Goal: Task Accomplishment & Management: Manage account settings

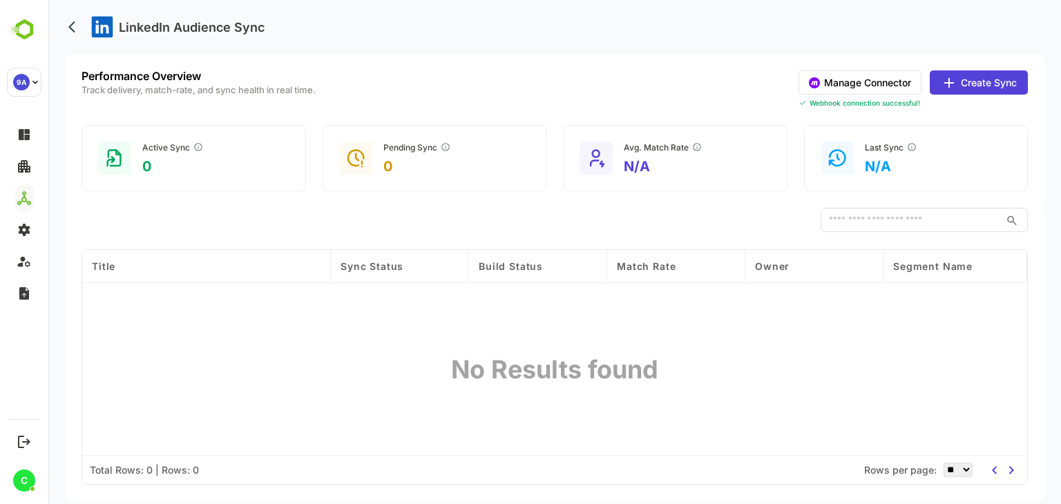
click at [986, 81] on button "Create Sync" at bounding box center [979, 82] width 98 height 24
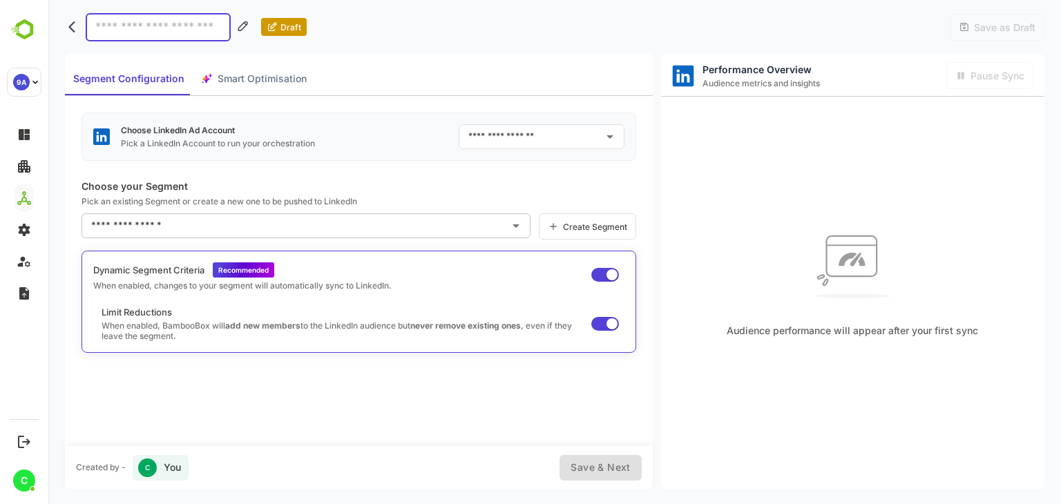
click at [555, 126] on input "text" at bounding box center [531, 137] width 133 height 22
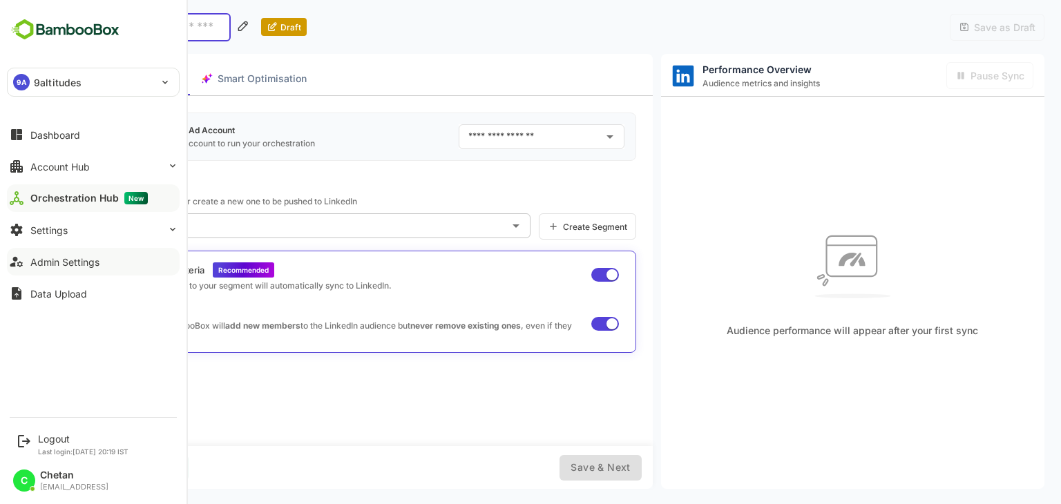
click at [68, 263] on div "Admin Settings" at bounding box center [64, 262] width 69 height 12
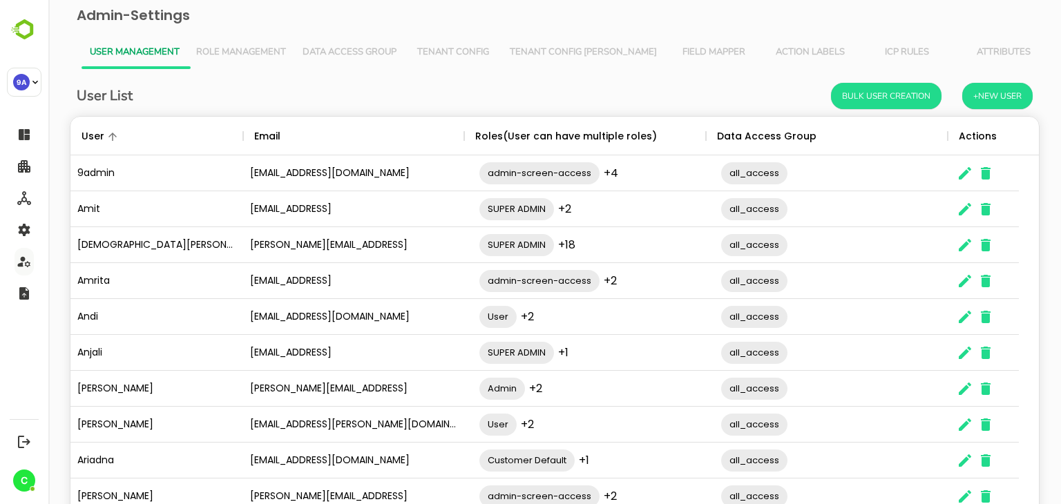
click at [222, 56] on span "Role Management" at bounding box center [241, 52] width 90 height 11
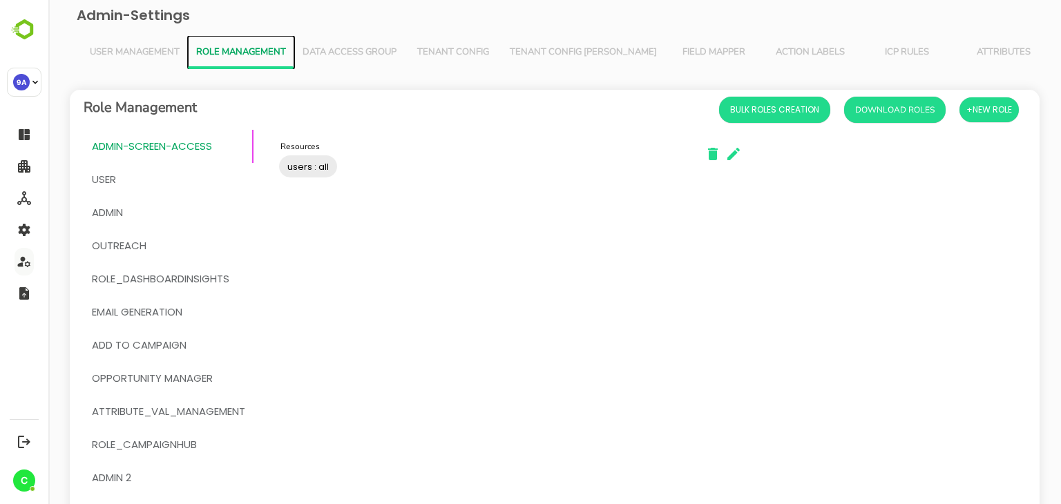
scroll to position [403, 0]
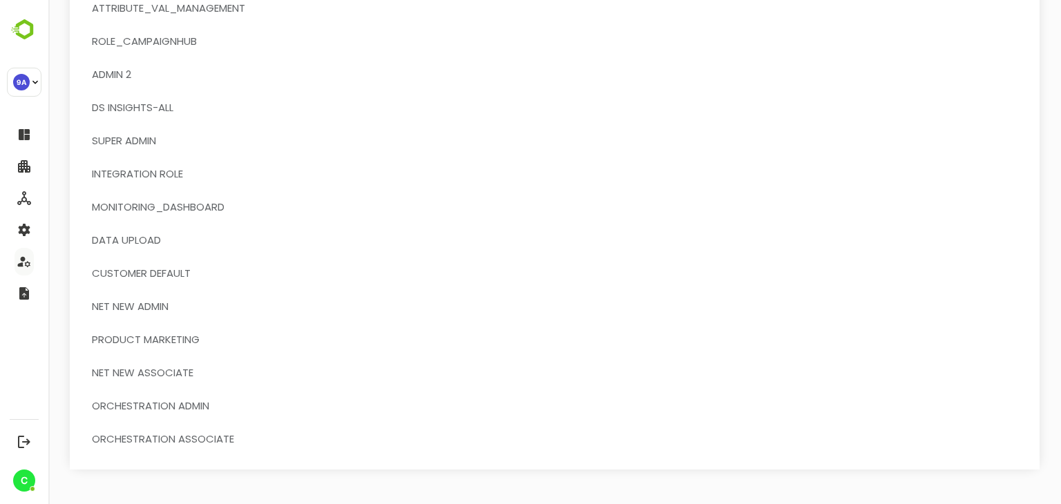
click at [174, 434] on span "Orchestration Associate" at bounding box center [163, 439] width 142 height 18
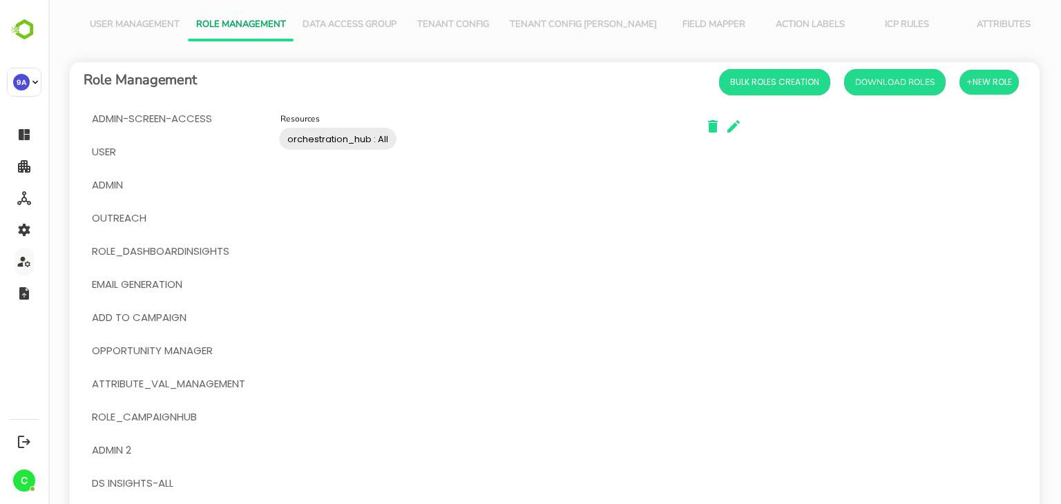
scroll to position [0, 0]
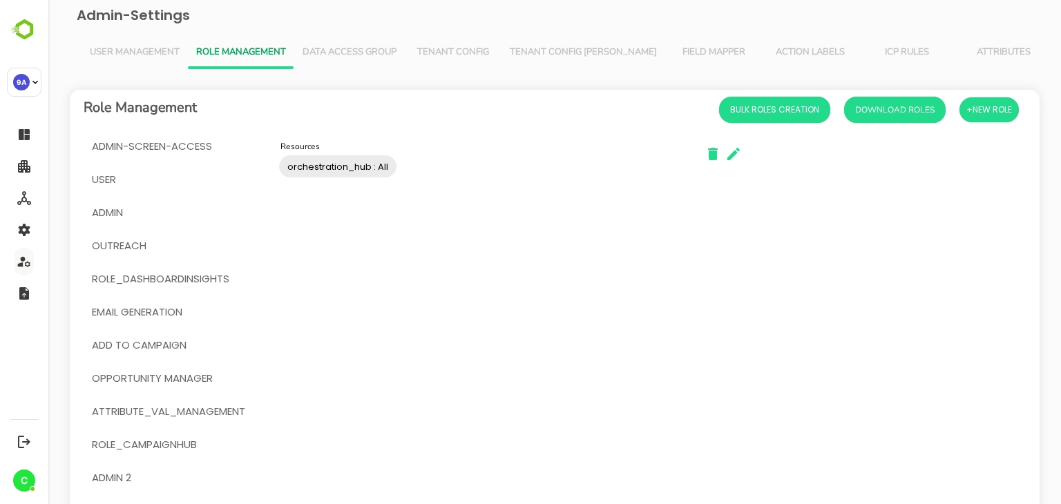
click at [439, 164] on input "Resources" at bounding box center [539, 166] width 280 height 26
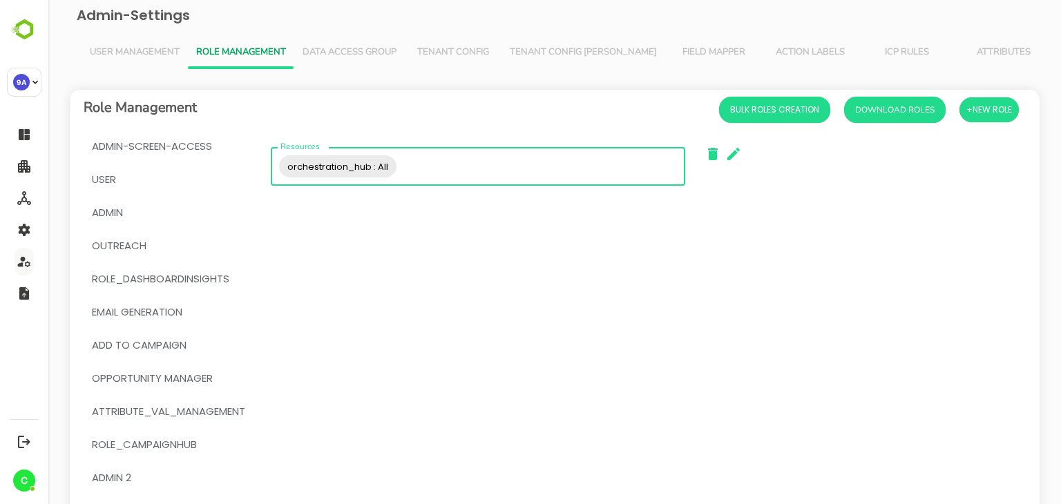
scroll to position [403, 0]
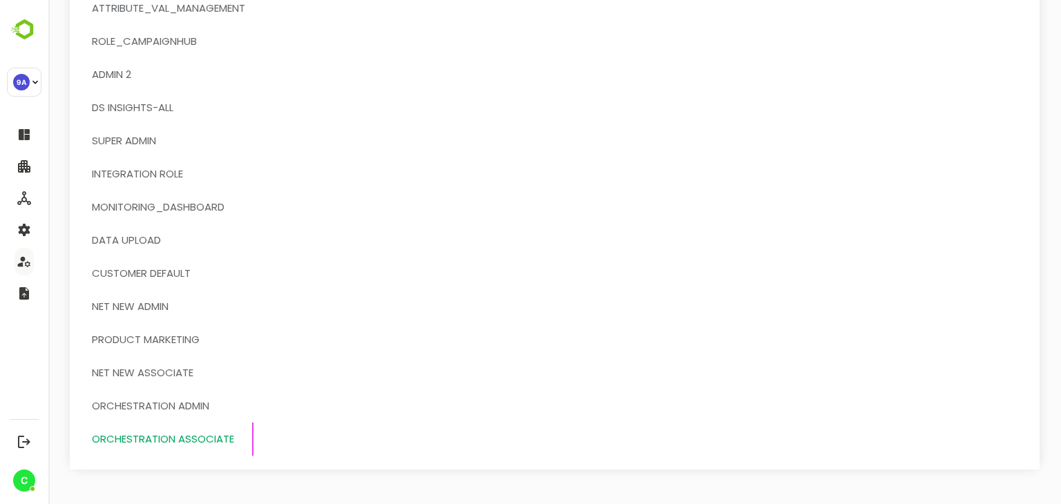
click at [215, 395] on button "Orchestration Admin" at bounding box center [169, 406] width 170 height 33
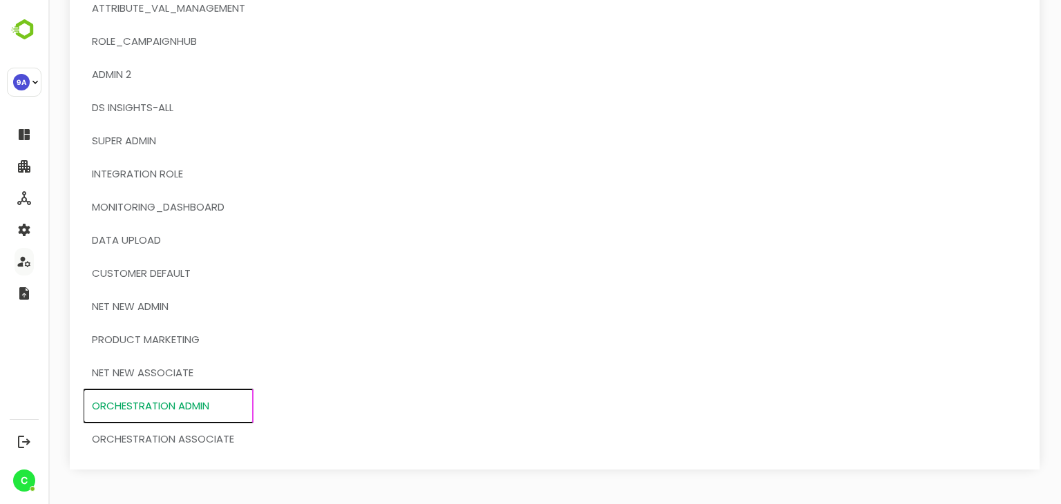
scroll to position [0, 0]
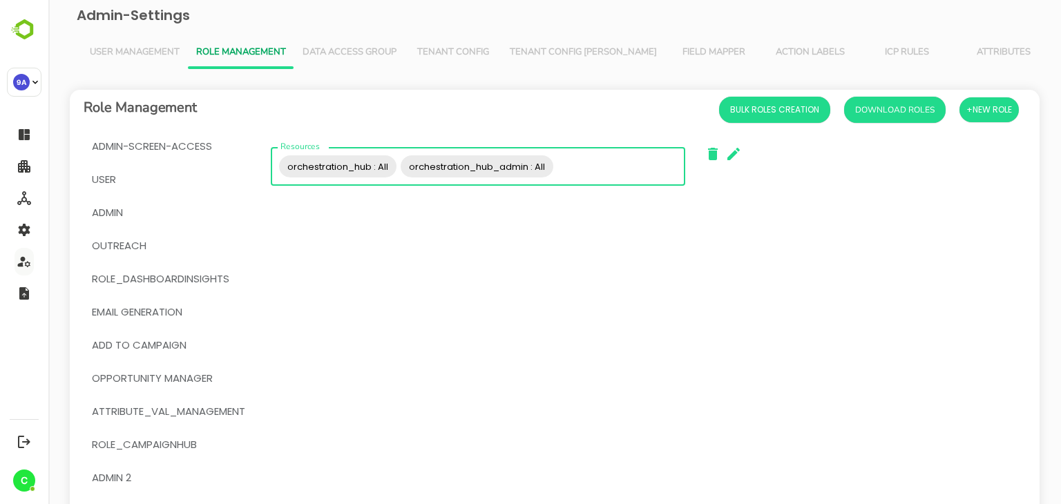
click at [599, 169] on input "Resources" at bounding box center [617, 166] width 124 height 26
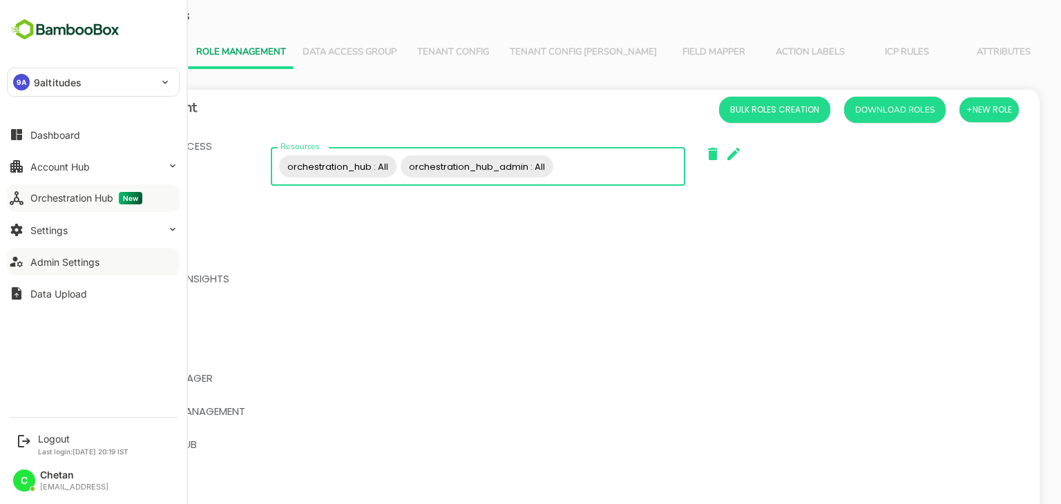
click at [52, 203] on div "Orchestration Hub New" at bounding box center [86, 198] width 112 height 12
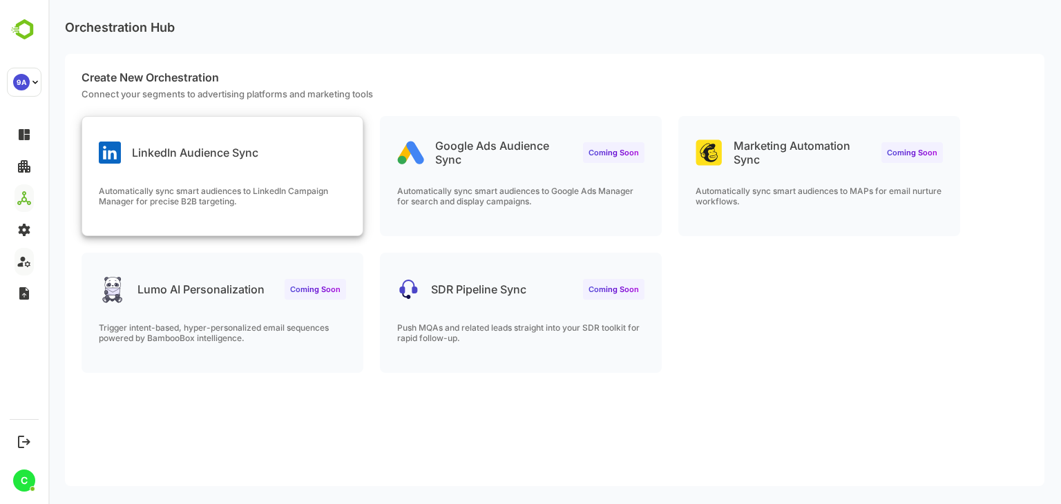
click at [220, 180] on div "LinkedIn Audience Sync Automatically sync smart audiences to LinkedIn Campaign …" at bounding box center [222, 176] width 280 height 119
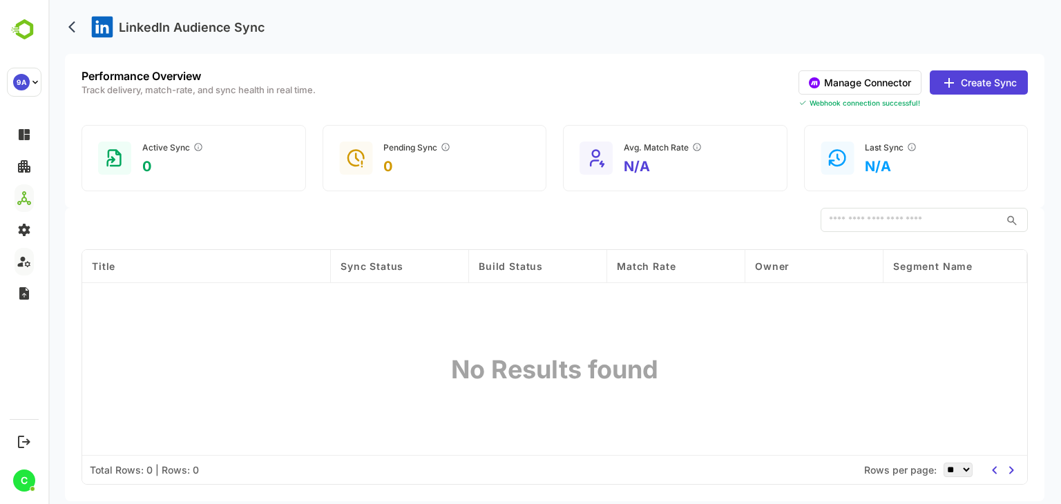
click at [887, 81] on button "Manage Connector" at bounding box center [859, 82] width 123 height 24
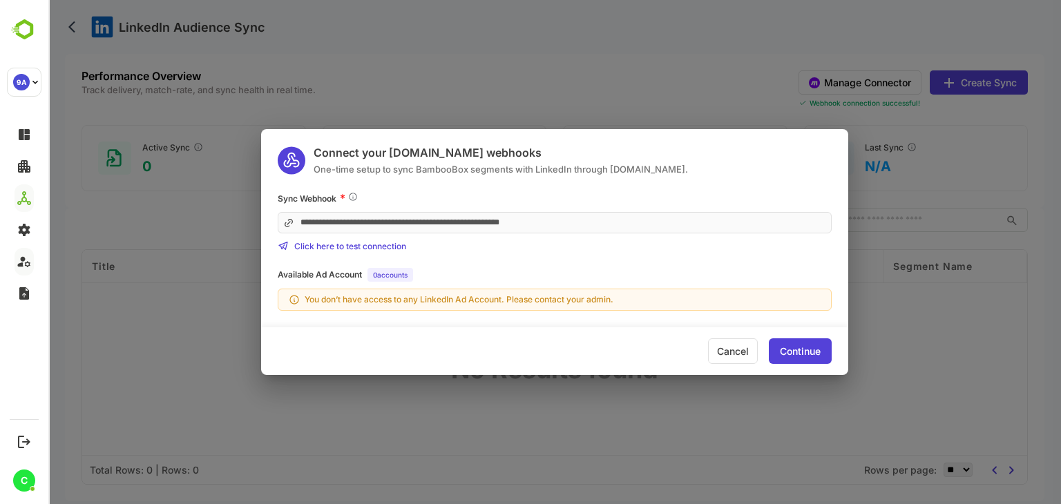
click at [736, 354] on div "Cancel" at bounding box center [733, 351] width 50 height 26
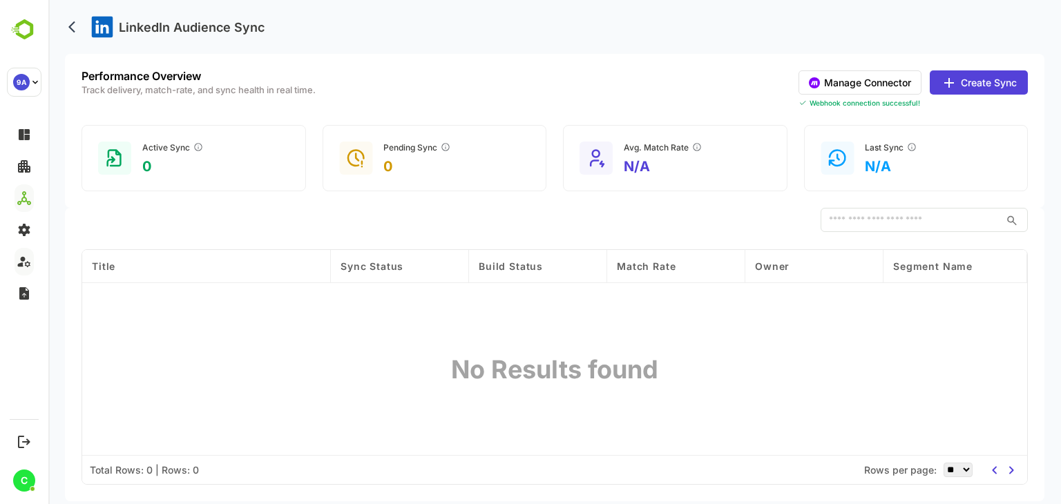
click at [978, 78] on button "Create Sync" at bounding box center [979, 82] width 98 height 24
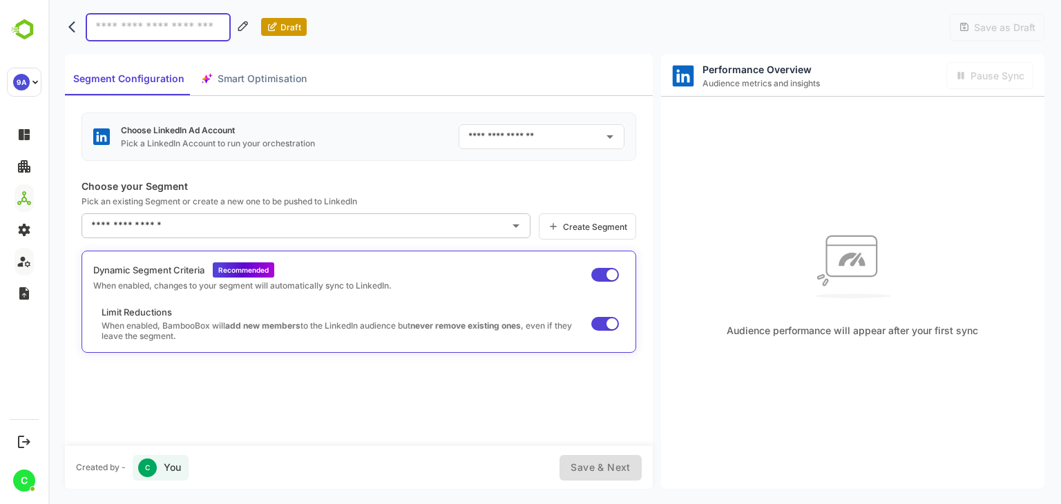
click at [546, 136] on input "text" at bounding box center [531, 137] width 133 height 22
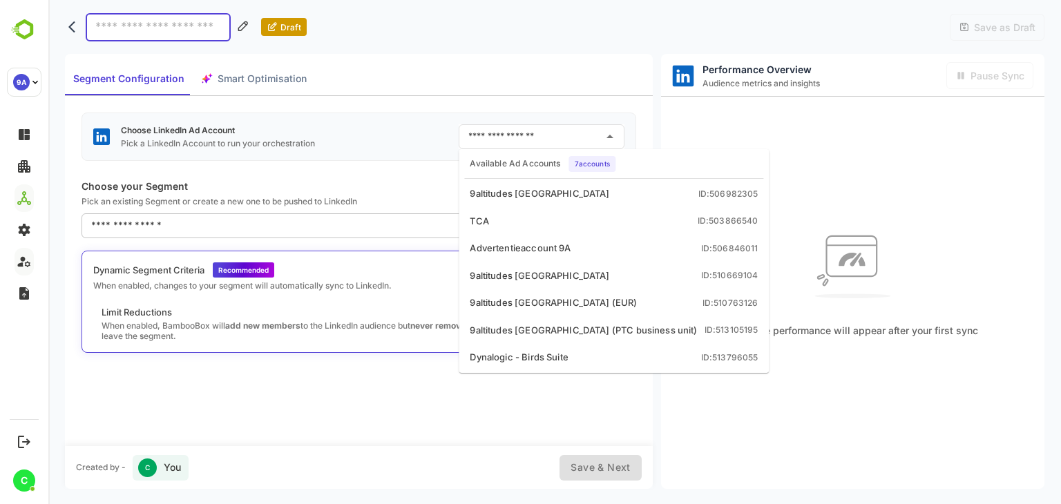
click at [478, 41] on div "Draft Save as Draft" at bounding box center [554, 27] width 979 height 54
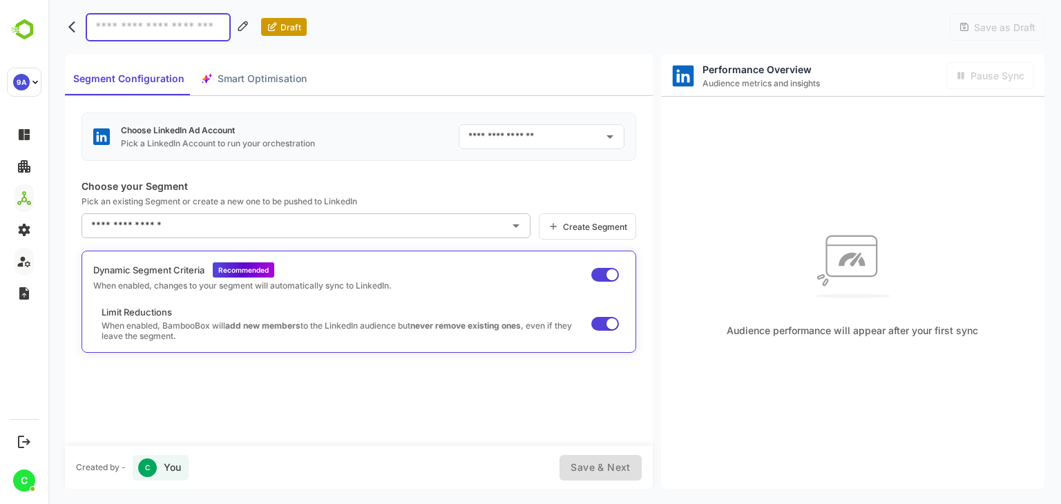
click at [381, 215] on input "text" at bounding box center [296, 226] width 416 height 22
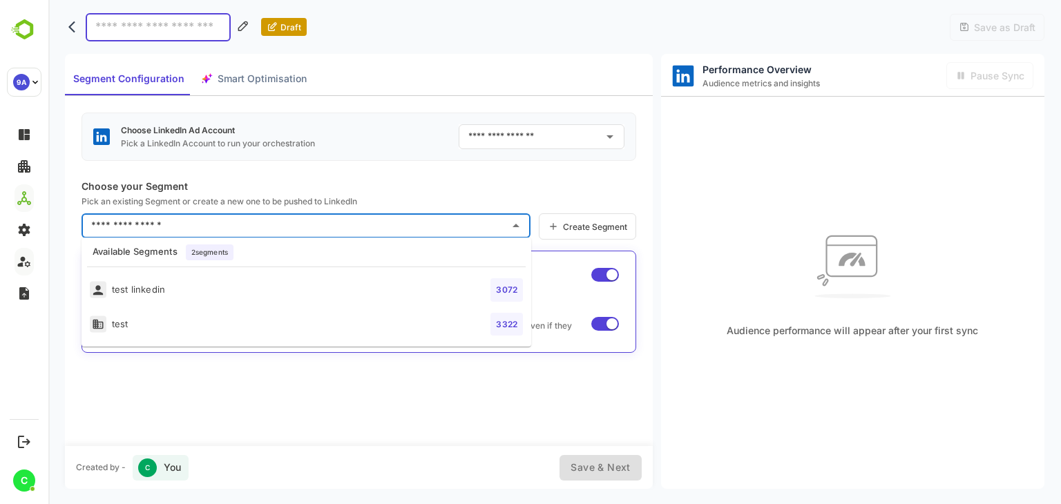
click at [300, 286] on li "test linkedin 3072" at bounding box center [306, 290] width 450 height 35
type input "**********"
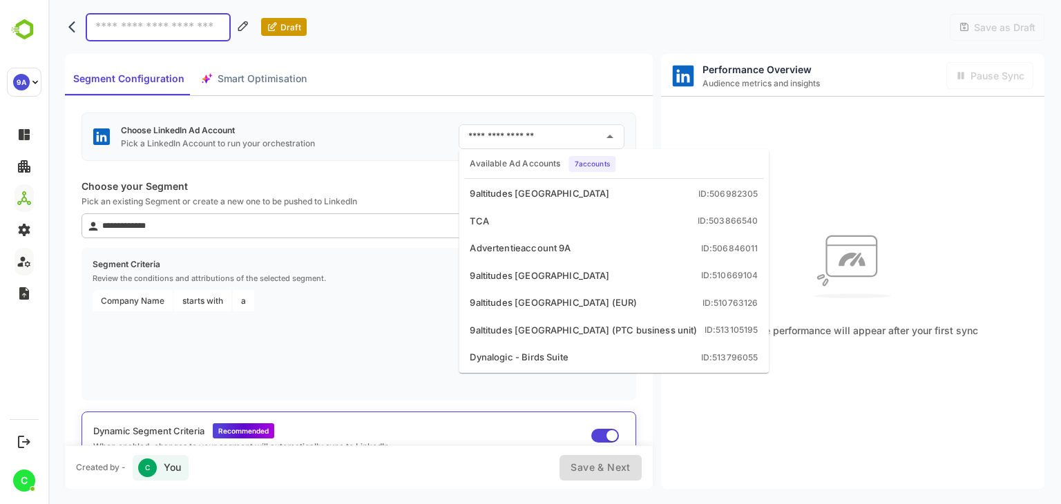
click at [526, 136] on input "text" at bounding box center [531, 137] width 133 height 22
click at [514, 191] on div "9altitudes [GEOGRAPHIC_DATA]" at bounding box center [540, 194] width 140 height 14
type input "**********"
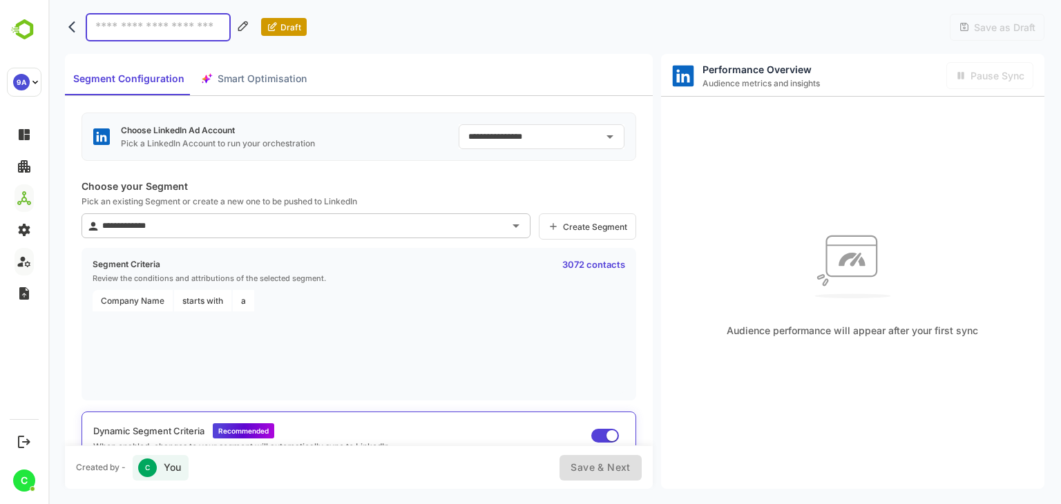
click at [198, 34] on input at bounding box center [158, 27] width 145 height 28
type input "******"
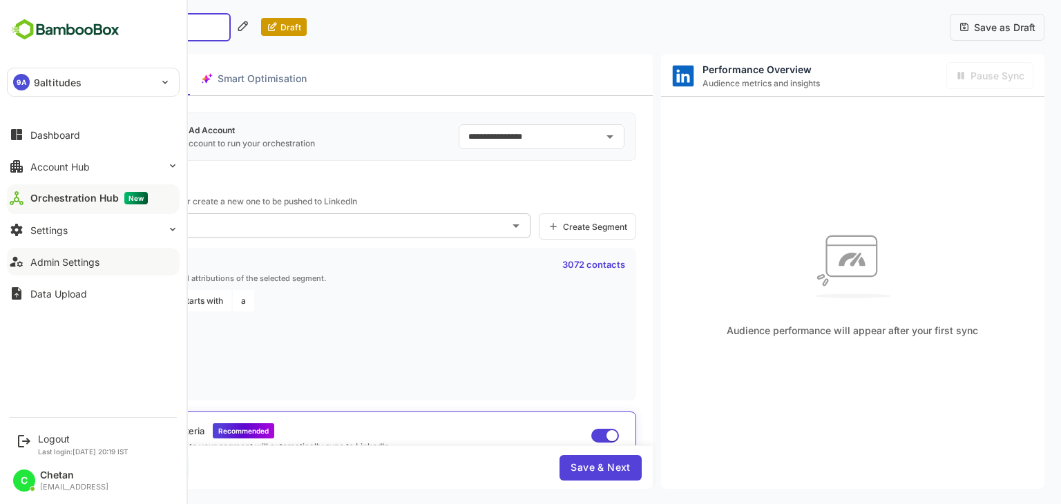
click at [83, 258] on div "Admin Settings" at bounding box center [64, 262] width 69 height 12
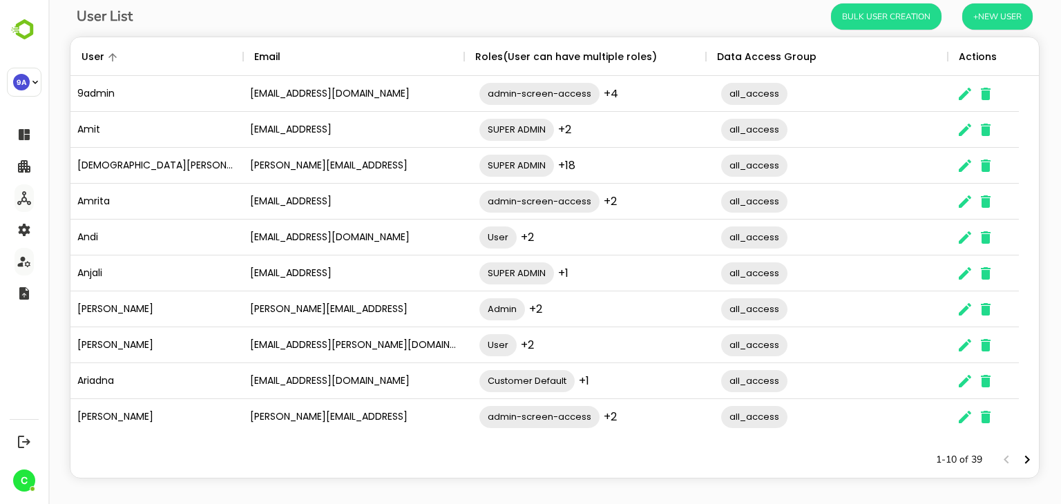
scroll to position [88, 0]
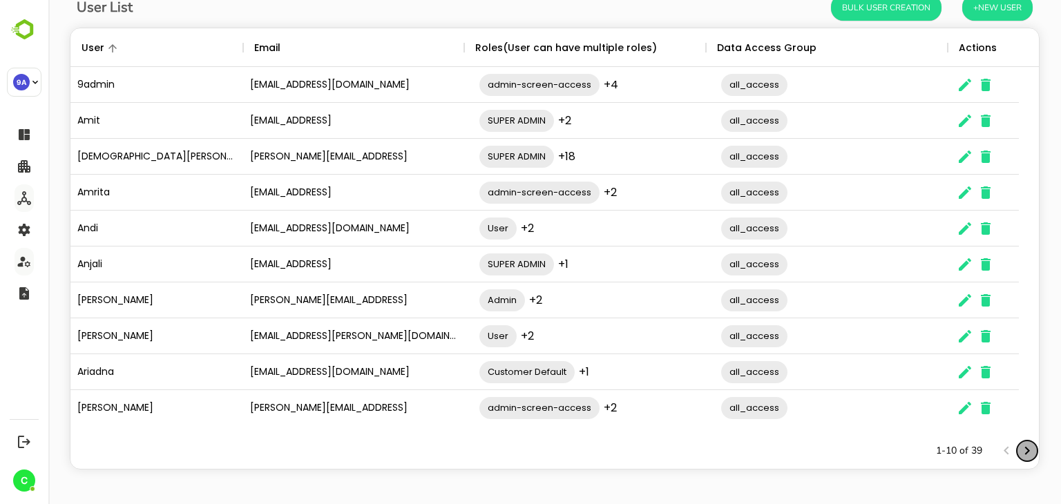
click at [1019, 454] on icon "Next page" at bounding box center [1027, 451] width 17 height 17
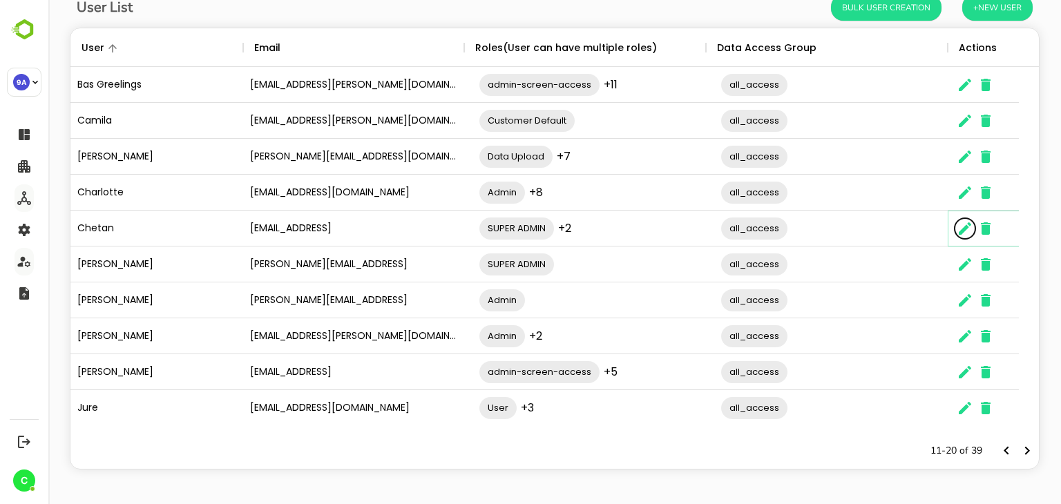
click at [966, 227] on icon "The User Data" at bounding box center [965, 228] width 12 height 12
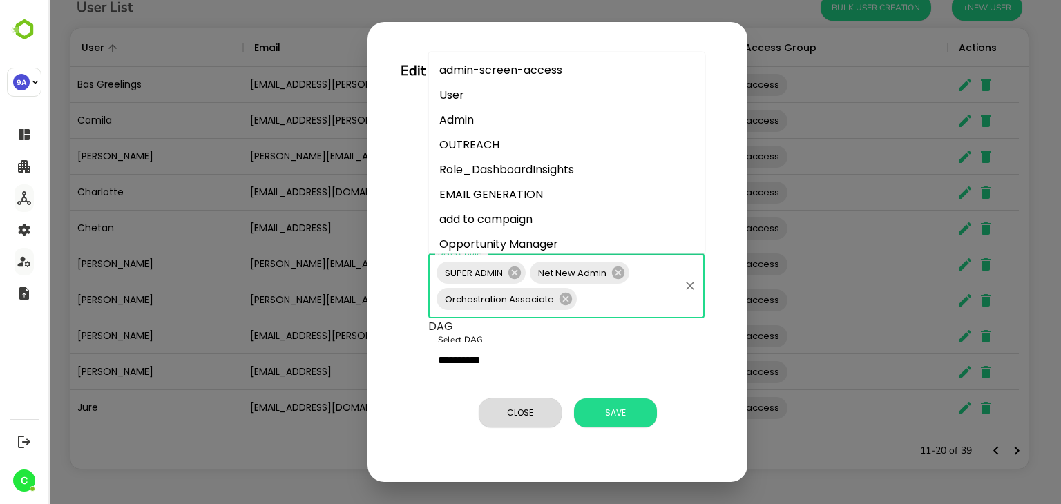
click at [638, 295] on input "Select Role" at bounding box center [628, 299] width 99 height 26
click at [398, 289] on div "**********" at bounding box center [557, 270] width 347 height 354
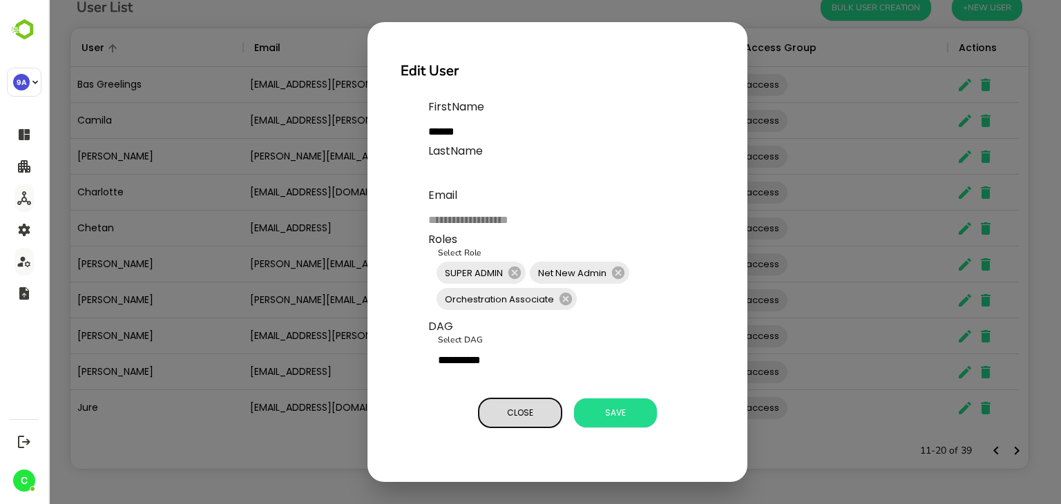
click at [519, 410] on span "Close" at bounding box center [520, 413] width 69 height 18
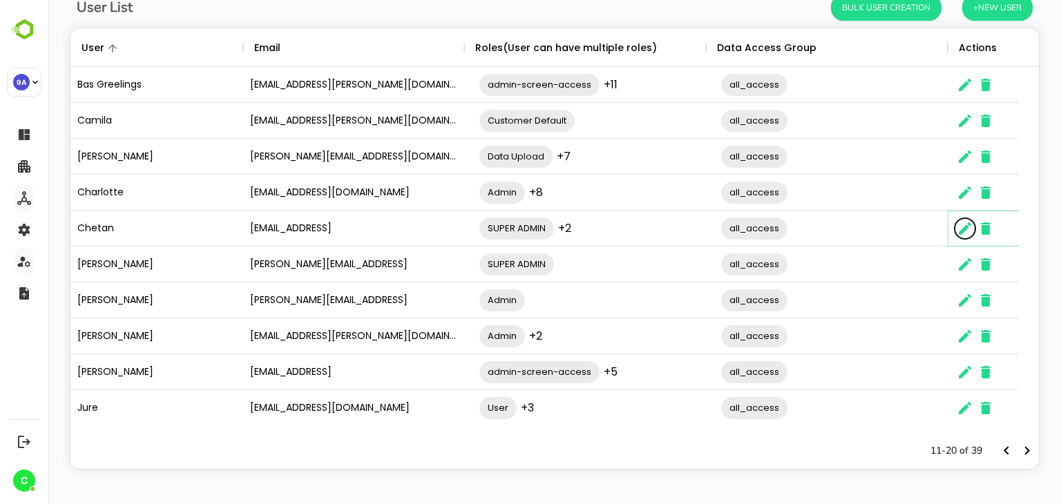
scroll to position [11, 11]
click at [1019, 445] on icon "Next page" at bounding box center [1027, 451] width 17 height 17
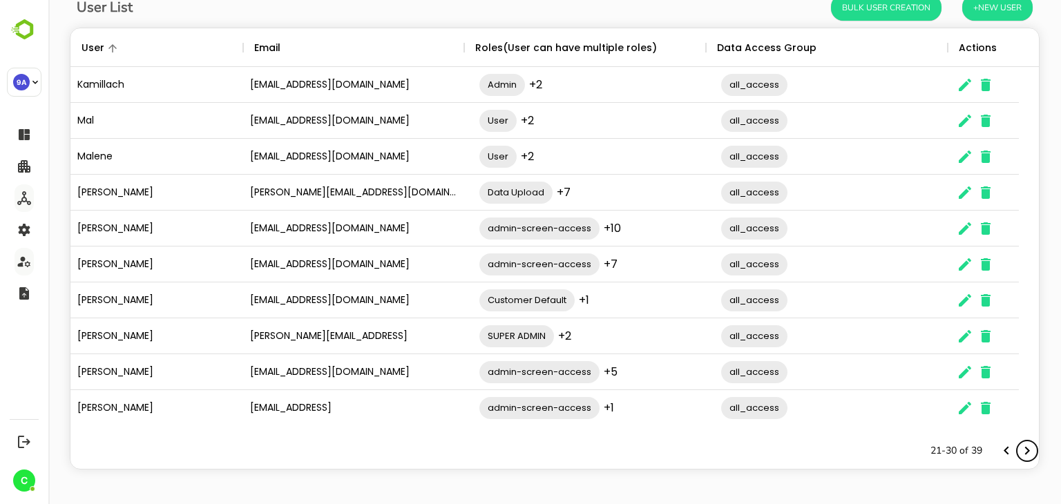
click at [1019, 445] on icon "Next page" at bounding box center [1027, 451] width 17 height 17
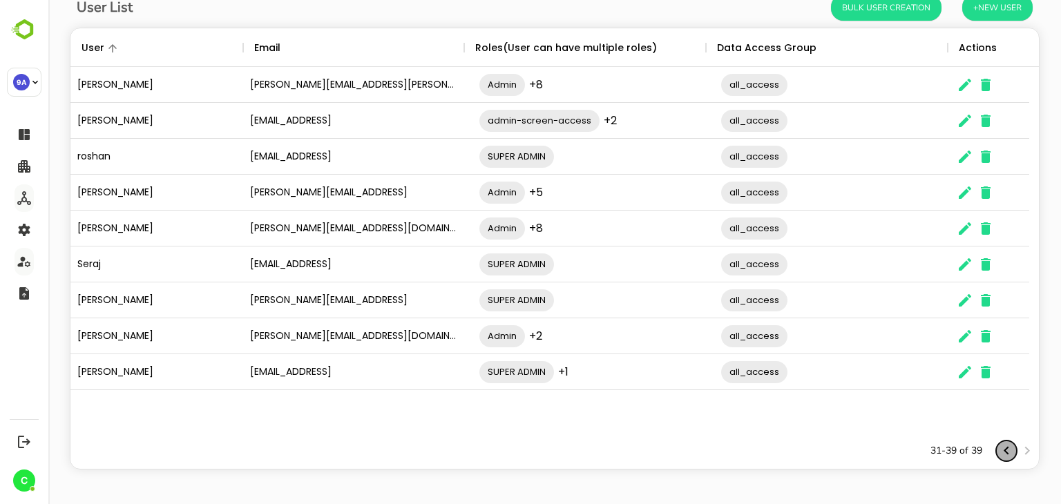
click at [999, 454] on icon "Previous page" at bounding box center [1006, 451] width 17 height 17
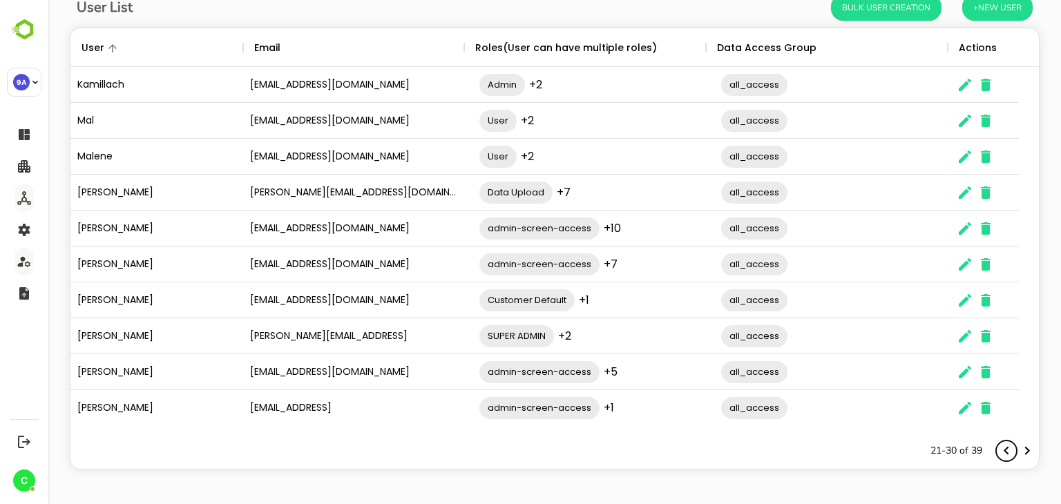
click at [999, 454] on icon "Previous page" at bounding box center [1006, 451] width 17 height 17
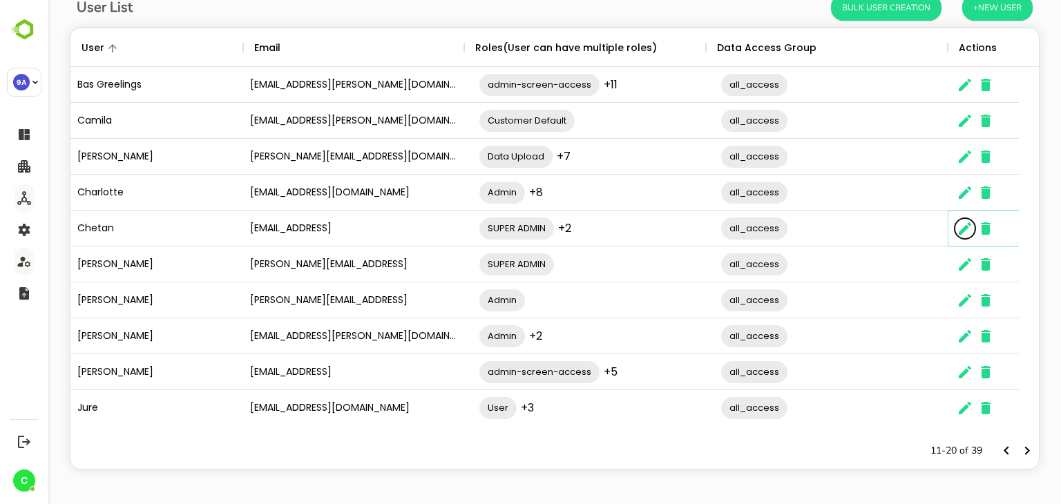
click at [970, 227] on icon "The User Data" at bounding box center [965, 228] width 17 height 17
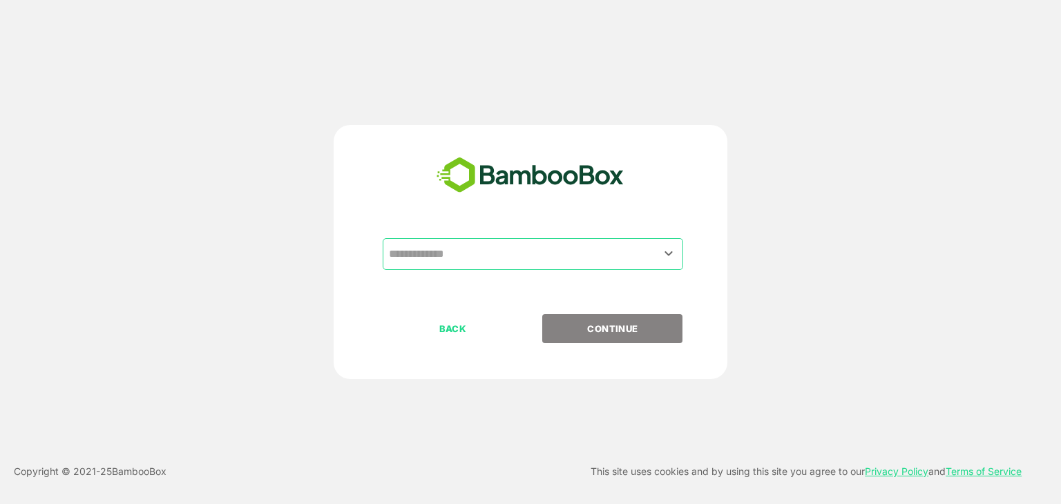
click at [483, 262] on input "text" at bounding box center [532, 254] width 295 height 26
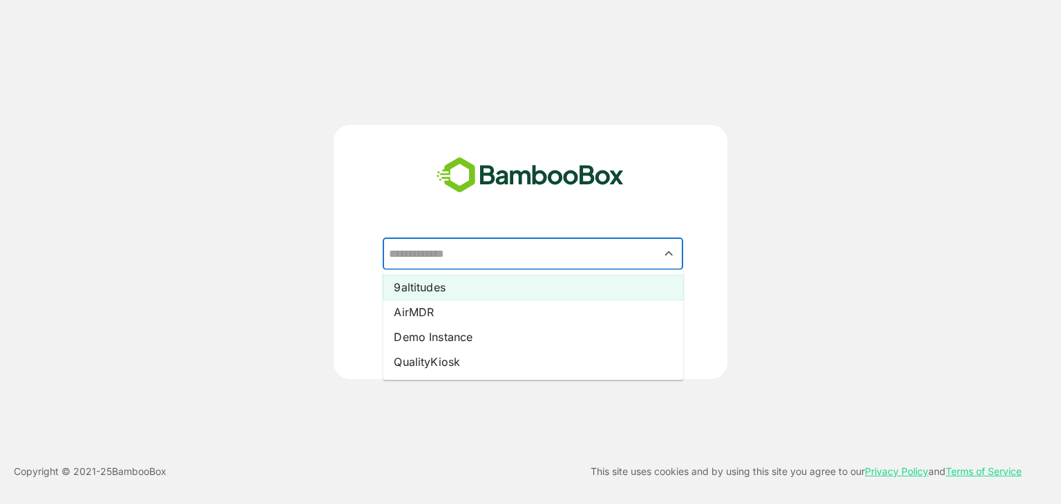
click at [431, 288] on li "9altitudes" at bounding box center [533, 287] width 300 height 25
type input "**********"
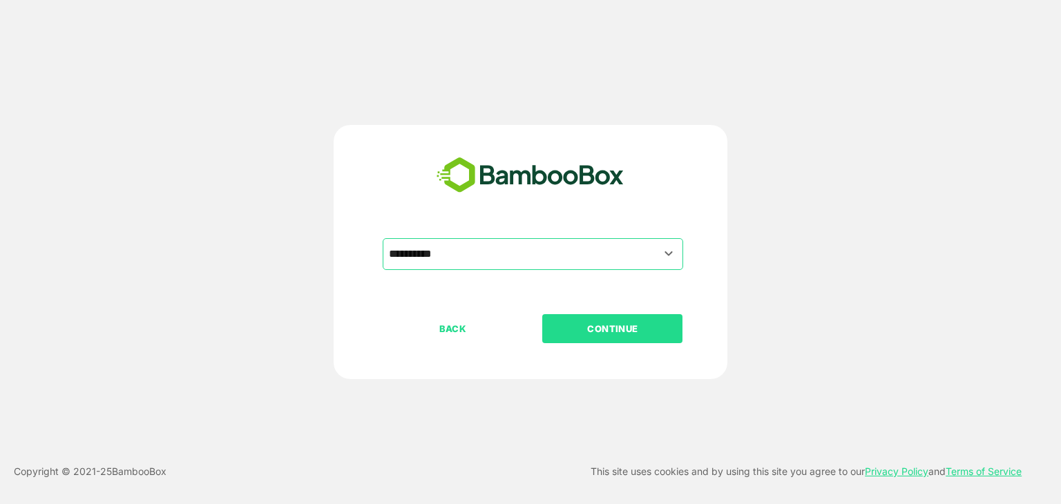
click at [604, 324] on p "CONTINUE" at bounding box center [613, 328] width 138 height 15
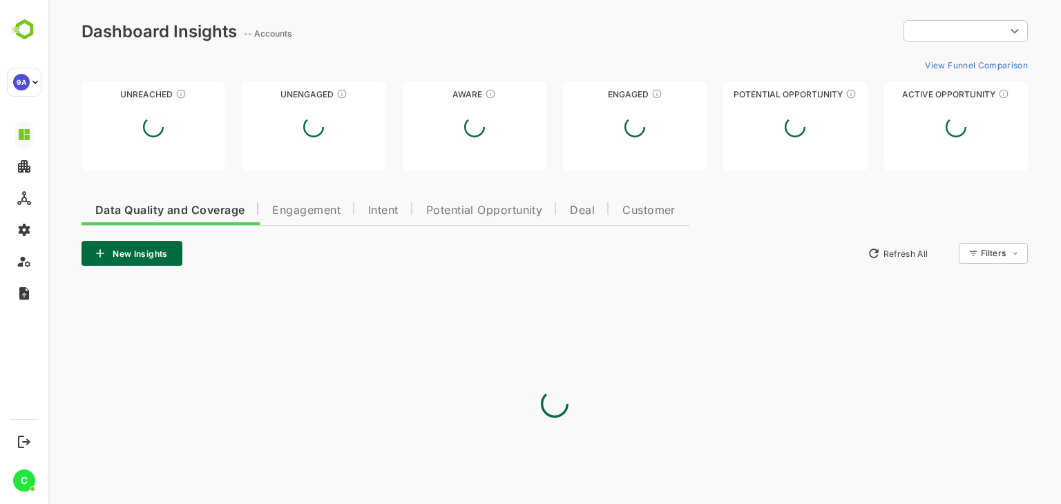
type input "**********"
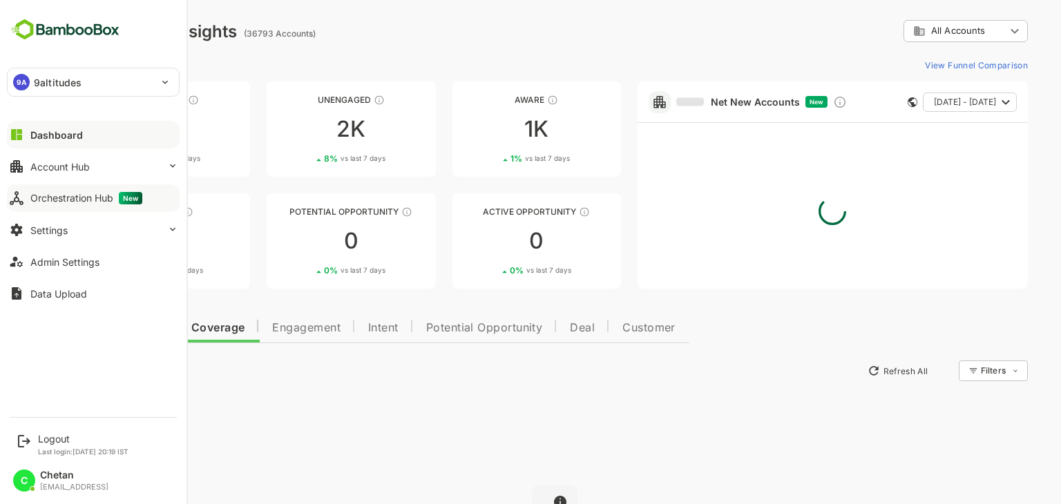
click at [46, 194] on div "Orchestration Hub New" at bounding box center [86, 198] width 112 height 12
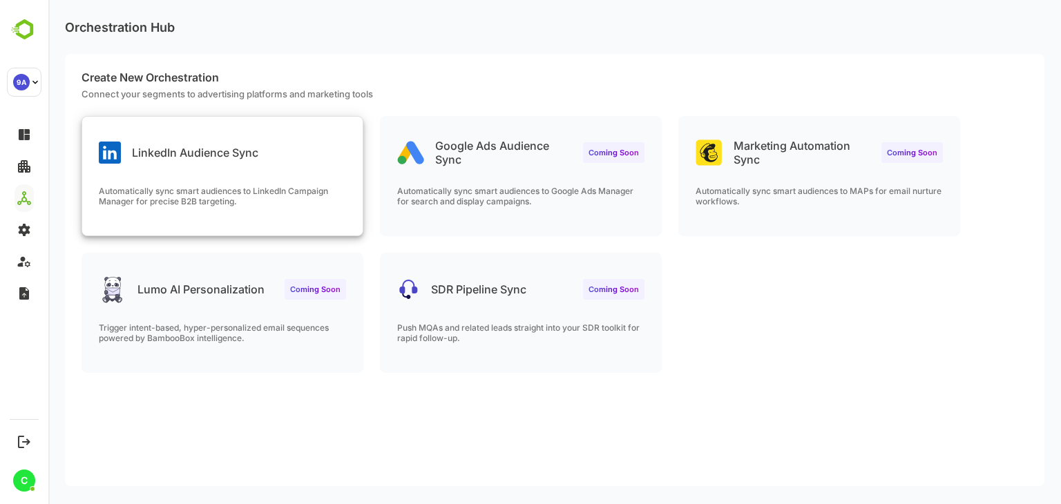
click at [289, 169] on div "LinkedIn Audience Sync Automatically sync smart audiences to LinkedIn Campaign …" at bounding box center [222, 176] width 280 height 119
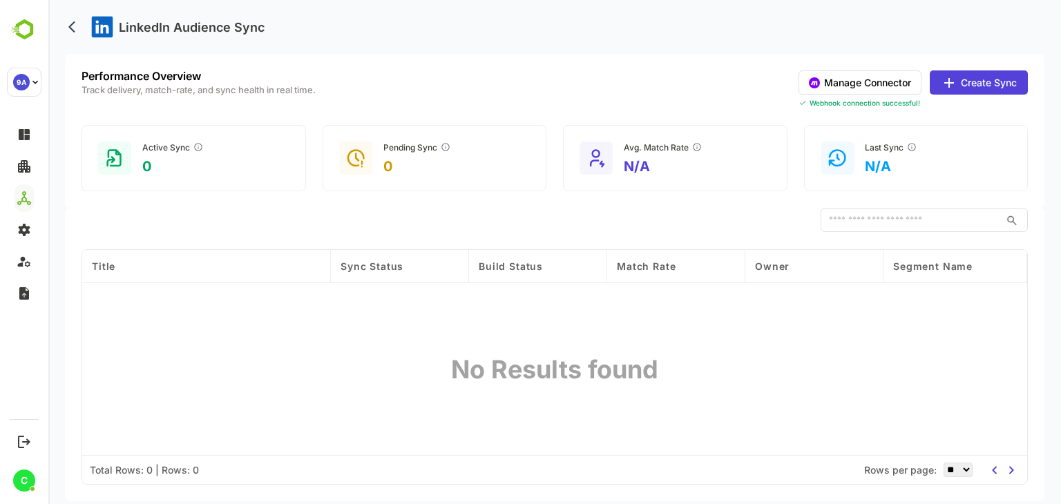
click at [878, 87] on button "Manage Connector" at bounding box center [859, 82] width 123 height 24
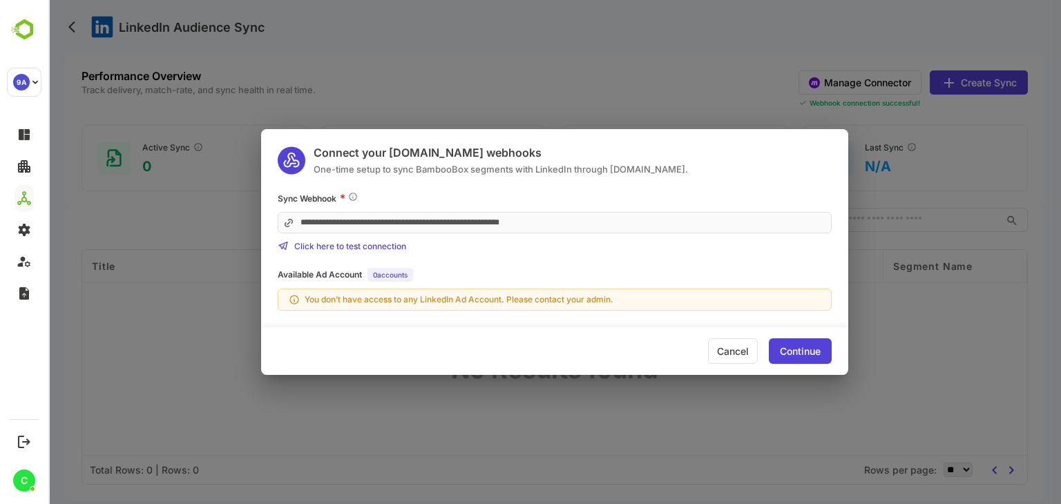
click at [790, 347] on div "Continue" at bounding box center [800, 352] width 41 height 10
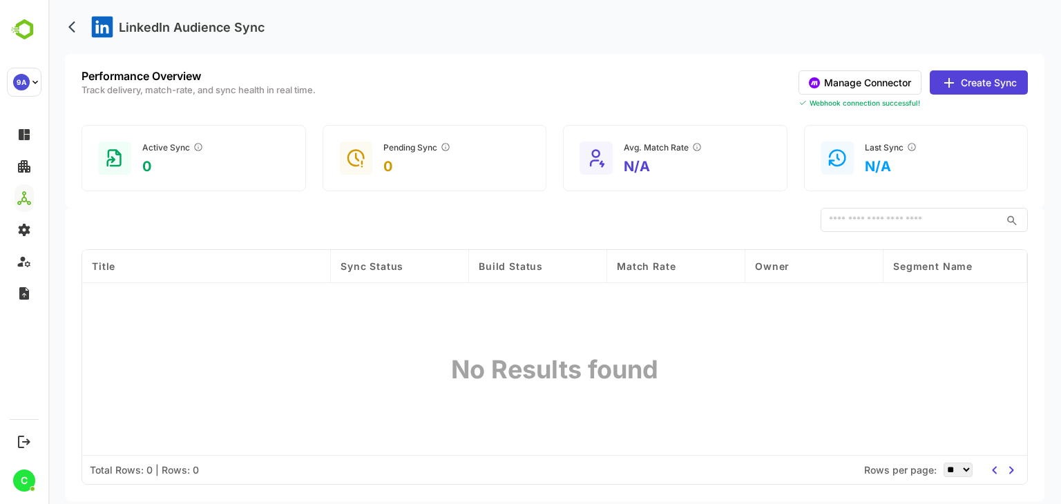
click at [981, 81] on button "Create Sync" at bounding box center [979, 82] width 98 height 24
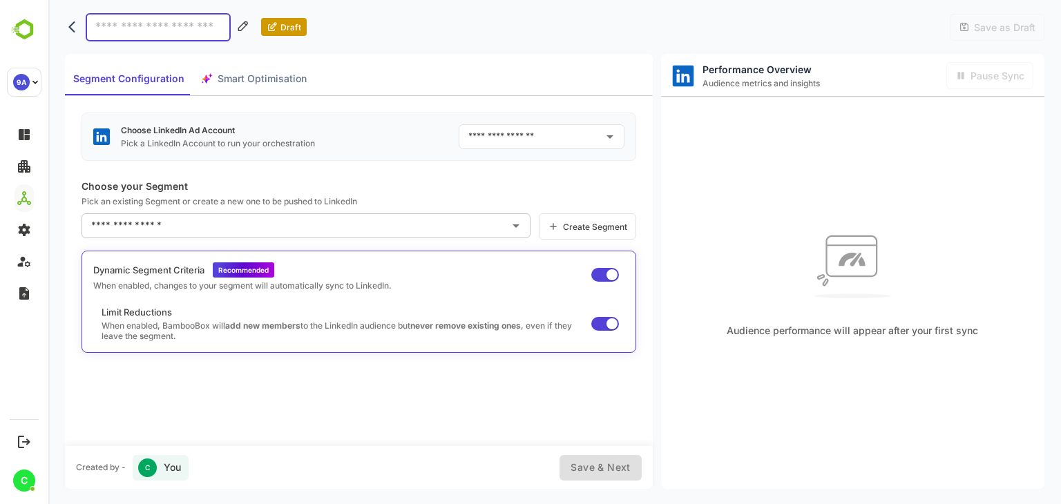
click at [535, 140] on input "text" at bounding box center [531, 137] width 133 height 22
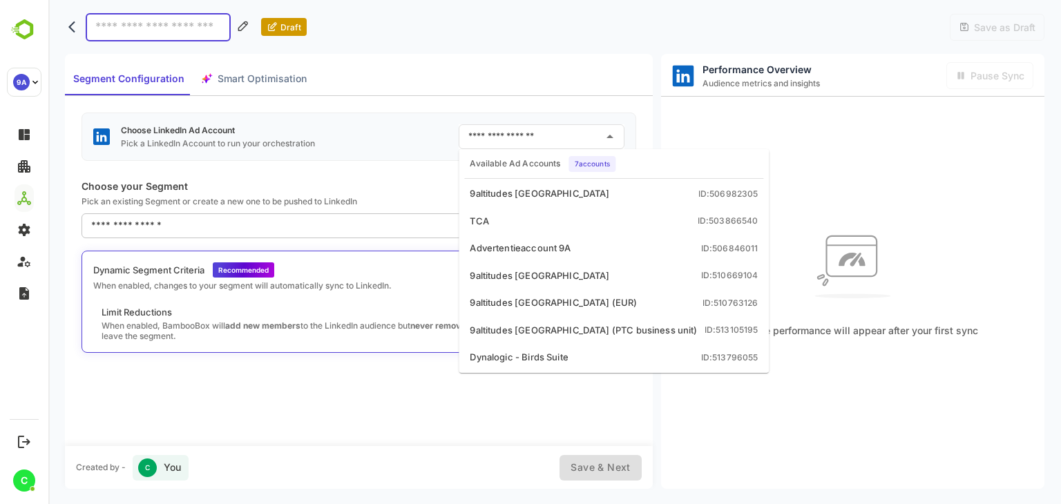
click at [387, 137] on div "Choose LinkedIn Ad Account Pick a LinkedIn Account to run your orchestration ​" at bounding box center [358, 137] width 555 height 48
click at [502, 137] on input "text" at bounding box center [531, 137] width 133 height 22
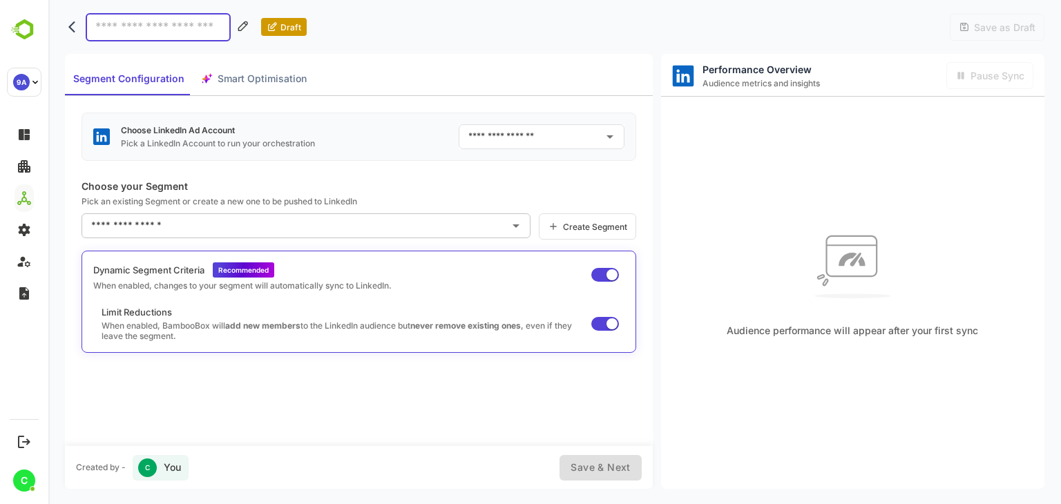
click at [660, 19] on div "Draft Save as Draft" at bounding box center [554, 27] width 979 height 54
click at [660, 10] on div "Draft Save as Draft" at bounding box center [554, 27] width 979 height 54
click at [658, 9] on div "Draft Save as Draft" at bounding box center [554, 27] width 979 height 54
click at [658, 22] on div "Draft Save as Draft" at bounding box center [554, 27] width 979 height 54
click at [75, 28] on icon "back" at bounding box center [75, 27] width 14 height 14
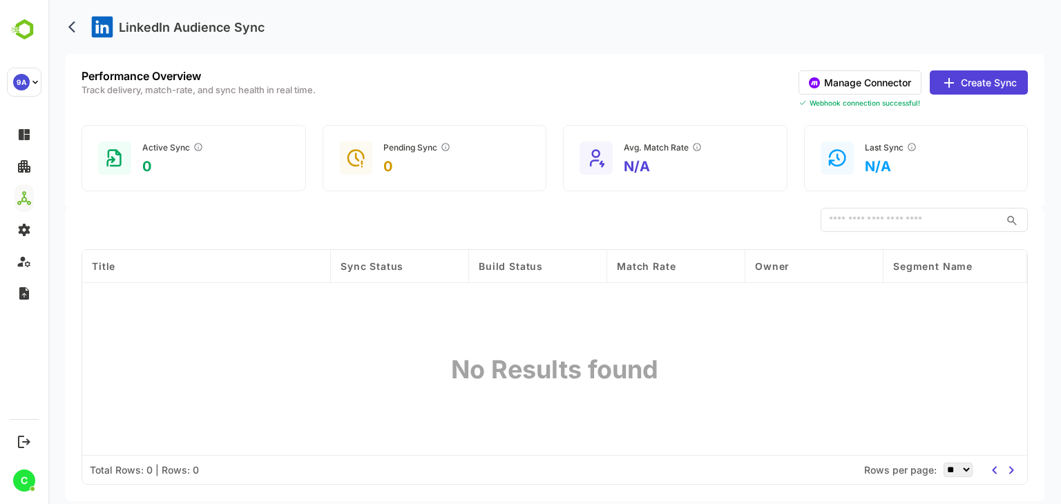
click at [890, 89] on button "Manage Connector" at bounding box center [859, 82] width 123 height 24
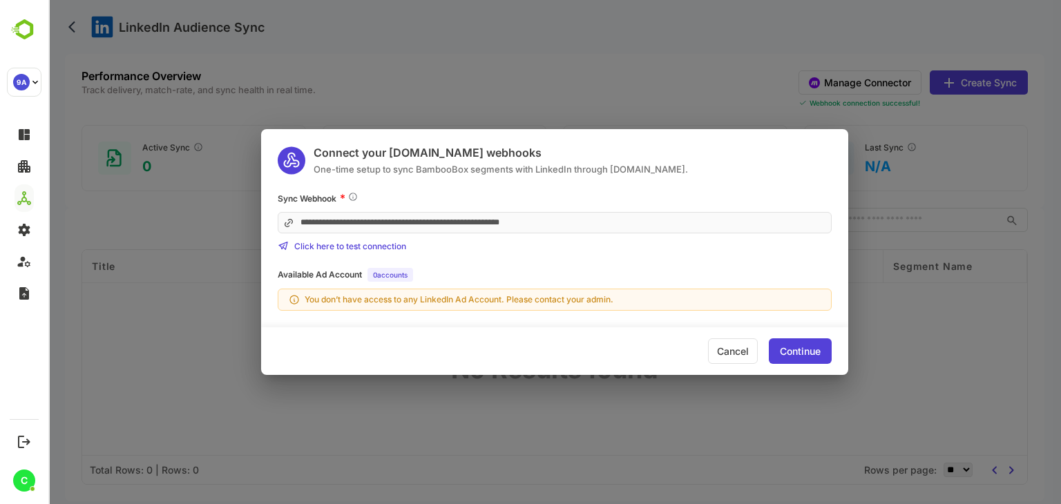
click at [962, 81] on div "**********" at bounding box center [554, 252] width 1013 height 504
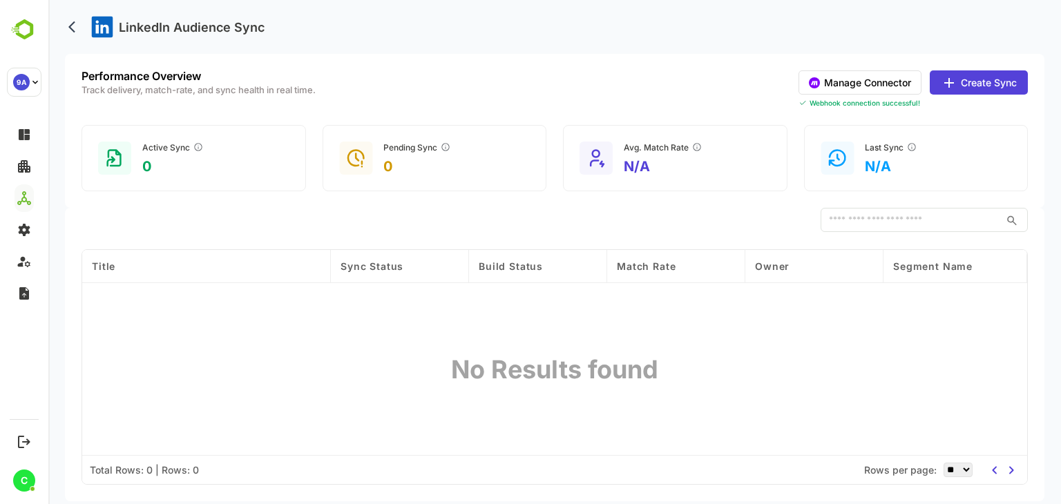
click at [962, 81] on button "Create Sync" at bounding box center [979, 82] width 98 height 24
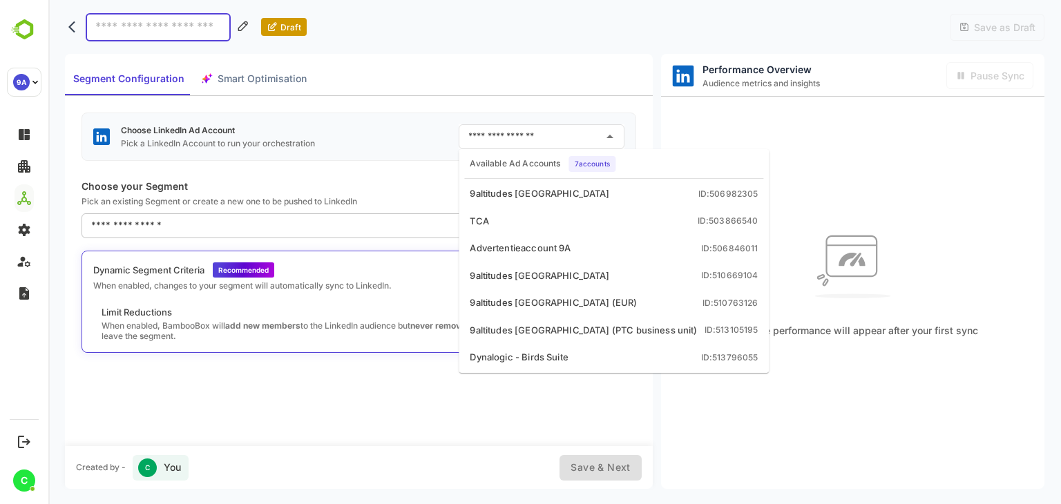
click at [544, 134] on input "text" at bounding box center [531, 137] width 133 height 22
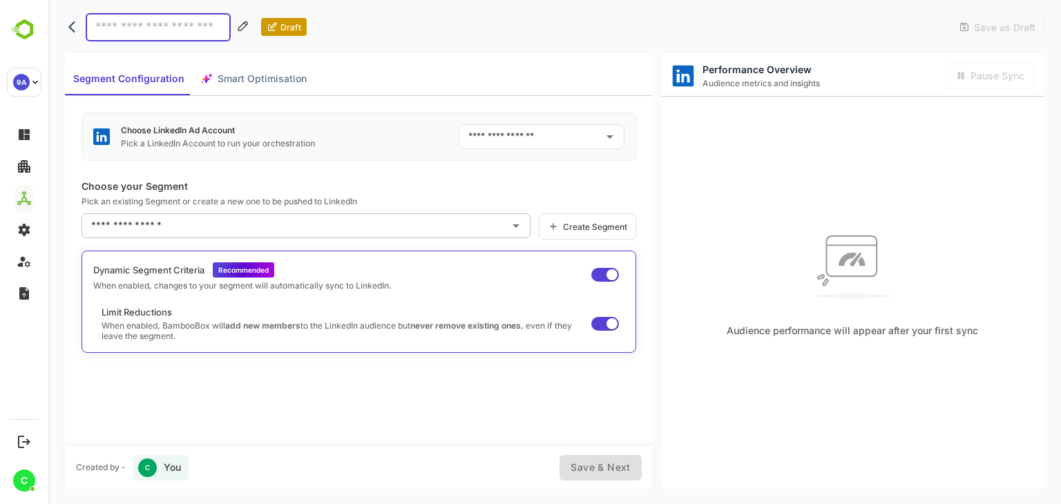
click at [427, 144] on div "Choose LinkedIn Ad Account Pick a LinkedIn Account to run your orchestration ​" at bounding box center [358, 137] width 555 height 48
click at [503, 136] on input "text" at bounding box center [531, 137] width 133 height 22
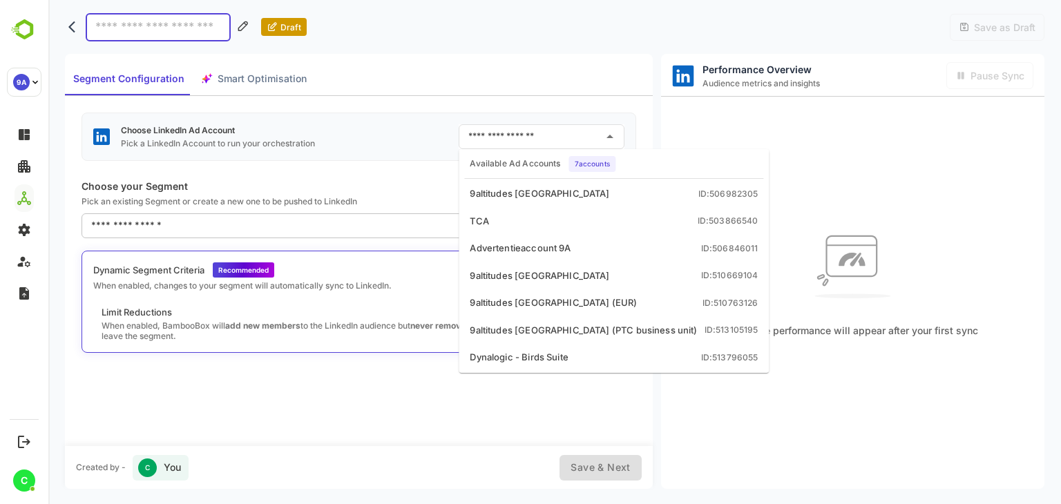
click at [414, 140] on div "Choose LinkedIn Ad Account Pick a LinkedIn Account to run your orchestration ​" at bounding box center [358, 137] width 555 height 48
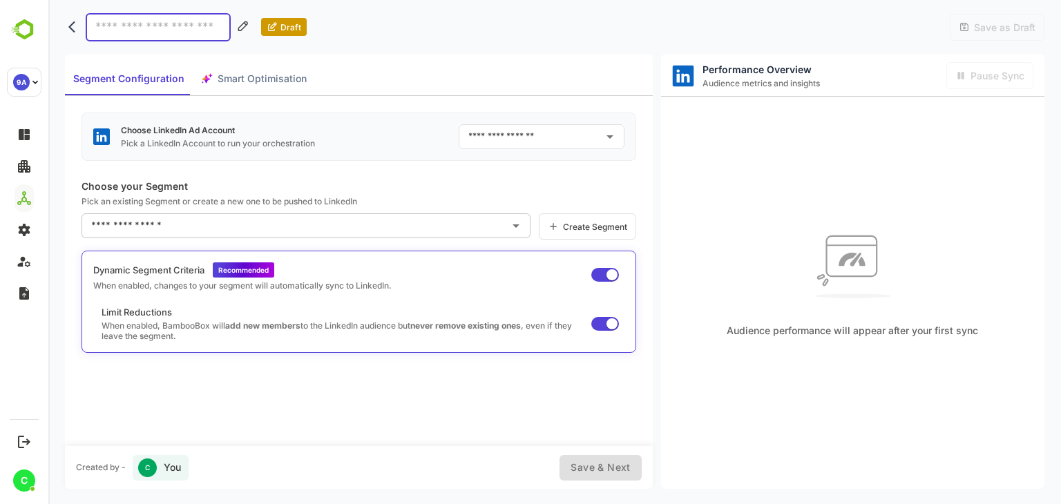
drag, startPoint x: 658, startPoint y: 12, endPoint x: 658, endPoint y: 1, distance: 11.1
click at [658, 1] on div "Draft Save as Draft" at bounding box center [554, 27] width 979 height 54
click at [658, 10] on div "Draft Save as Draft" at bounding box center [554, 27] width 979 height 54
click at [658, 12] on div "Draft Save as Draft" at bounding box center [554, 27] width 979 height 54
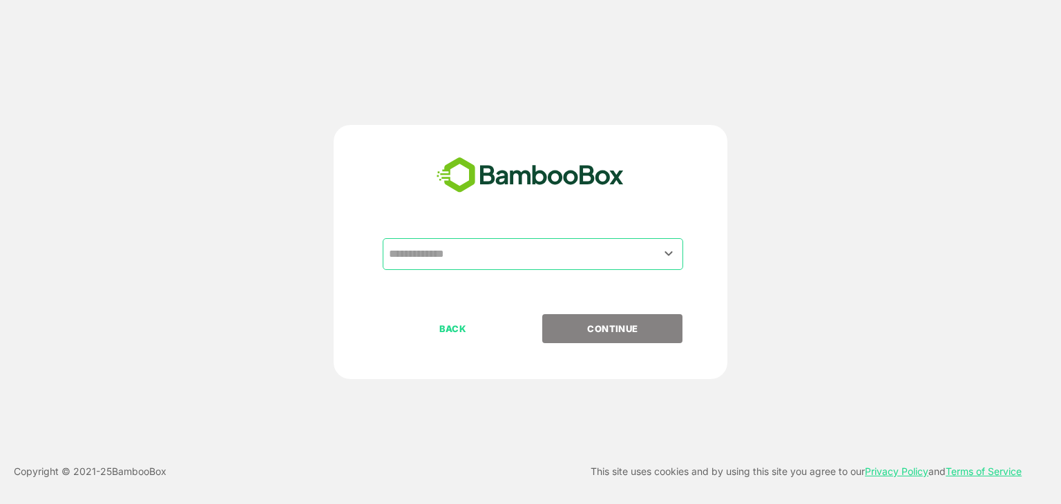
click at [492, 251] on input "text" at bounding box center [532, 254] width 295 height 26
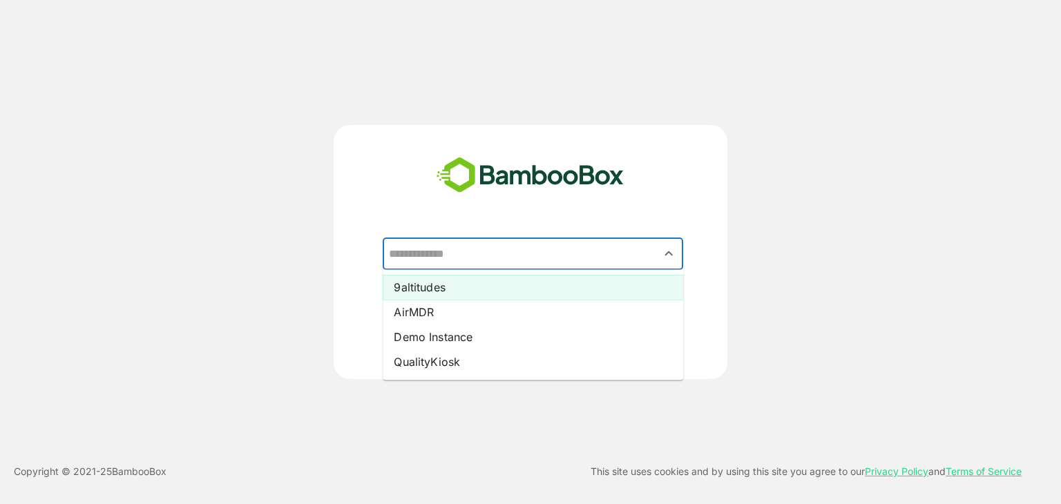
click at [454, 294] on li "9altitudes" at bounding box center [533, 287] width 300 height 25
type input "**********"
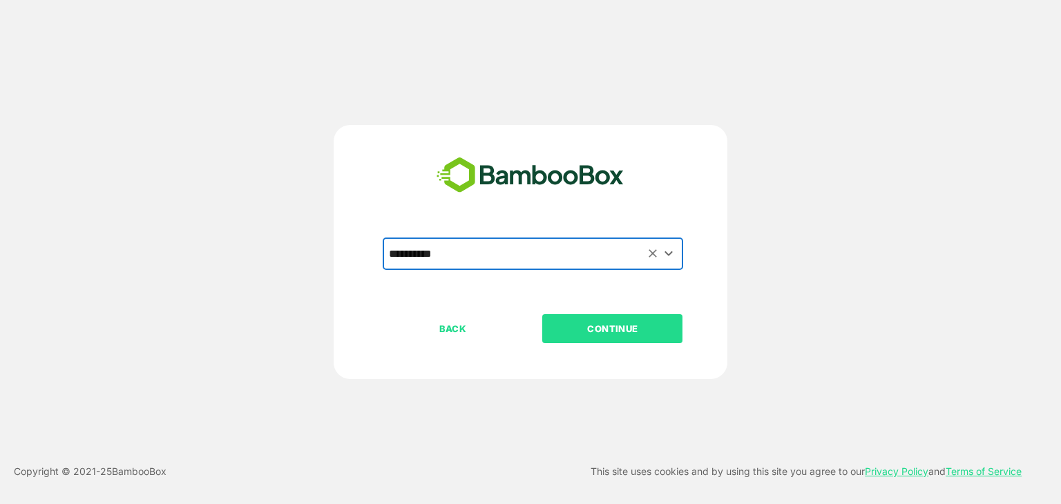
click at [604, 318] on button "CONTINUE" at bounding box center [612, 328] width 140 height 29
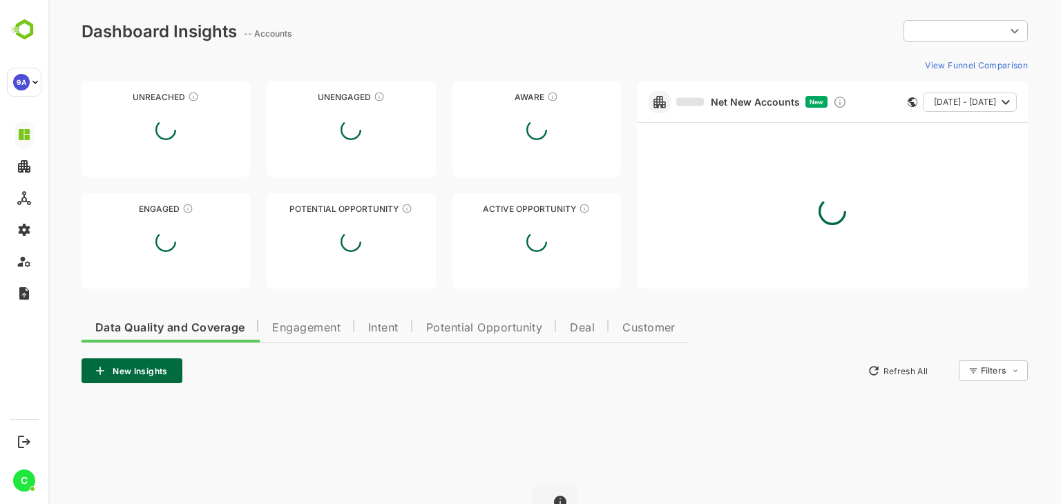
type input "**********"
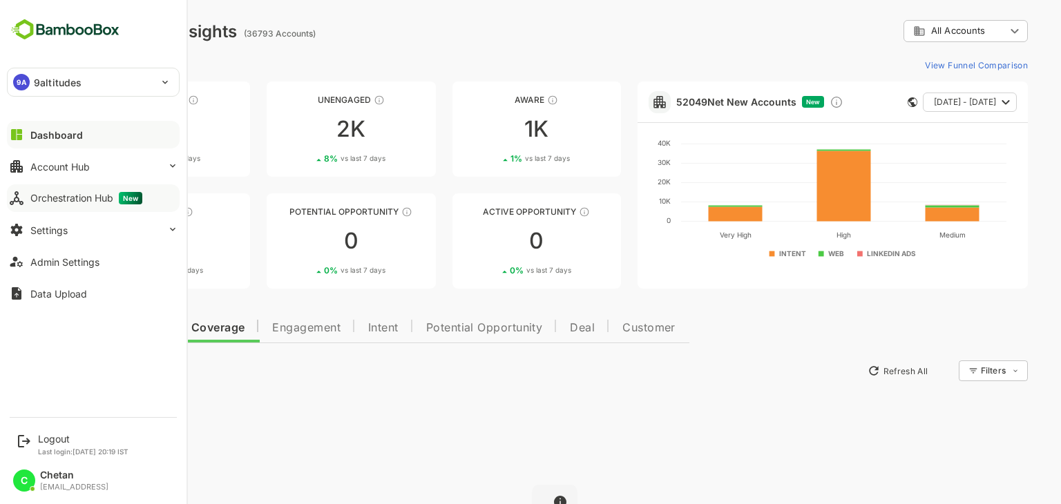
click at [47, 198] on div "Orchestration Hub New" at bounding box center [86, 198] width 112 height 12
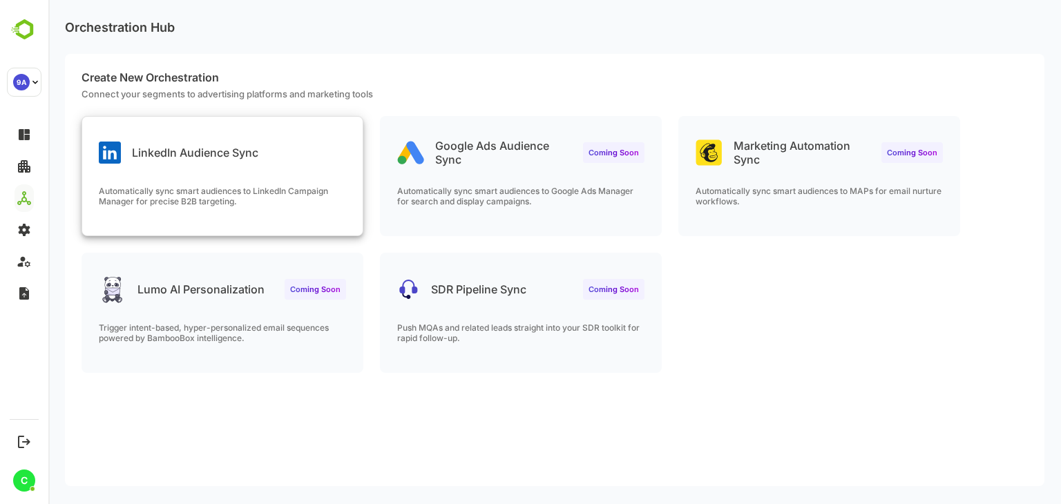
click at [202, 169] on div "LinkedIn Audience Sync Automatically sync smart audiences to LinkedIn Campaign …" at bounding box center [222, 176] width 280 height 119
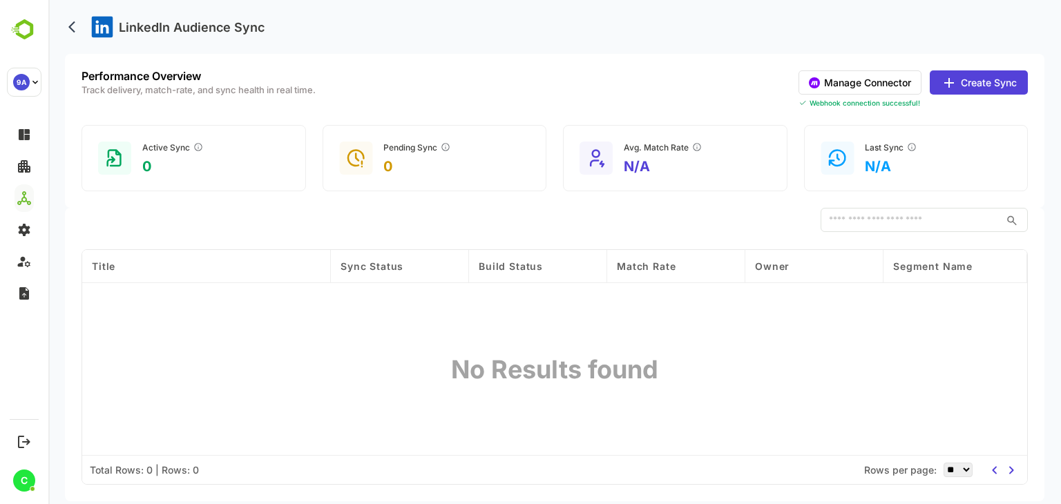
click at [856, 82] on button "Manage Connector" at bounding box center [859, 82] width 123 height 24
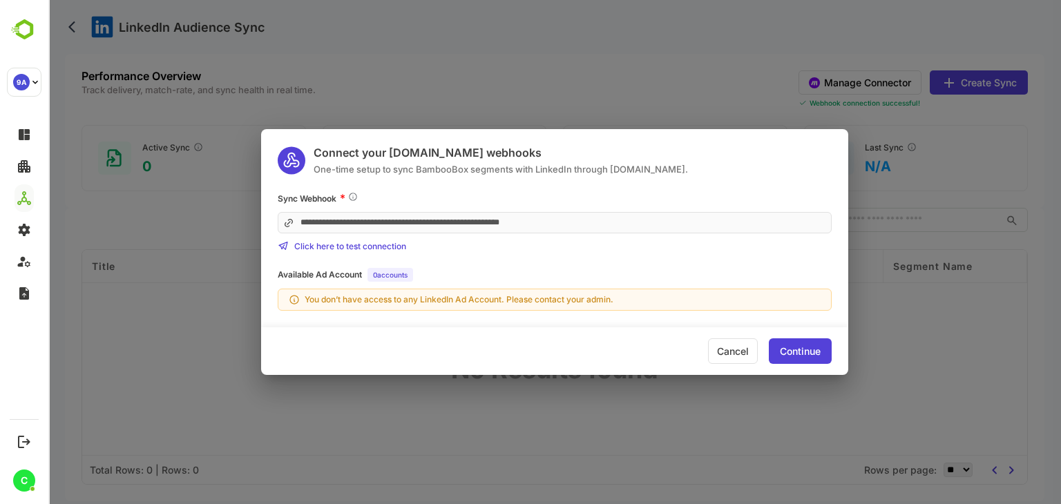
click at [796, 348] on div "Continue" at bounding box center [800, 352] width 41 height 10
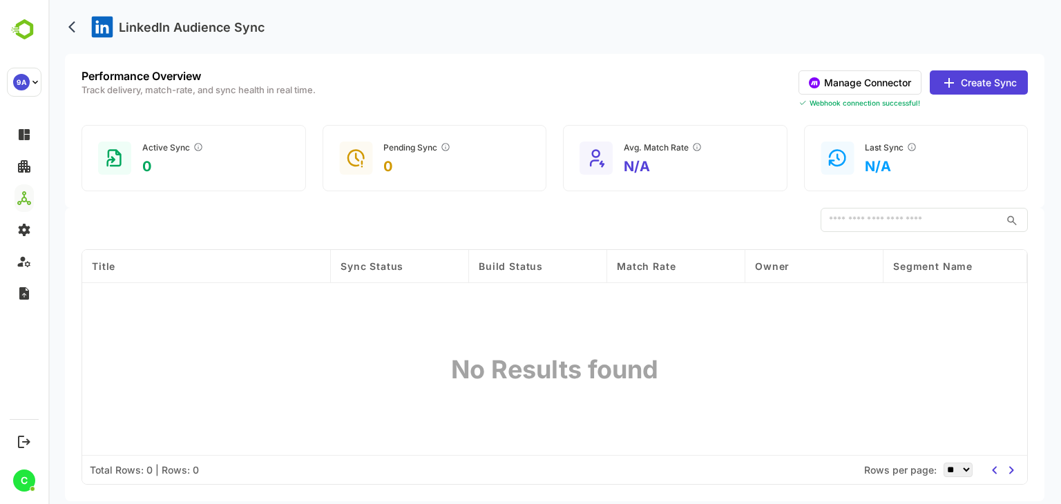
click at [977, 81] on button "Create Sync" at bounding box center [979, 82] width 98 height 24
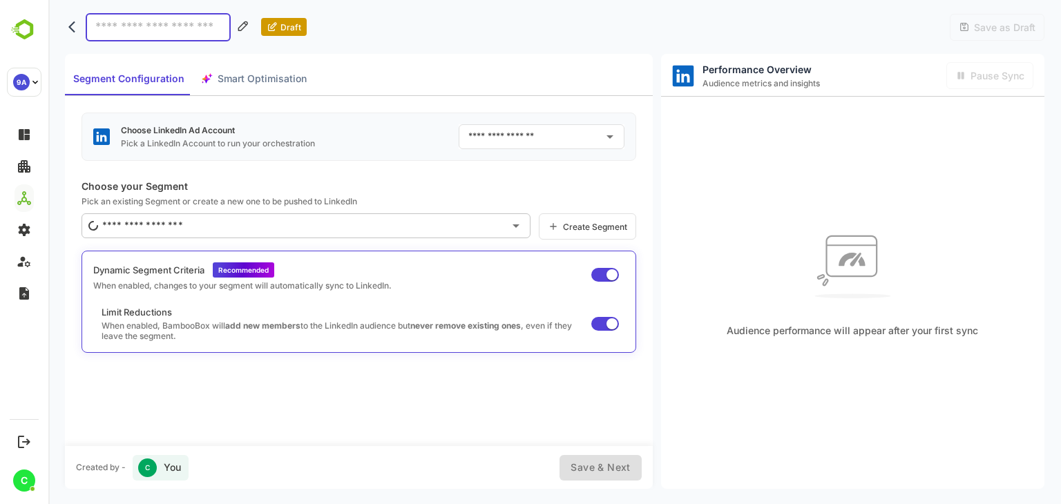
click at [544, 132] on input "text" at bounding box center [531, 137] width 133 height 22
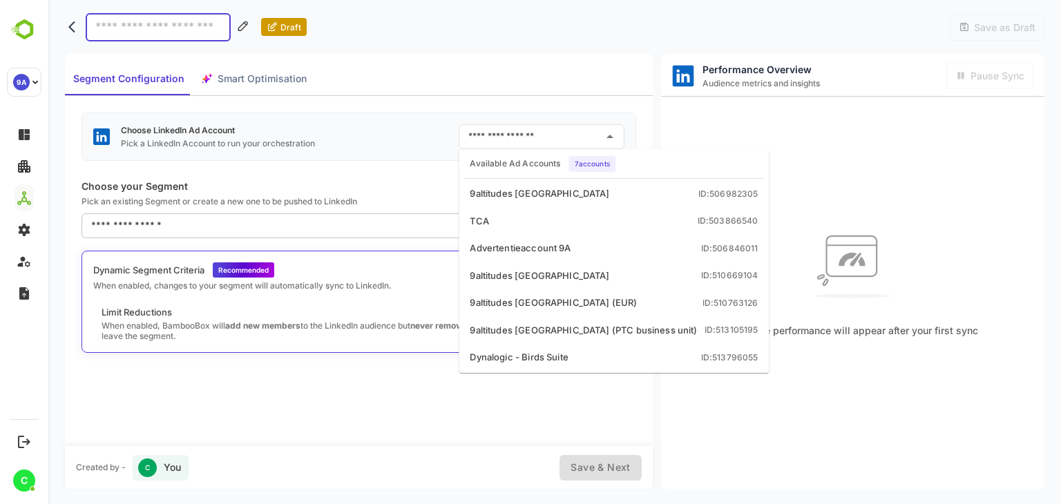
click at [410, 142] on div "Choose LinkedIn Ad Account Pick a LinkedIn Account to run your orchestration ​" at bounding box center [358, 137] width 555 height 48
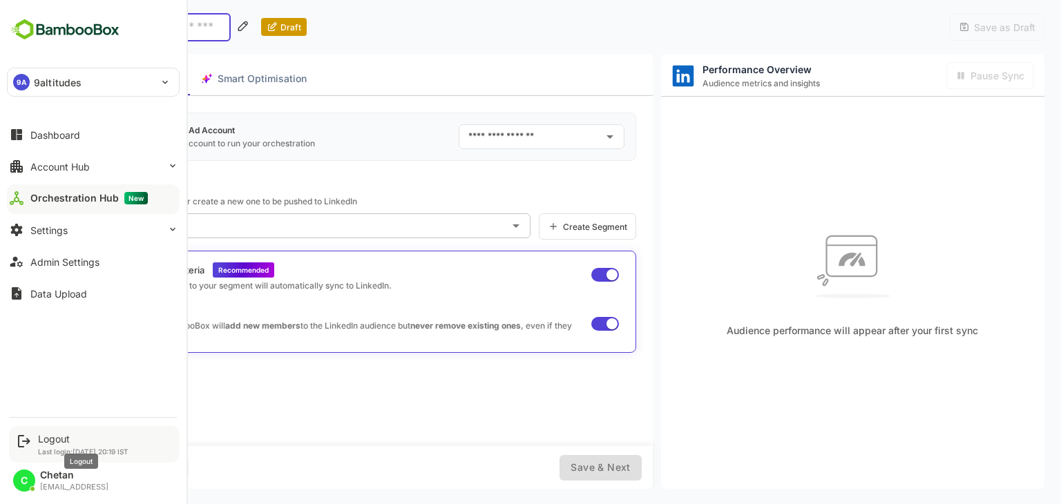
click at [59, 437] on div "Logout" at bounding box center [83, 439] width 90 height 12
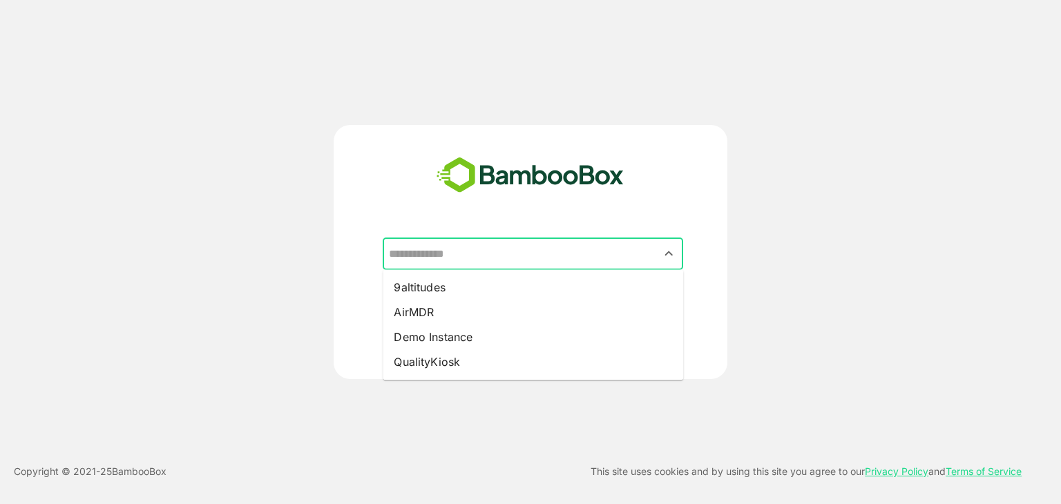
click at [558, 247] on input "text" at bounding box center [532, 254] width 295 height 26
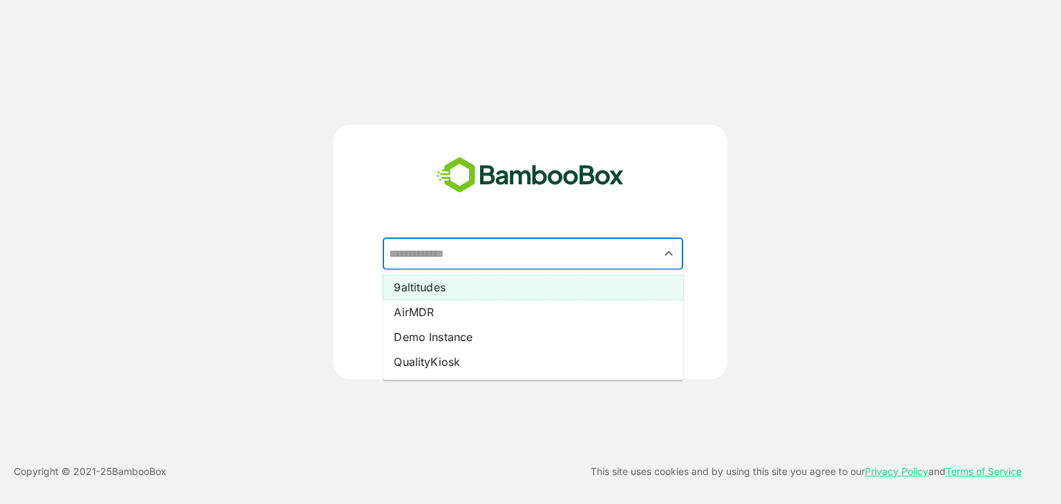
click at [443, 286] on li "9altitudes" at bounding box center [533, 287] width 300 height 25
type input "**********"
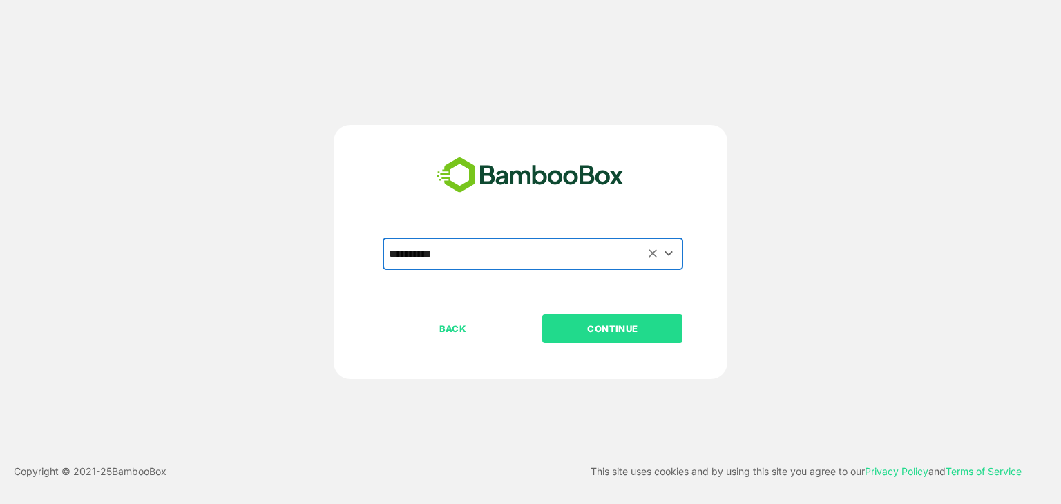
click at [606, 324] on p "CONTINUE" at bounding box center [613, 328] width 138 height 15
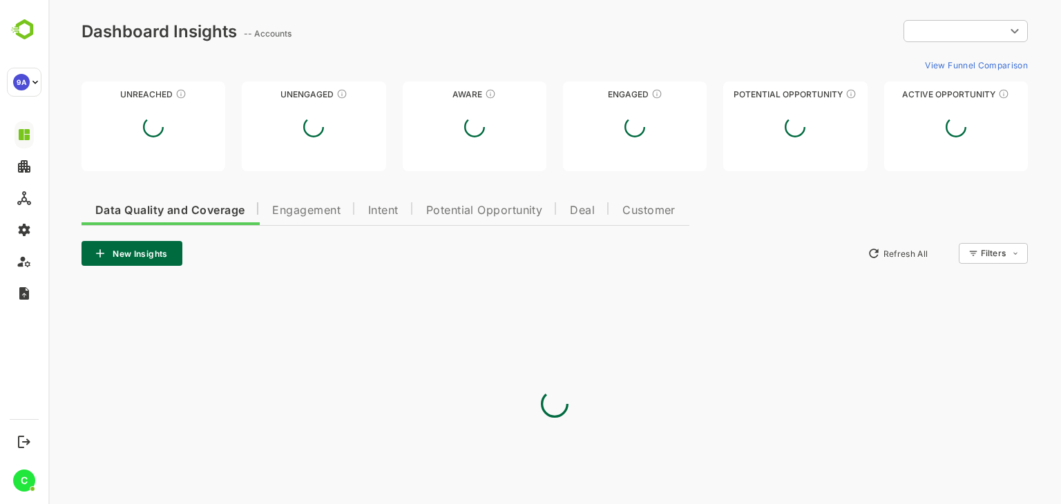
type input "**********"
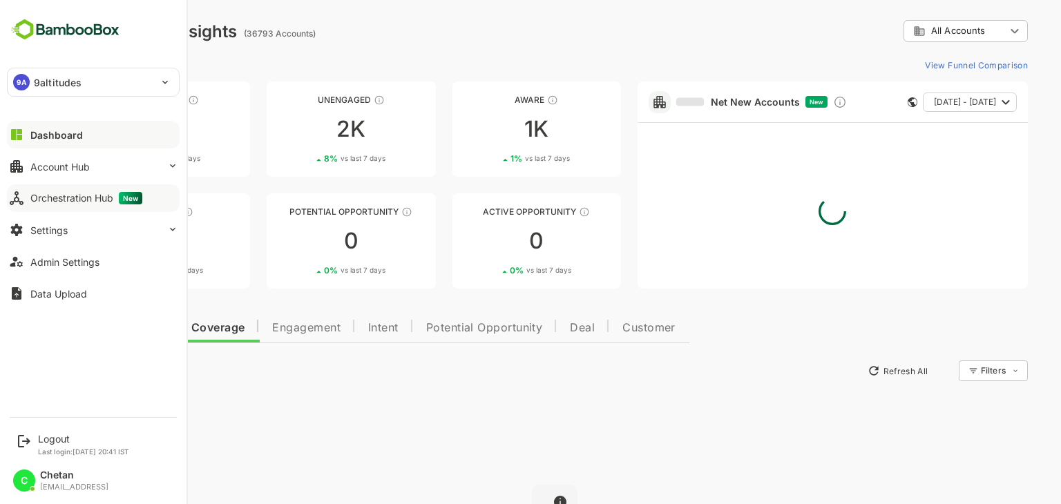
click at [69, 198] on div "Orchestration Hub New" at bounding box center [86, 198] width 112 height 12
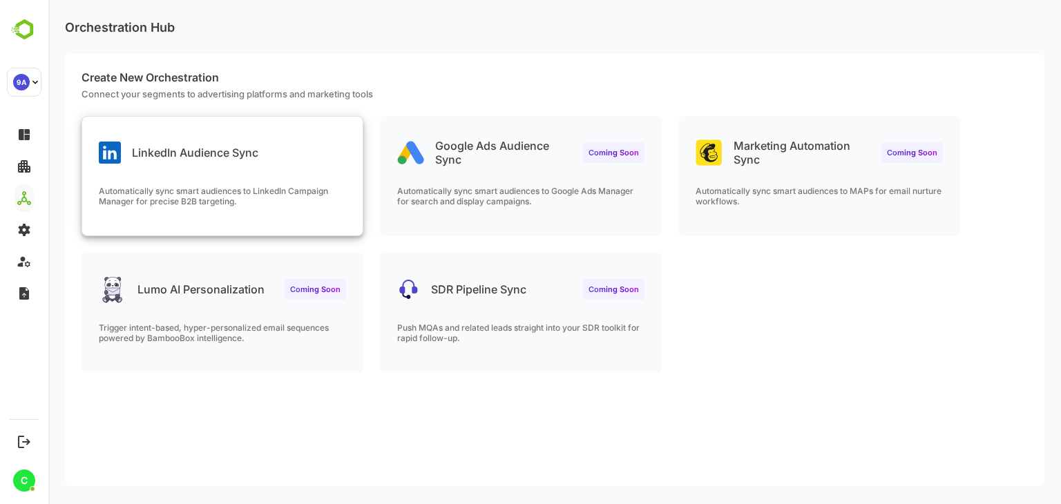
click at [224, 164] on div "LinkedIn Audience Sync" at bounding box center [222, 142] width 280 height 50
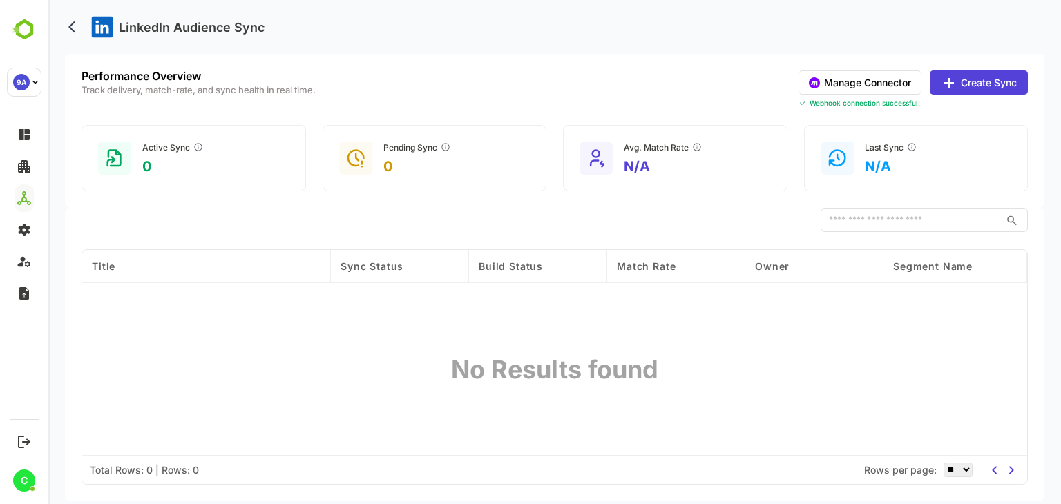
click at [986, 81] on button "Create Sync" at bounding box center [979, 82] width 98 height 24
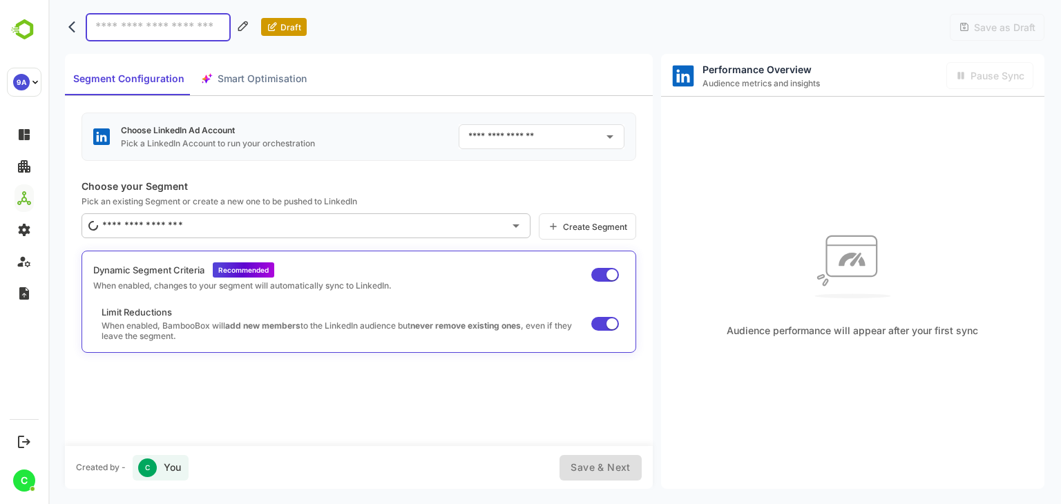
click at [583, 145] on input "text" at bounding box center [531, 137] width 133 height 22
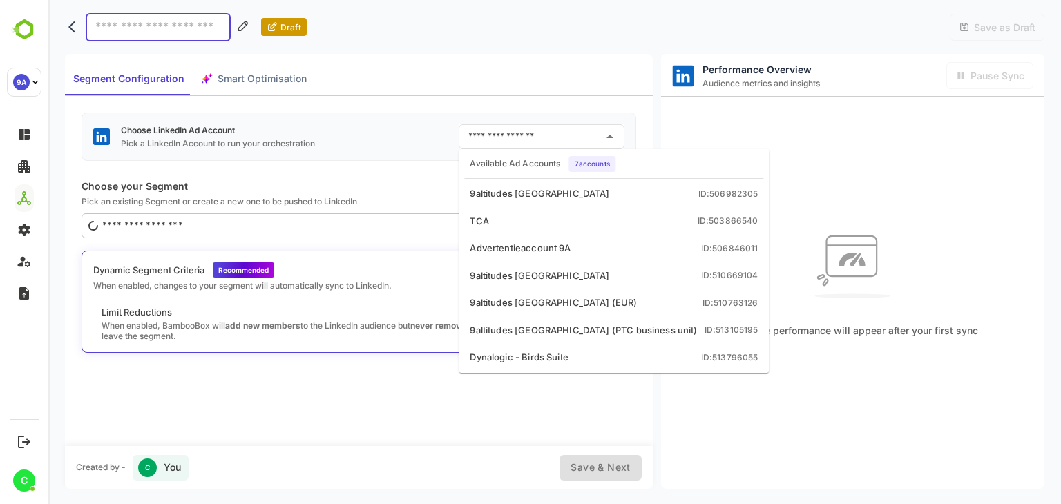
click at [395, 158] on div "Choose LinkedIn Ad Account Pick a LinkedIn Account to run your orchestration ​" at bounding box center [358, 137] width 555 height 48
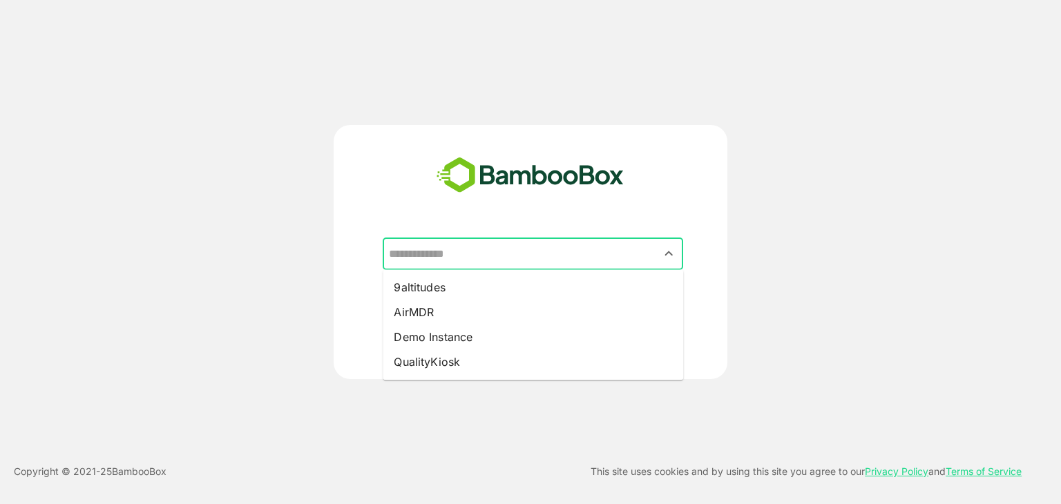
click at [497, 253] on input "text" at bounding box center [532, 254] width 295 height 26
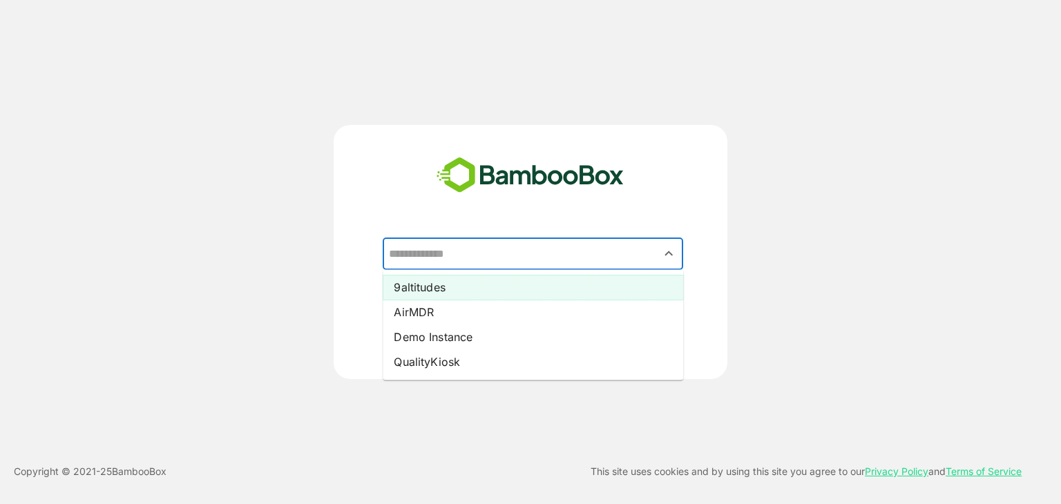
click at [414, 296] on li "9altitudes" at bounding box center [533, 287] width 300 height 25
type input "**********"
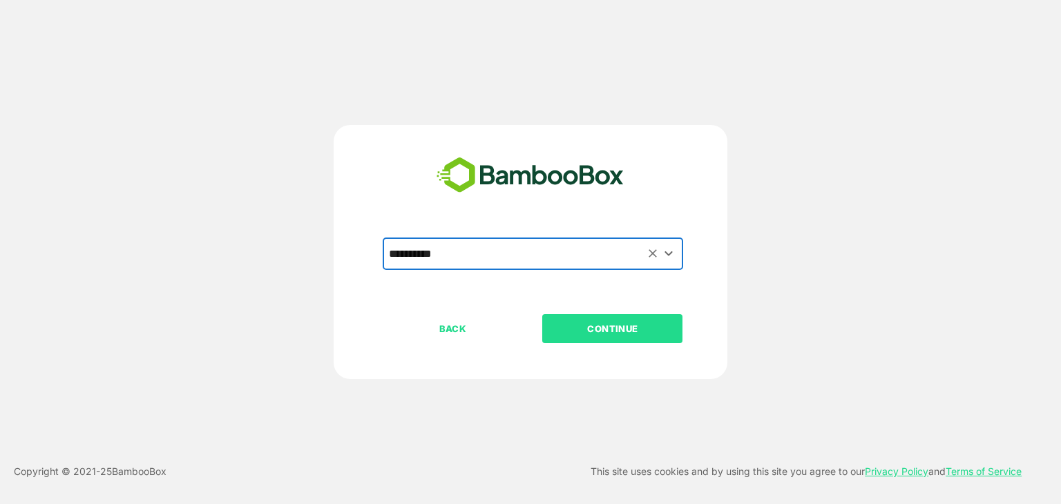
click at [582, 335] on p "CONTINUE" at bounding box center [613, 328] width 138 height 15
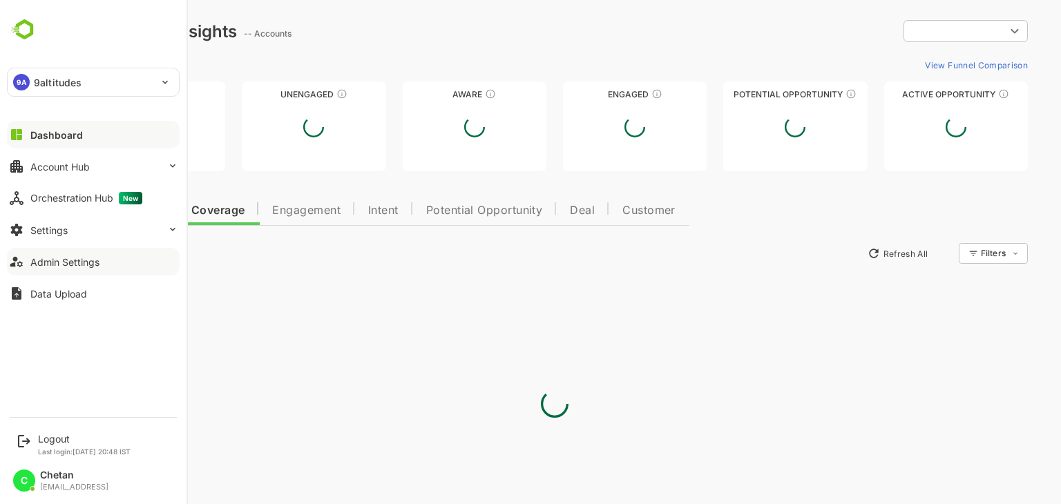
type input "**********"
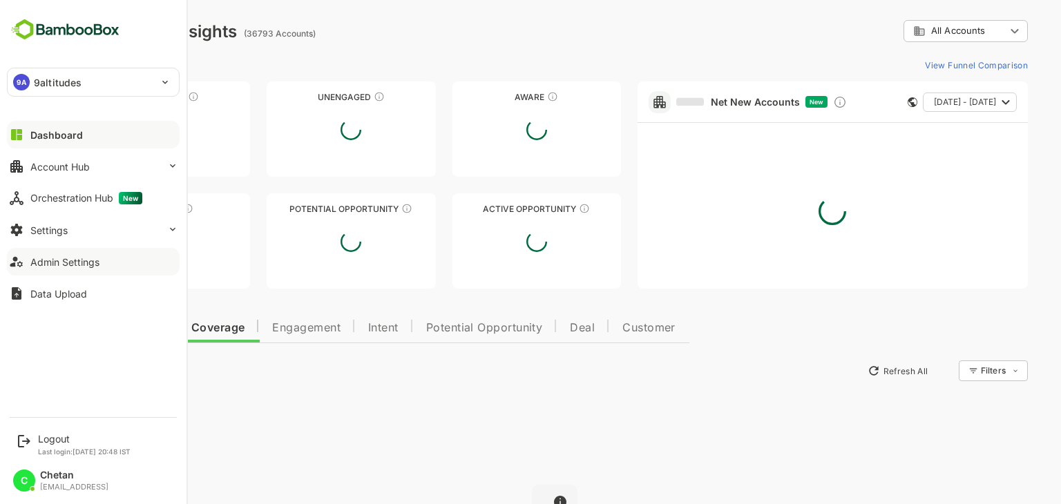
click at [46, 263] on div "Admin Settings" at bounding box center [64, 262] width 69 height 12
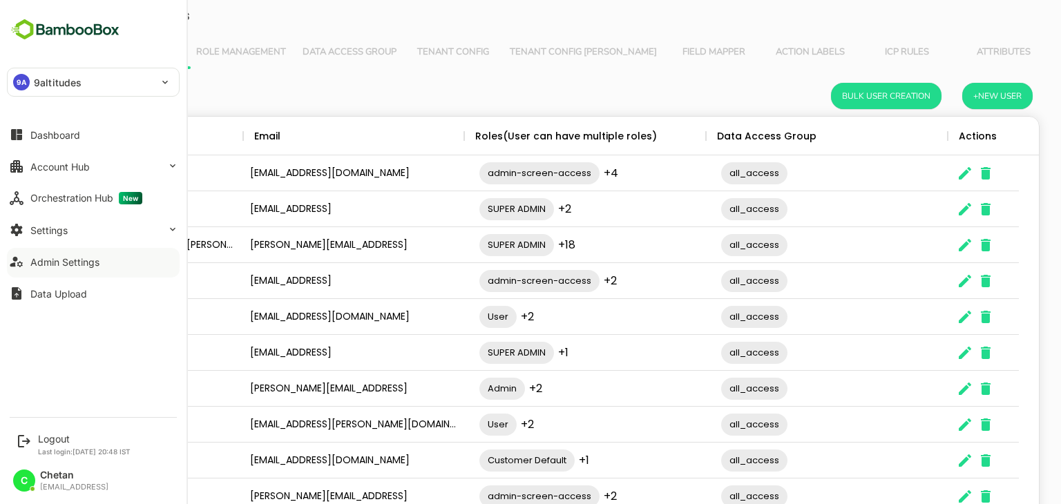
scroll to position [394, 948]
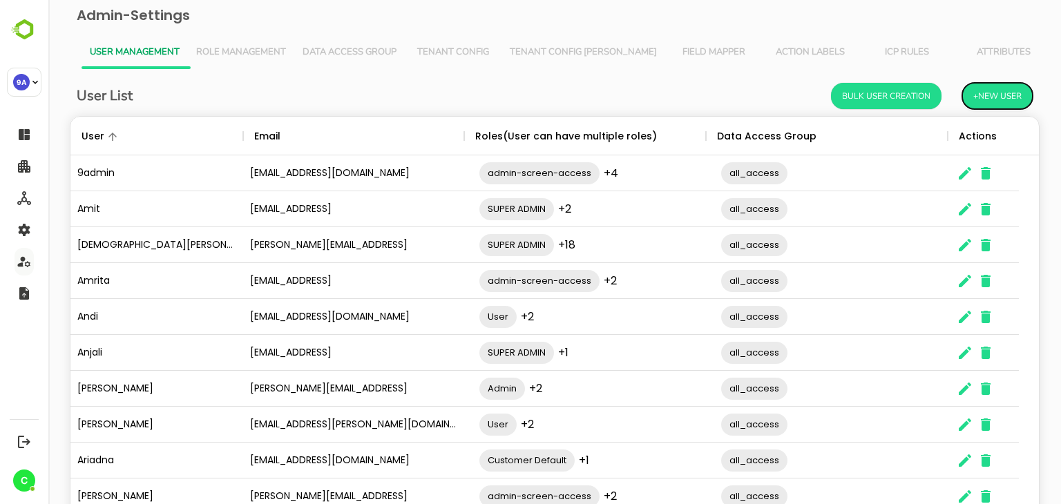
click at [986, 99] on button "+New User" at bounding box center [997, 96] width 70 height 26
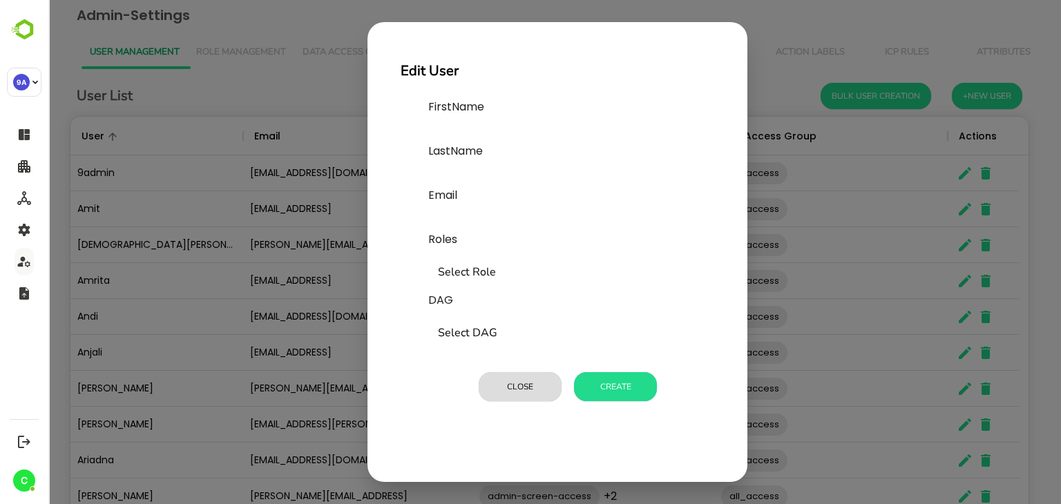
click at [485, 132] on input "text" at bounding box center [531, 132] width 207 height 22
type input "******"
click at [472, 178] on input "text" at bounding box center [531, 176] width 207 height 22
type input "*"
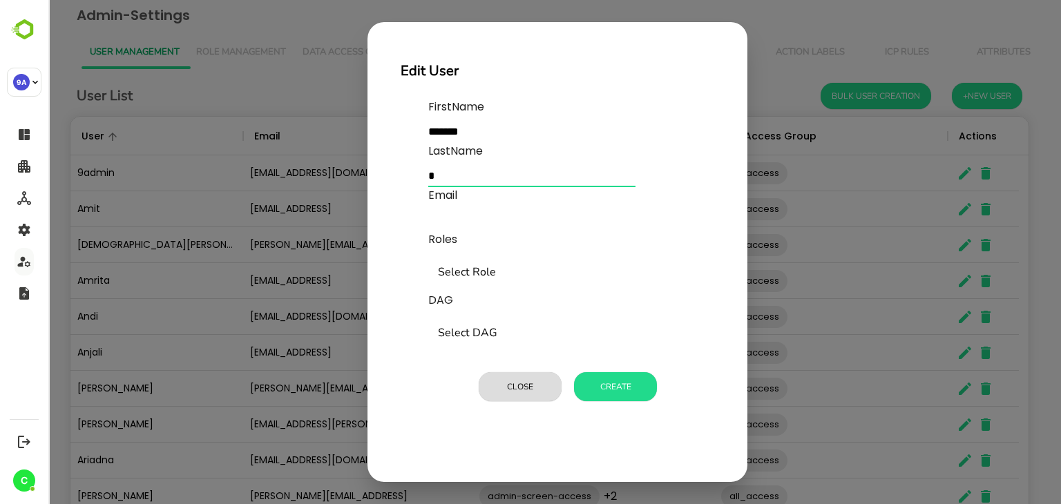
click at [465, 224] on input "text" at bounding box center [531, 220] width 207 height 22
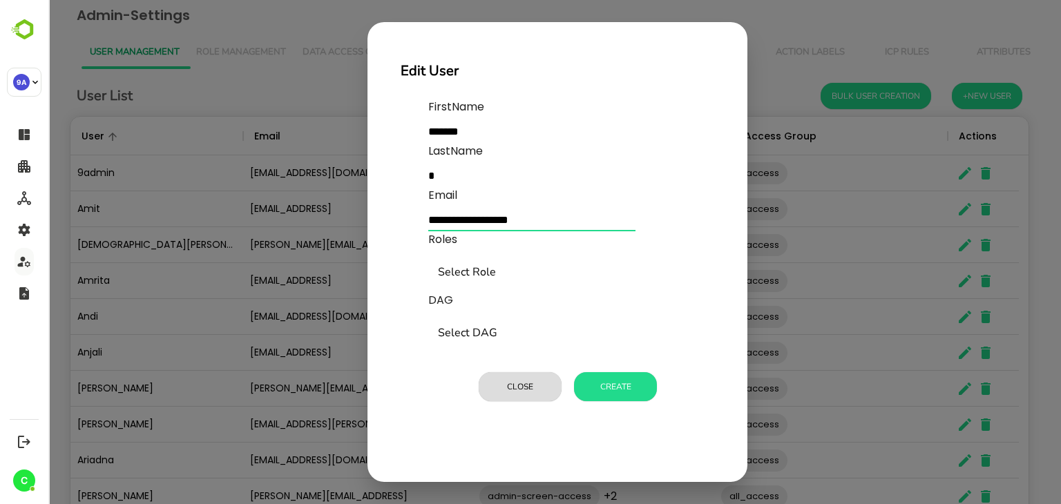
type input "**********"
click at [466, 275] on input "Select Role" at bounding box center [566, 273] width 264 height 26
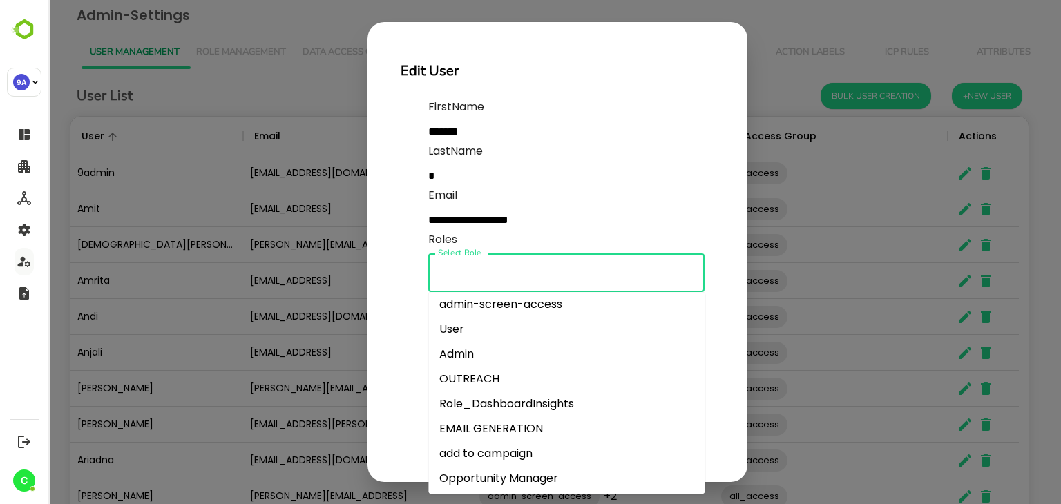
scroll to position [10, 0]
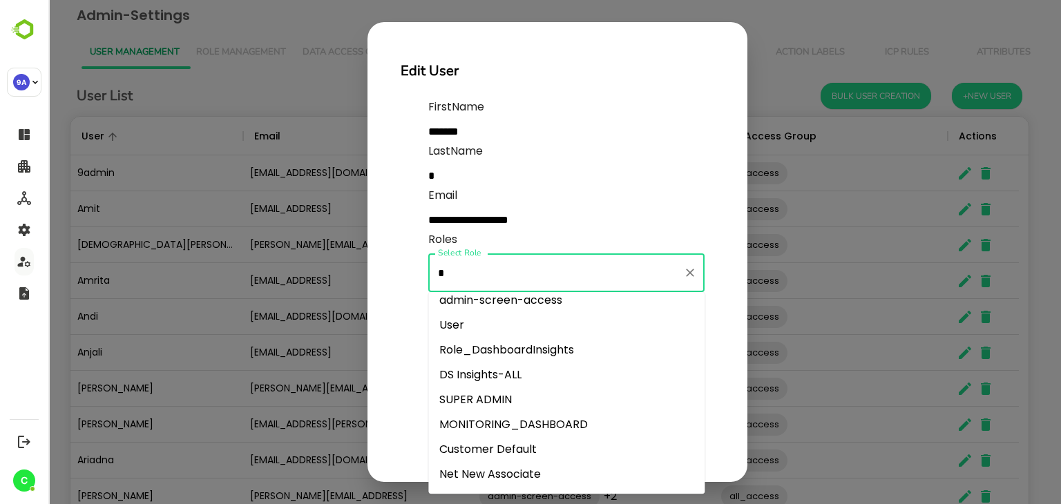
type input "**"
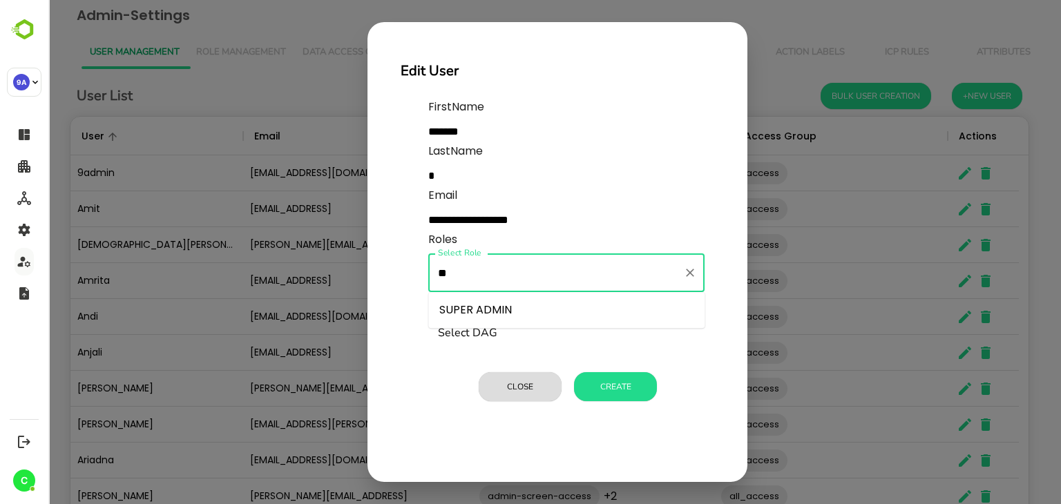
click at [503, 310] on li "SUPER ADMIN" at bounding box center [566, 310] width 276 height 25
click at [553, 277] on input "Select Role" at bounding box center [603, 273] width 150 height 26
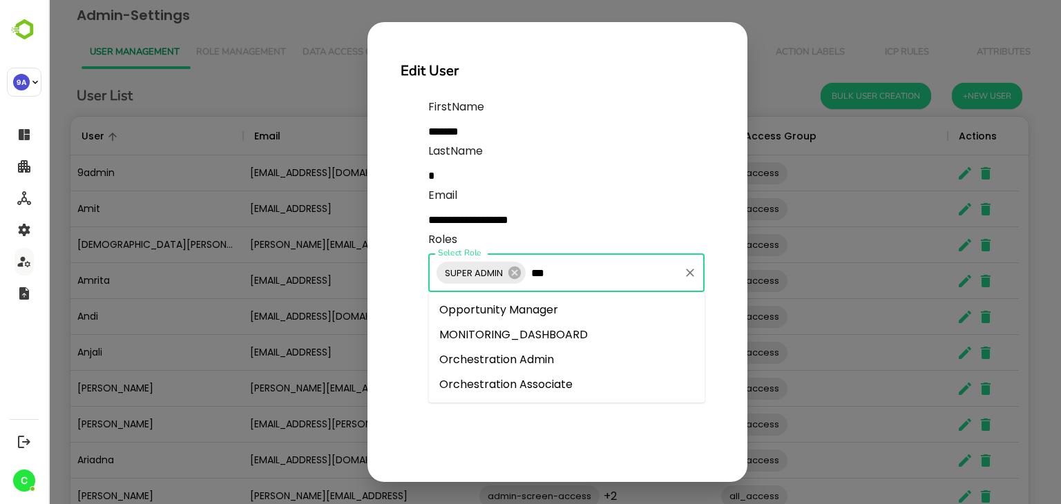
type input "****"
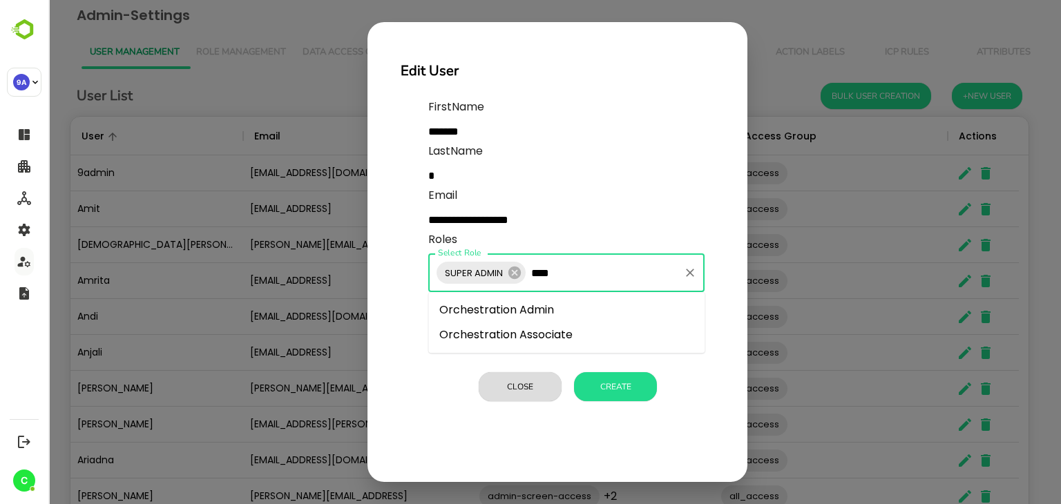
click at [539, 346] on li "Orchestration Associate" at bounding box center [566, 335] width 276 height 25
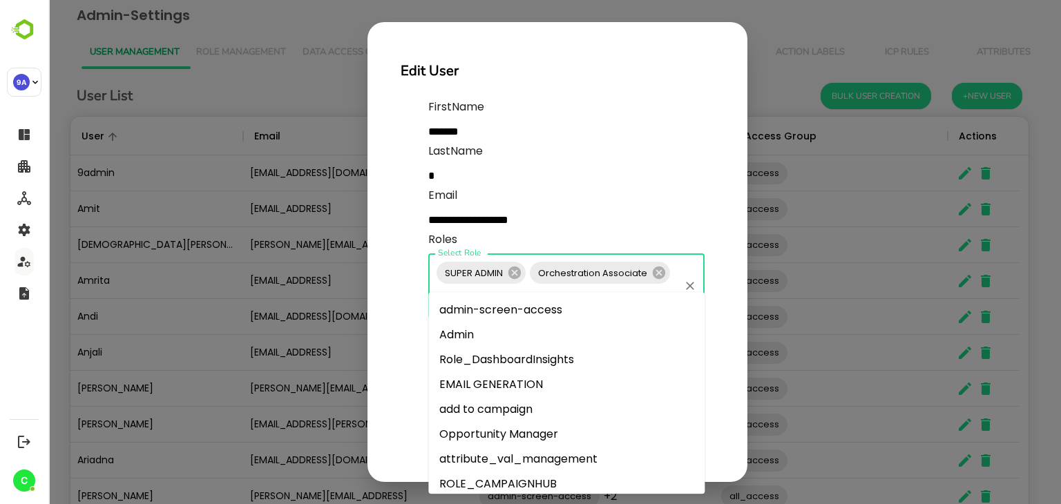
scroll to position [77, 0]
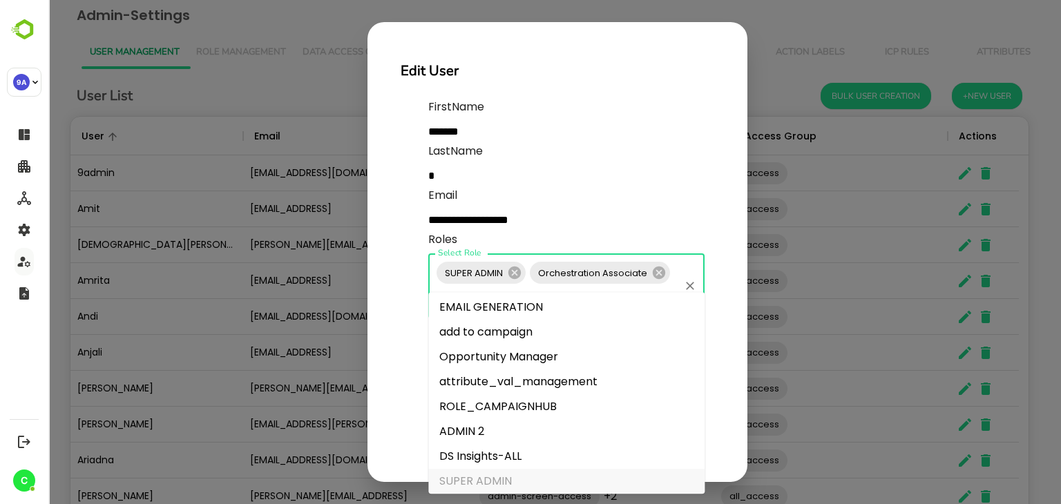
type input "***"
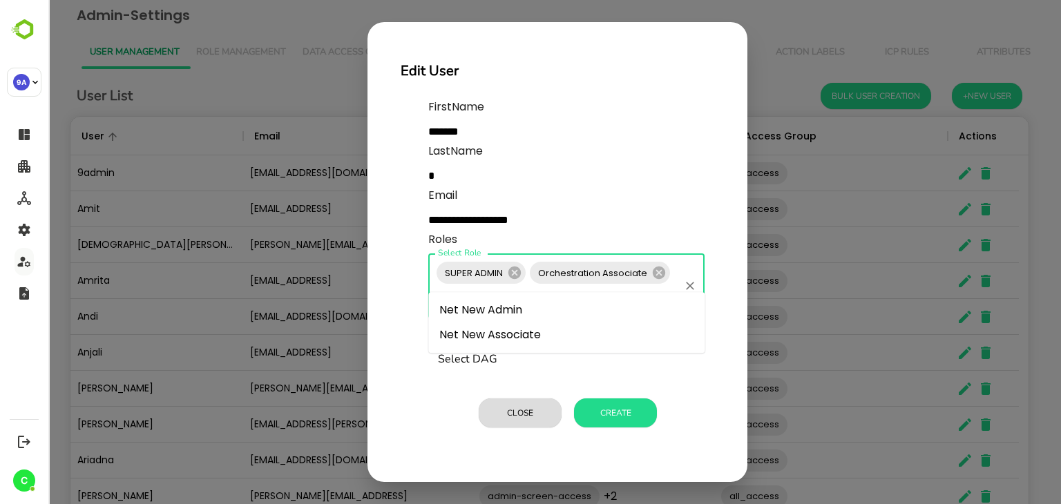
click at [518, 309] on li "Net New Admin" at bounding box center [566, 310] width 276 height 25
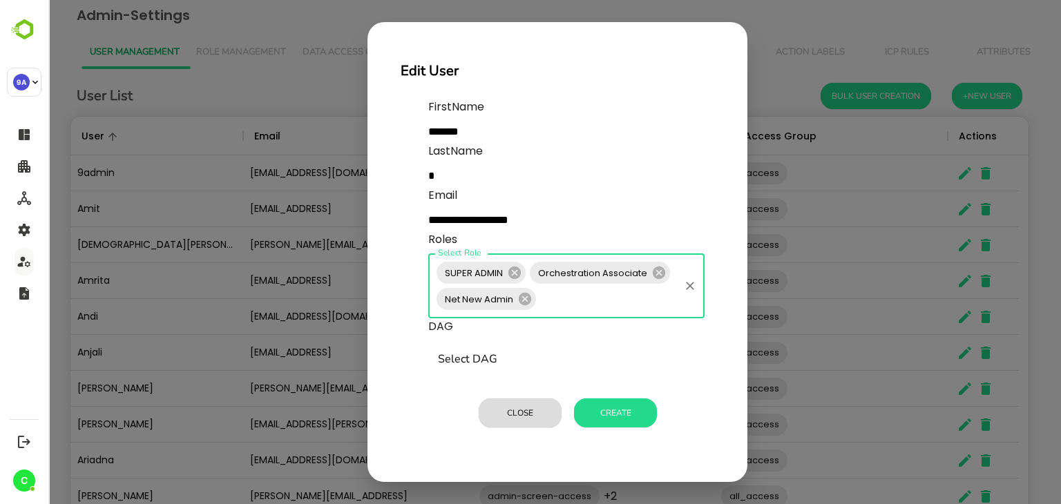
click at [499, 364] on input "Select DAG" at bounding box center [566, 360] width 264 height 26
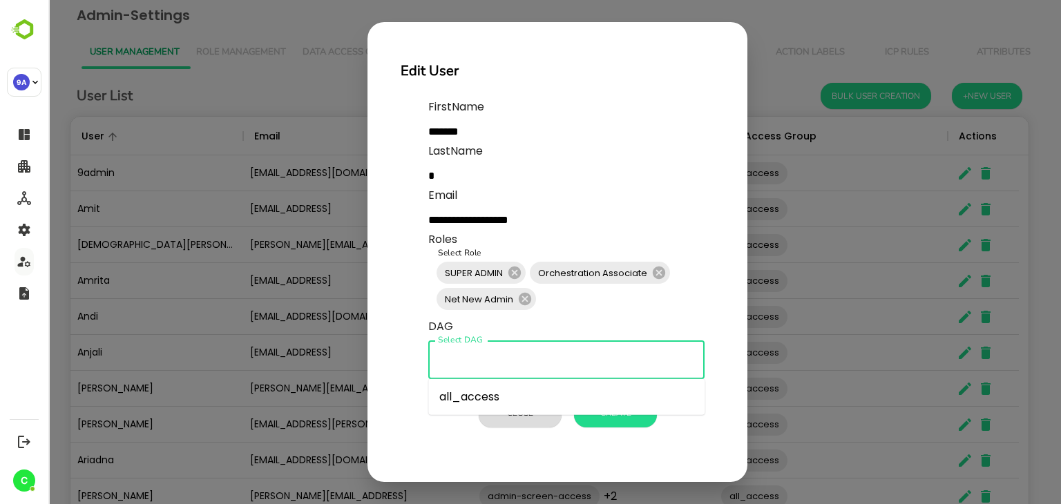
click at [486, 396] on li "all_access" at bounding box center [566, 397] width 276 height 25
type input "**********"
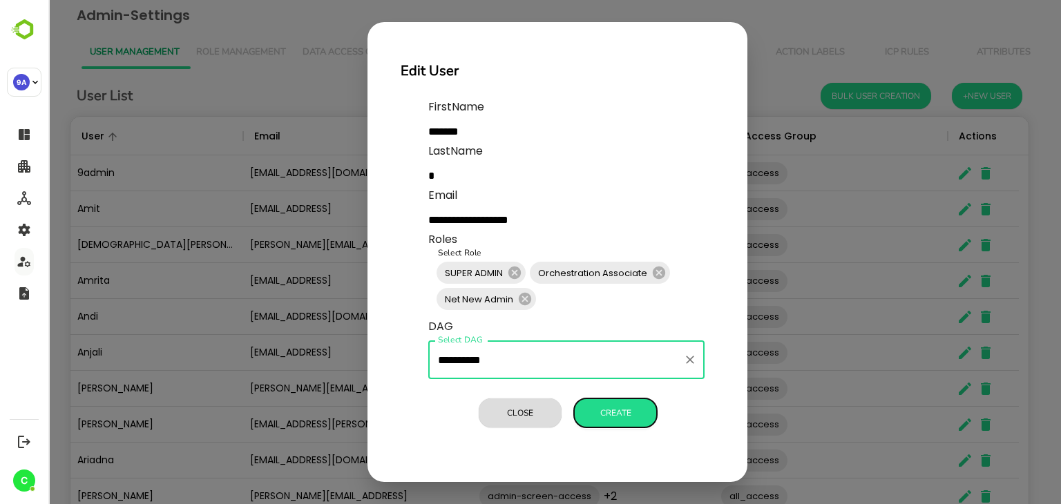
click at [602, 412] on button "Create" at bounding box center [615, 413] width 83 height 29
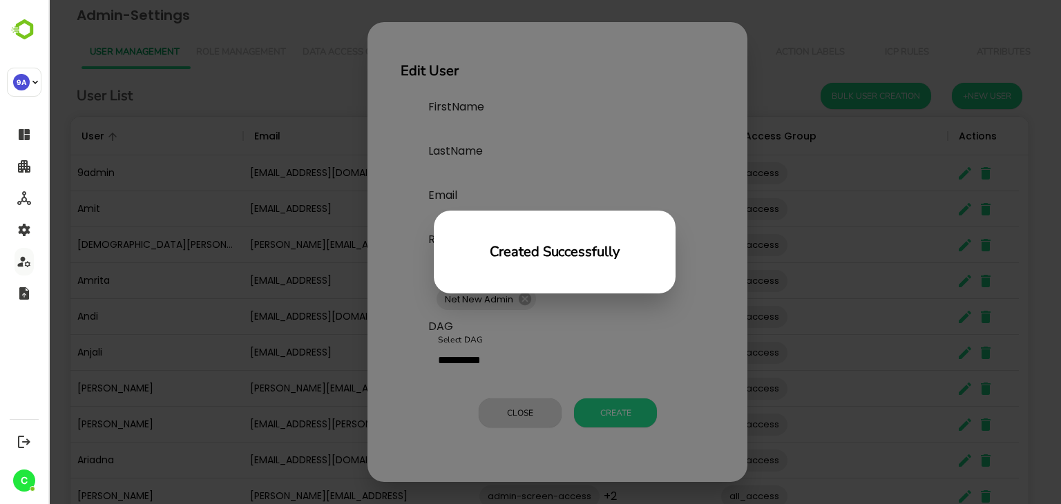
click at [323, 79] on div "Created Successfully" at bounding box center [554, 252] width 1013 height 504
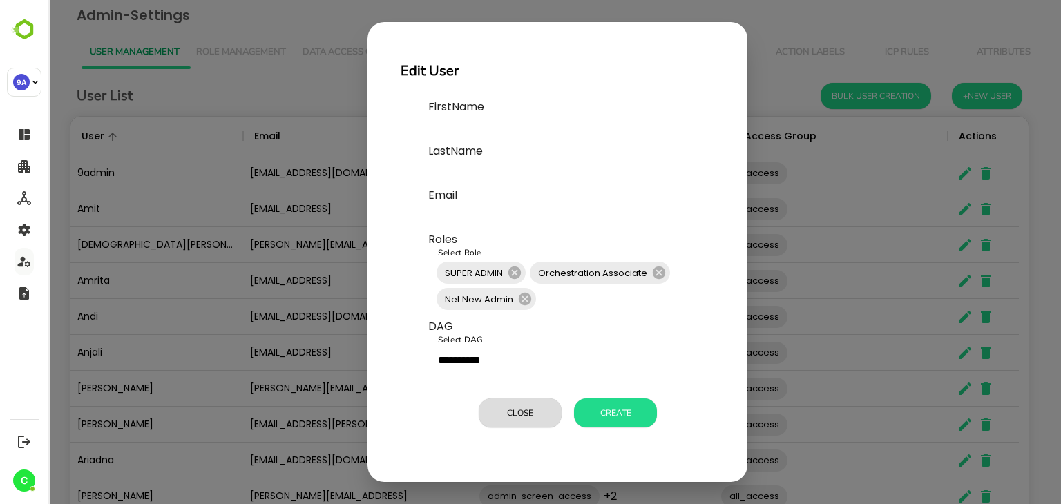
click at [327, 97] on div "**********" at bounding box center [554, 252] width 1013 height 504
click at [528, 407] on button "Close" at bounding box center [520, 413] width 83 height 29
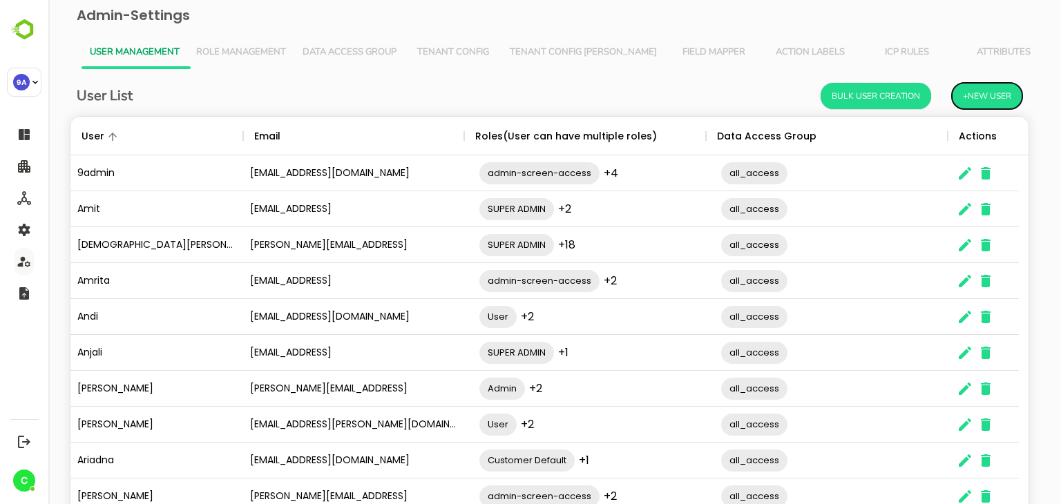
scroll to position [11, 11]
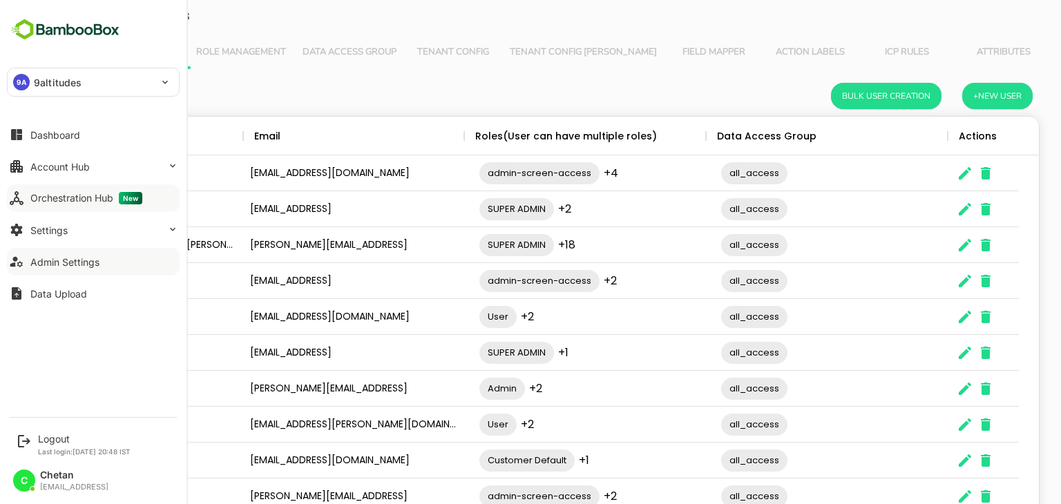
click at [81, 203] on div "Orchestration Hub New" at bounding box center [86, 198] width 112 height 12
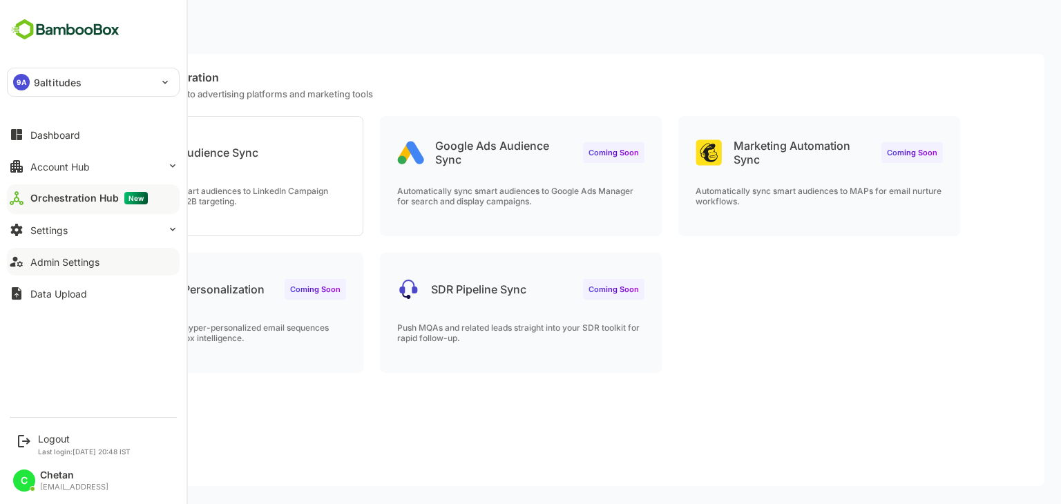
click at [71, 269] on button "Admin Settings" at bounding box center [93, 262] width 173 height 28
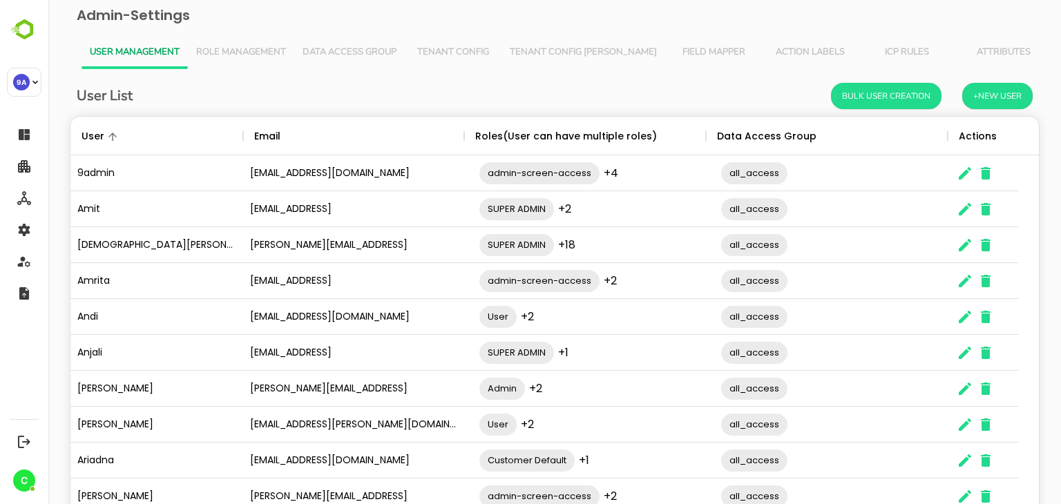
scroll to position [88, 0]
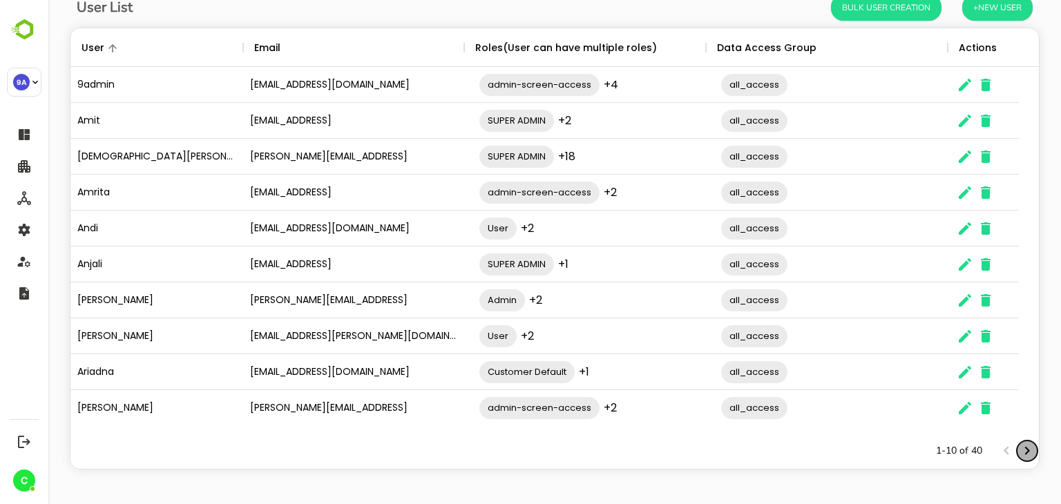
click at [1019, 447] on icon "Next page" at bounding box center [1027, 451] width 17 height 17
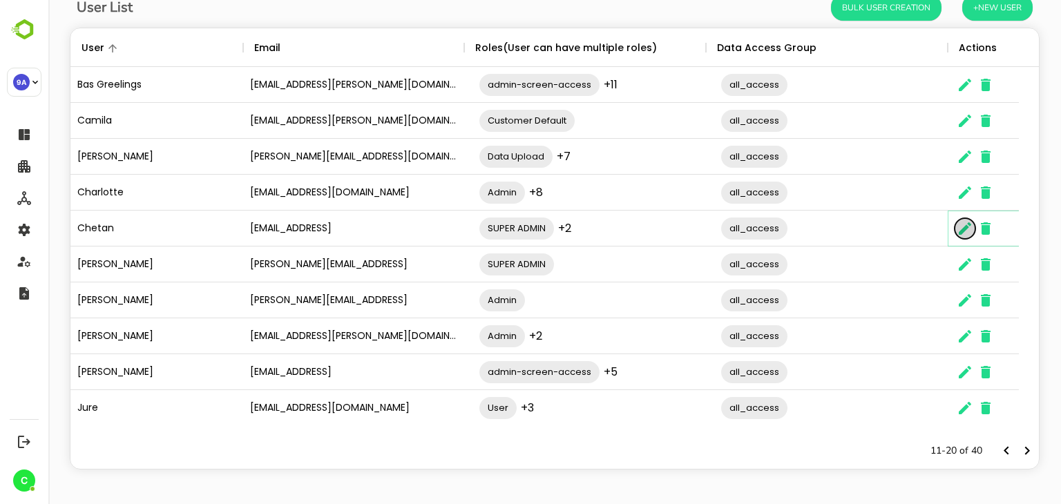
click at [966, 229] on icon "The User Data" at bounding box center [965, 228] width 17 height 17
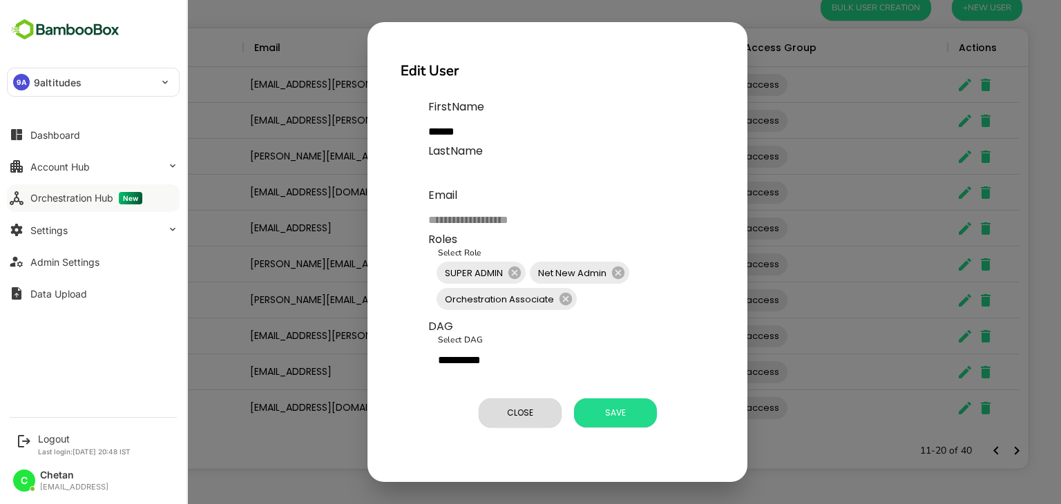
click at [74, 208] on button "Orchestration Hub New" at bounding box center [93, 198] width 173 height 28
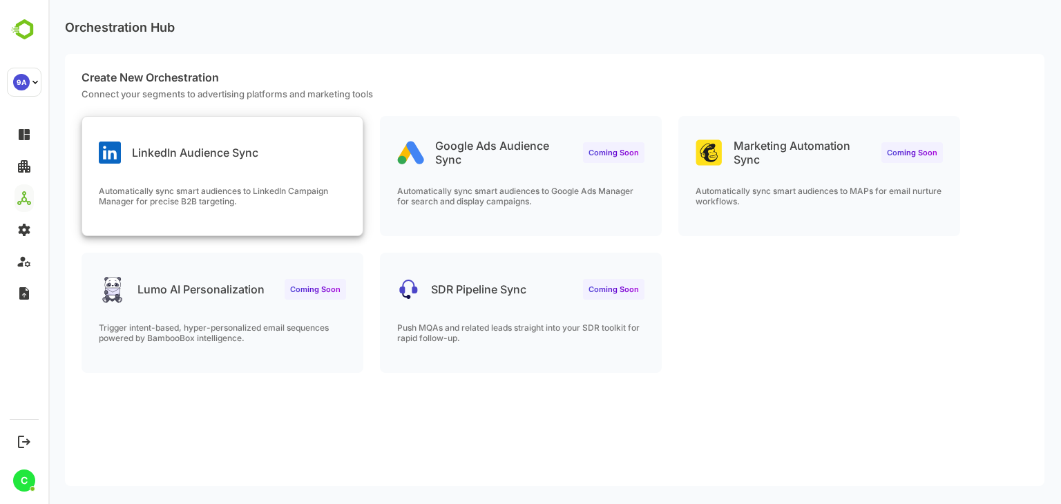
click at [229, 166] on div "LinkedIn Audience Sync Automatically sync smart audiences to LinkedIn Campaign …" at bounding box center [222, 176] width 280 height 119
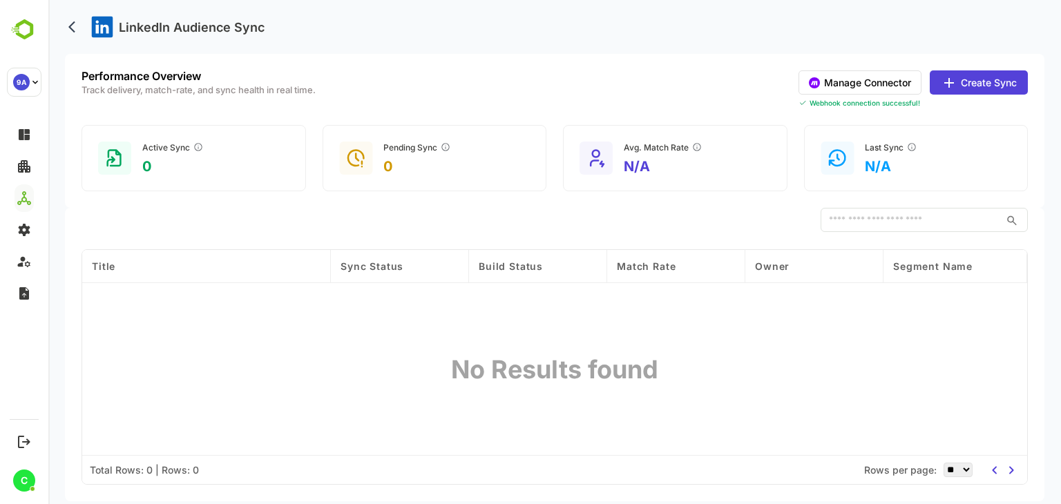
click at [843, 82] on button "Manage Connector" at bounding box center [859, 82] width 123 height 24
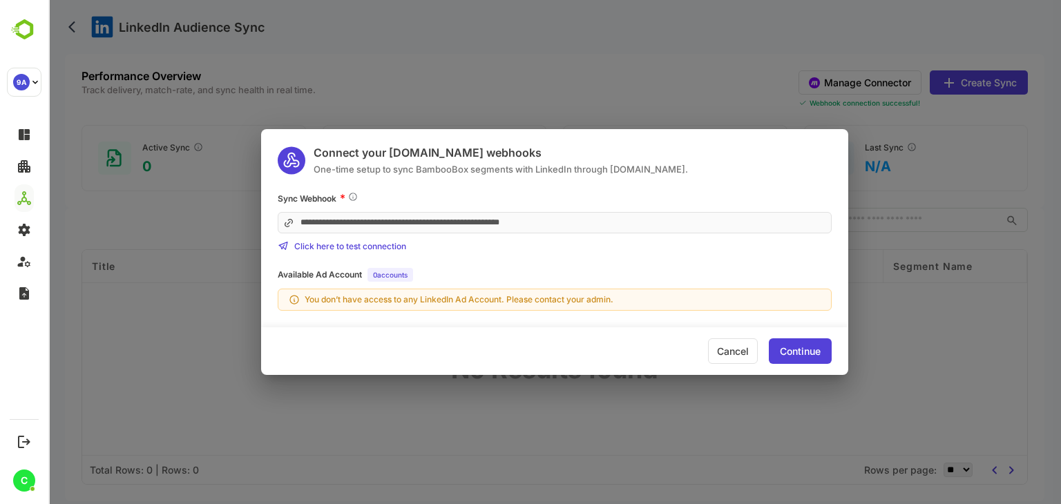
click at [983, 84] on div "**********" at bounding box center [554, 252] width 1013 height 504
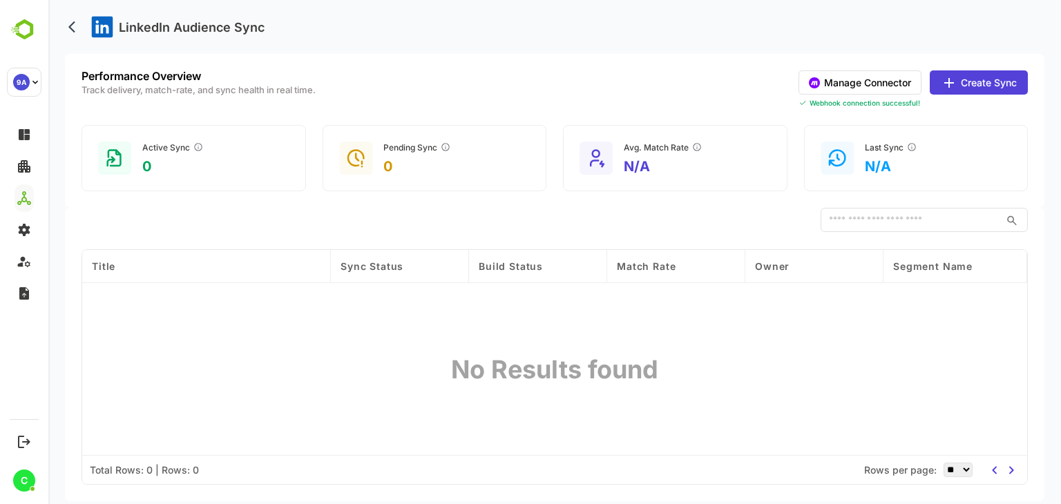
click at [983, 84] on button "Create Sync" at bounding box center [979, 82] width 98 height 24
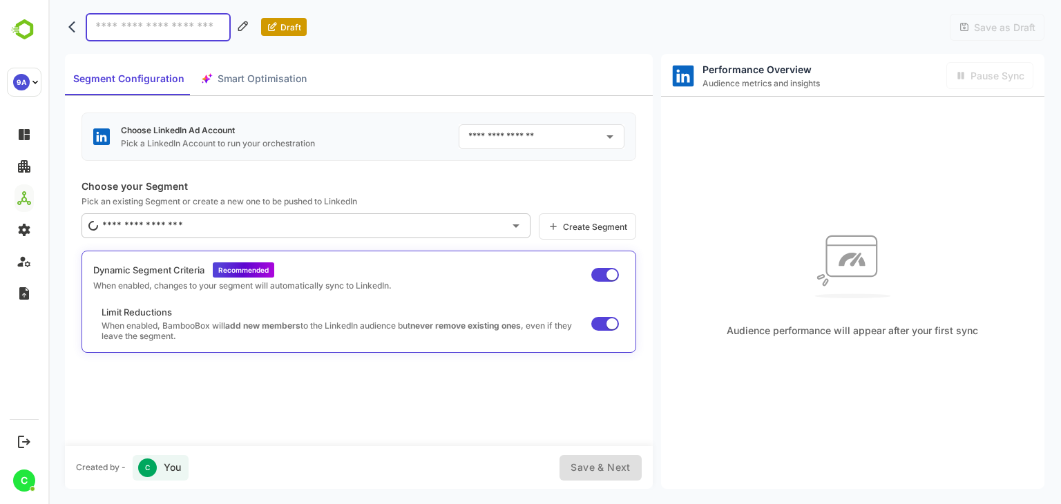
click at [508, 137] on input "text" at bounding box center [531, 137] width 133 height 22
click at [412, 133] on div "Choose LinkedIn Ad Account Pick a LinkedIn Account to run your orchestration ​" at bounding box center [358, 137] width 555 height 48
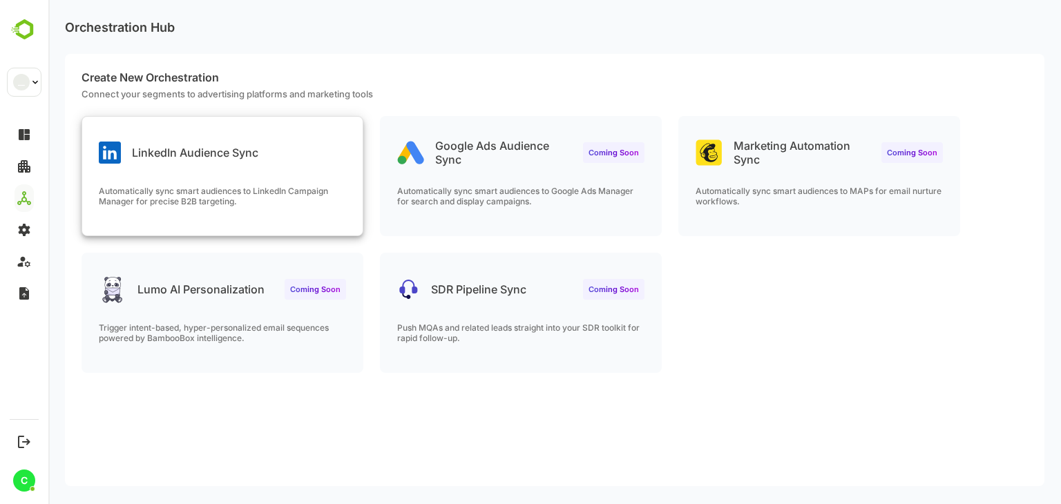
click at [232, 178] on div "LinkedIn Audience Sync Automatically sync smart audiences to LinkedIn Campaign …" at bounding box center [222, 176] width 280 height 119
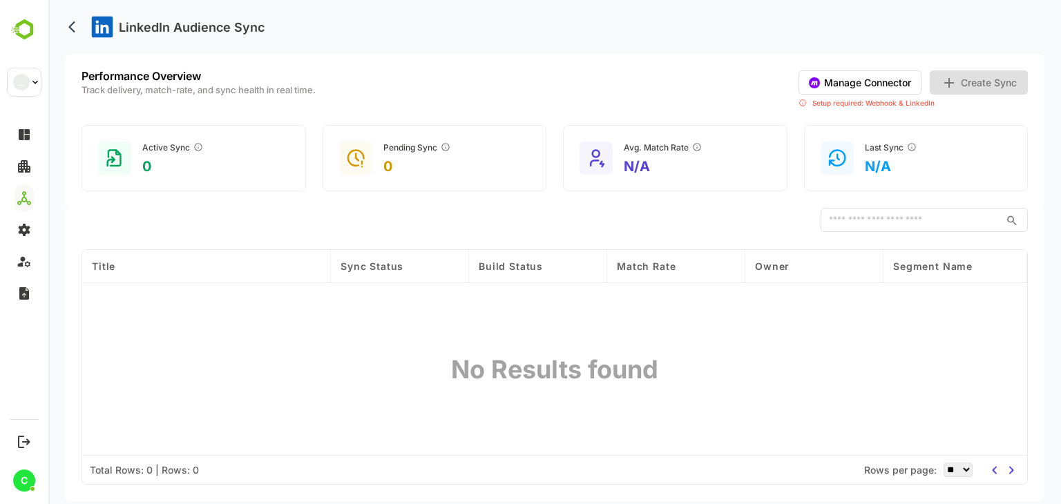
click at [883, 77] on button "Manage Connector" at bounding box center [859, 82] width 123 height 24
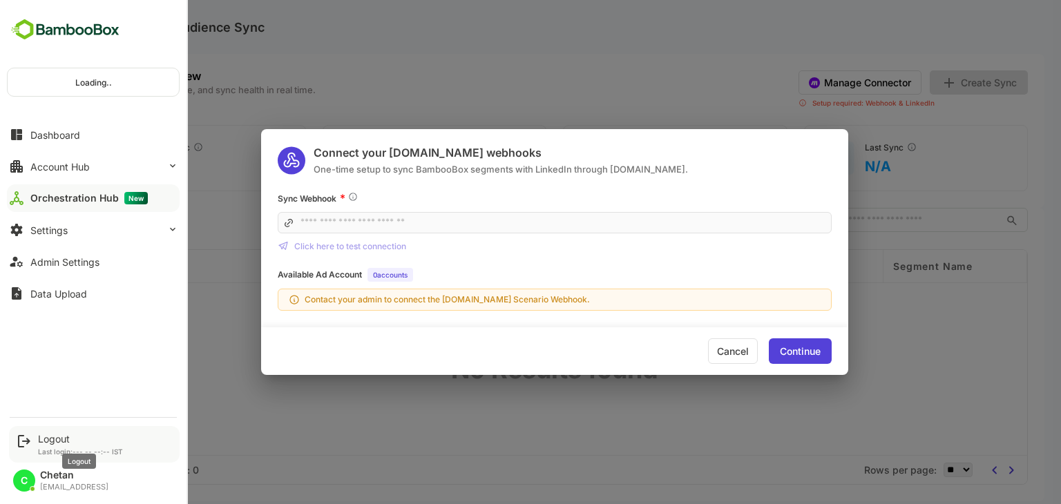
click at [42, 437] on div "Logout" at bounding box center [80, 439] width 85 height 12
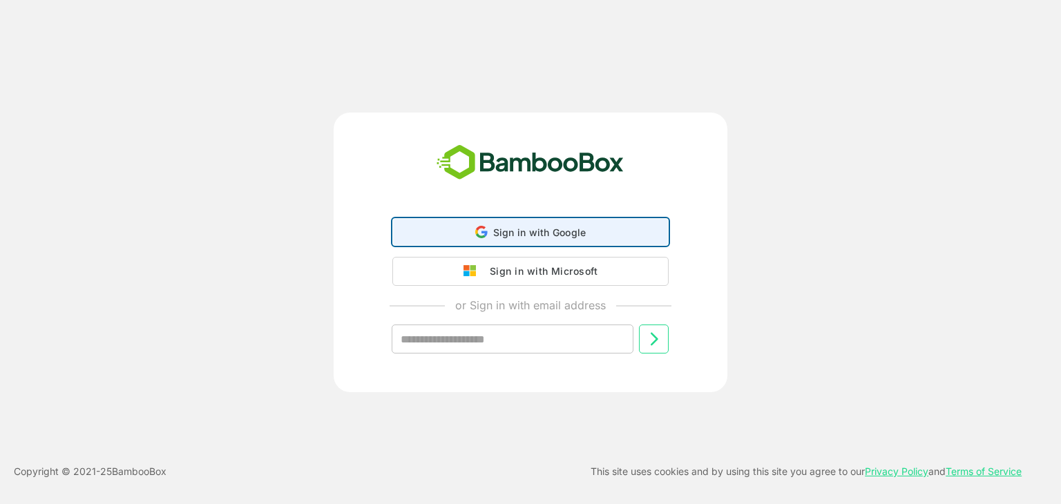
click at [492, 232] on div "Sign in with Google Sign in with Google. Opens in new tab" at bounding box center [530, 232] width 258 height 26
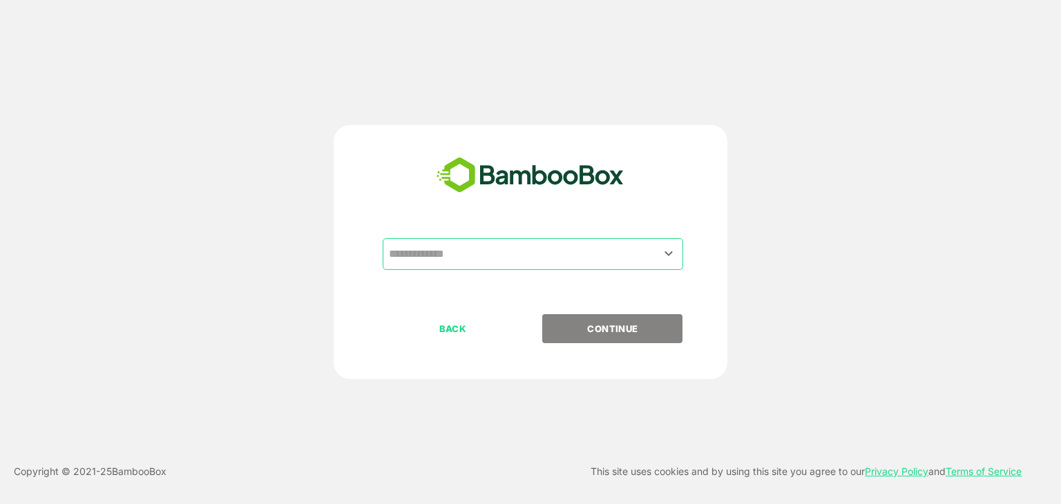
click at [476, 248] on input "text" at bounding box center [532, 254] width 295 height 26
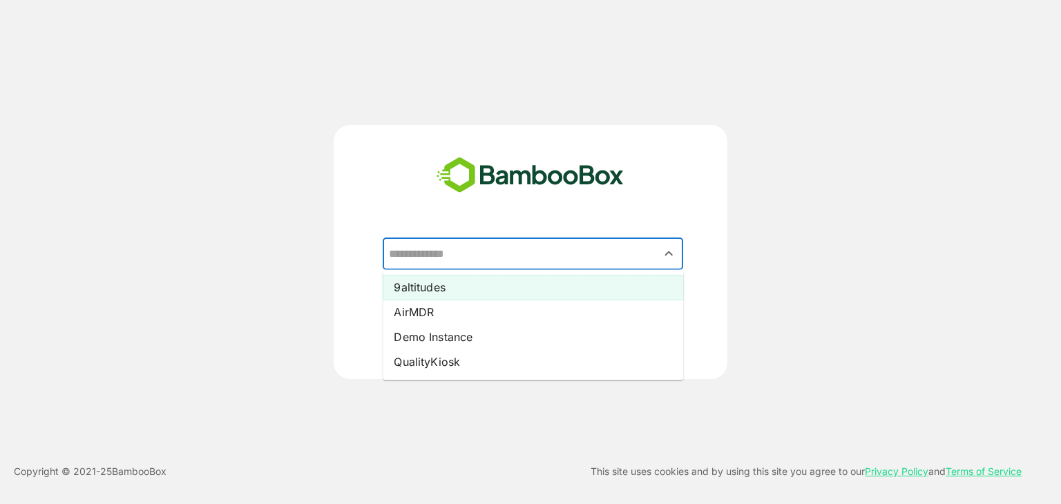
click at [431, 288] on li "9altitudes" at bounding box center [533, 287] width 300 height 25
type input "**********"
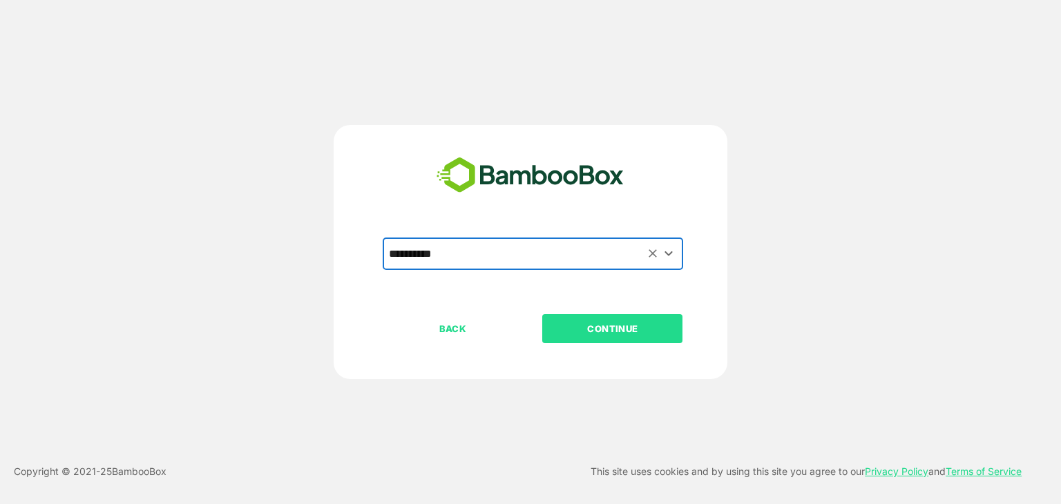
click at [588, 321] on p "CONTINUE" at bounding box center [613, 328] width 138 height 15
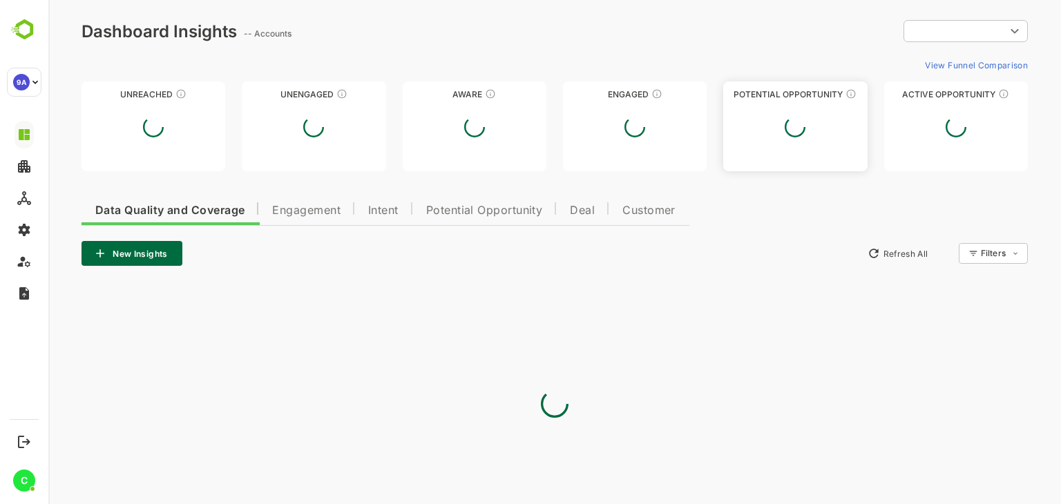
type input "**********"
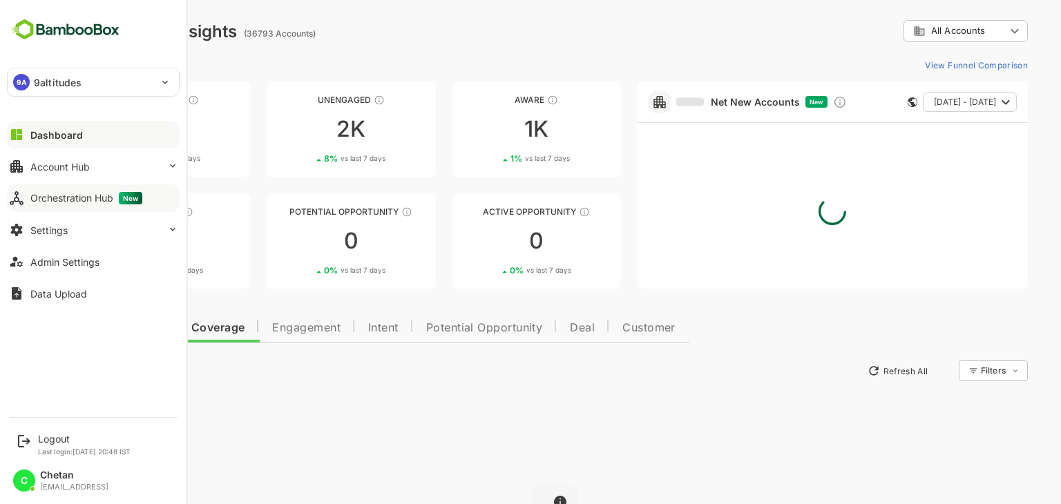
click at [48, 193] on div "Orchestration Hub New" at bounding box center [86, 198] width 112 height 12
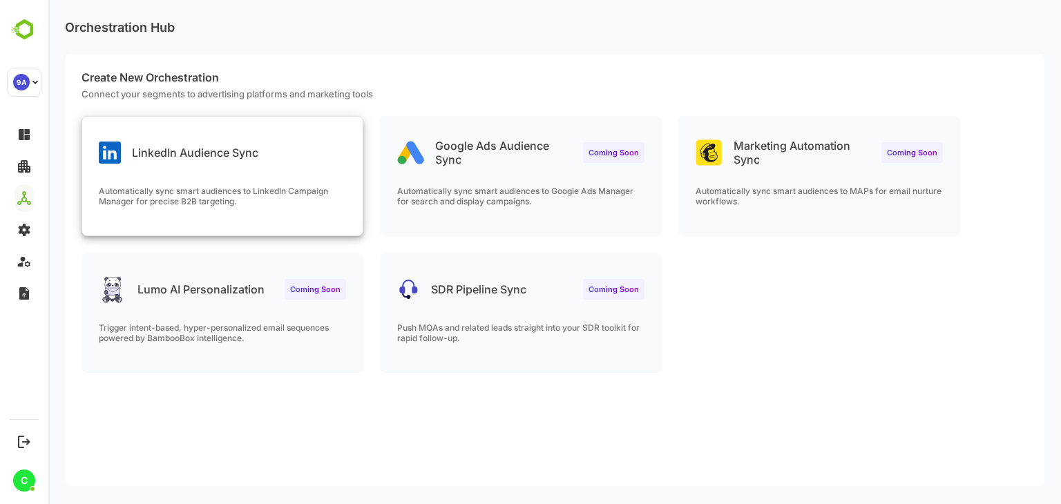
click at [327, 180] on div "LinkedIn Audience Sync Automatically sync smart audiences to LinkedIn Campaign …" at bounding box center [222, 176] width 280 height 119
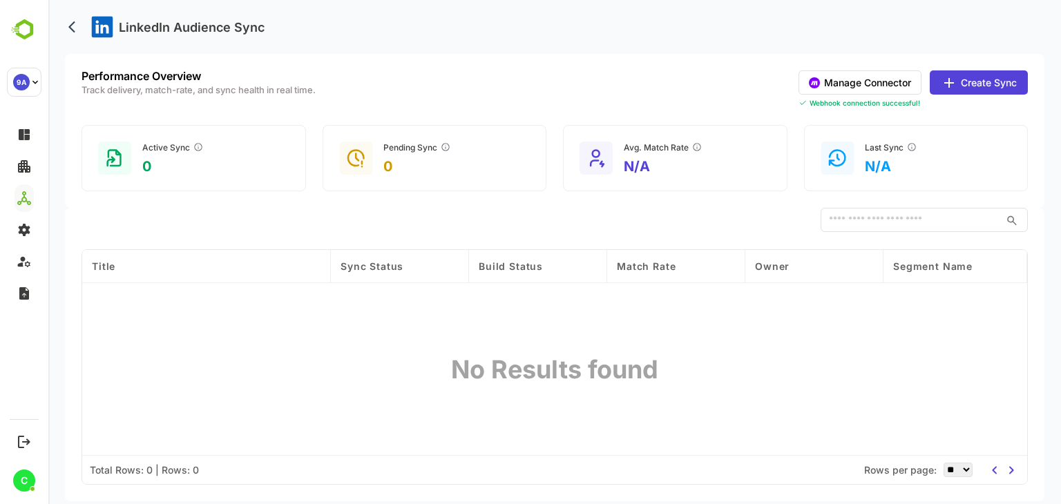
click at [968, 85] on button "Create Sync" at bounding box center [979, 82] width 98 height 24
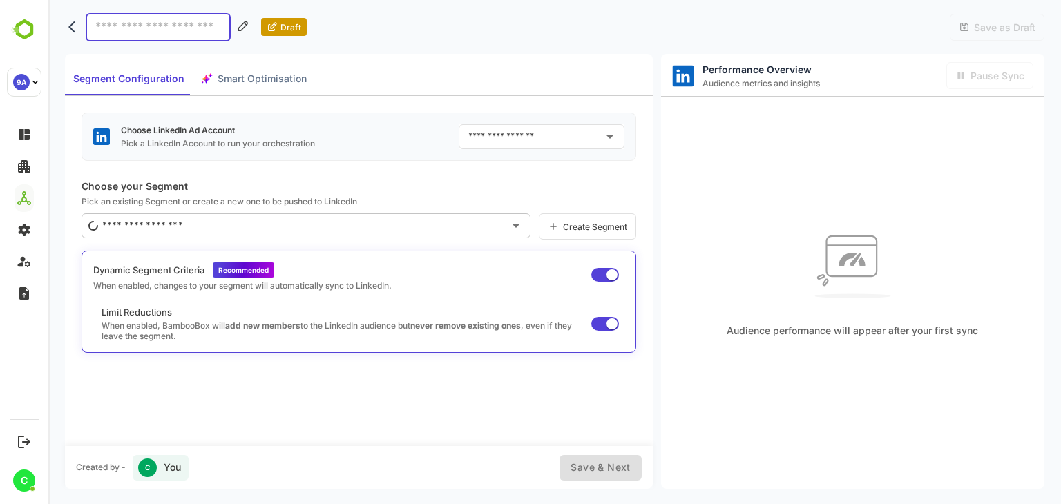
click at [539, 133] on input "text" at bounding box center [531, 137] width 133 height 22
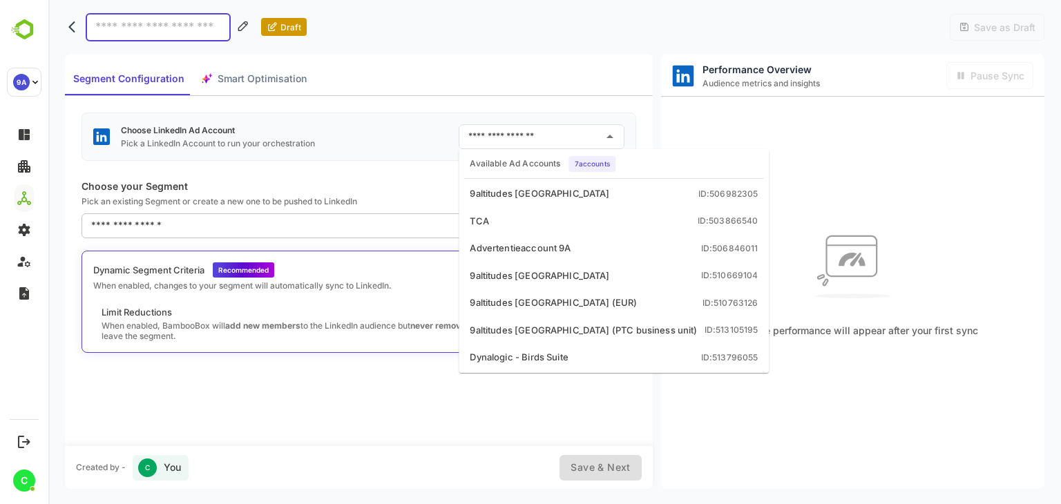
click at [407, 144] on div "Choose LinkedIn Ad Account Pick a LinkedIn Account to run your orchestration ​" at bounding box center [358, 137] width 555 height 48
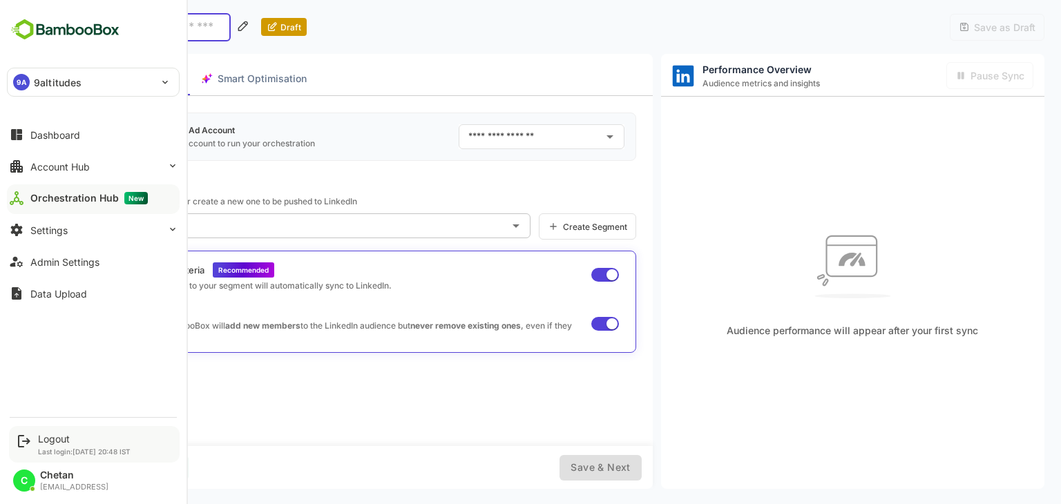
click at [29, 437] on icon at bounding box center [24, 441] width 17 height 17
click at [44, 437] on div "Logout" at bounding box center [84, 439] width 93 height 12
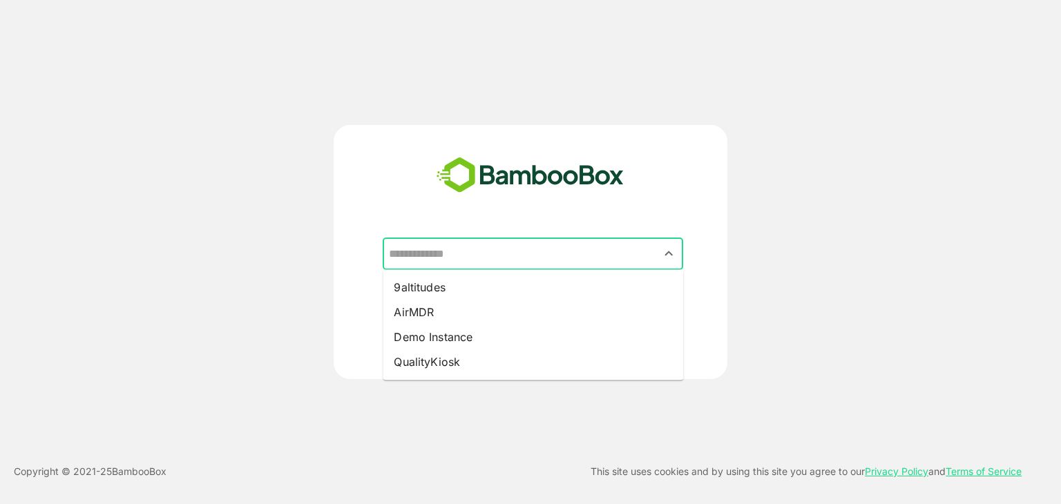
click at [464, 260] on input "text" at bounding box center [532, 254] width 295 height 26
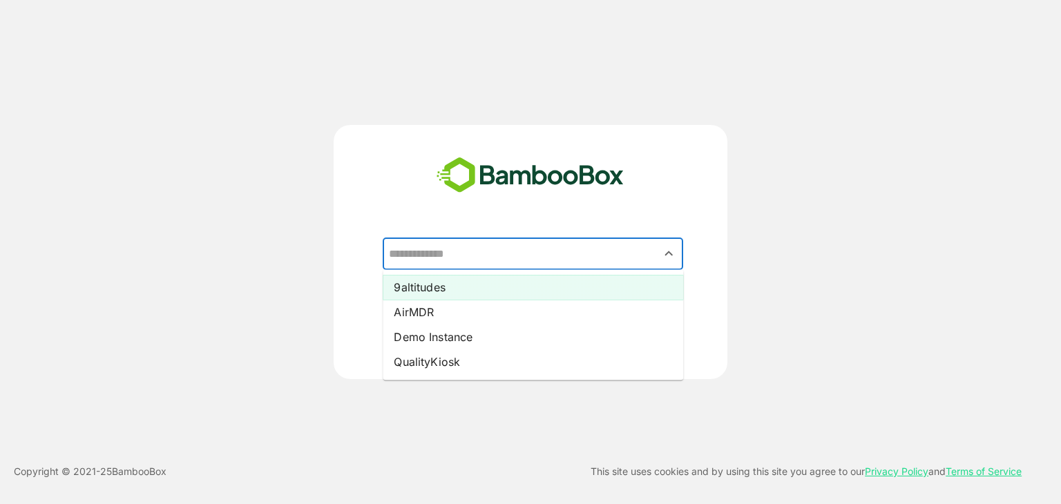
click at [428, 296] on li "9altitudes" at bounding box center [533, 287] width 300 height 25
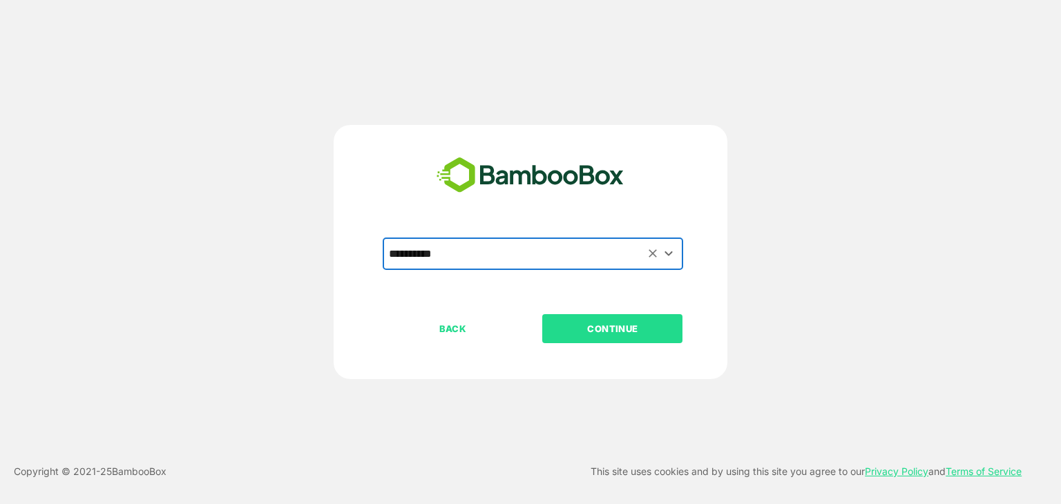
type input "**********"
click at [600, 330] on p "CONTINUE" at bounding box center [613, 328] width 138 height 15
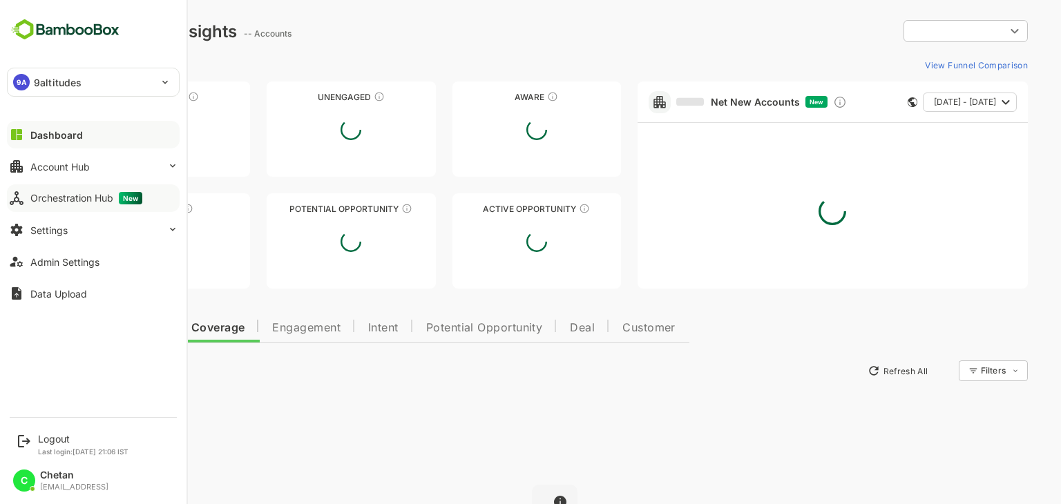
type input "**********"
click at [66, 199] on div "Orchestration Hub New" at bounding box center [86, 198] width 112 height 12
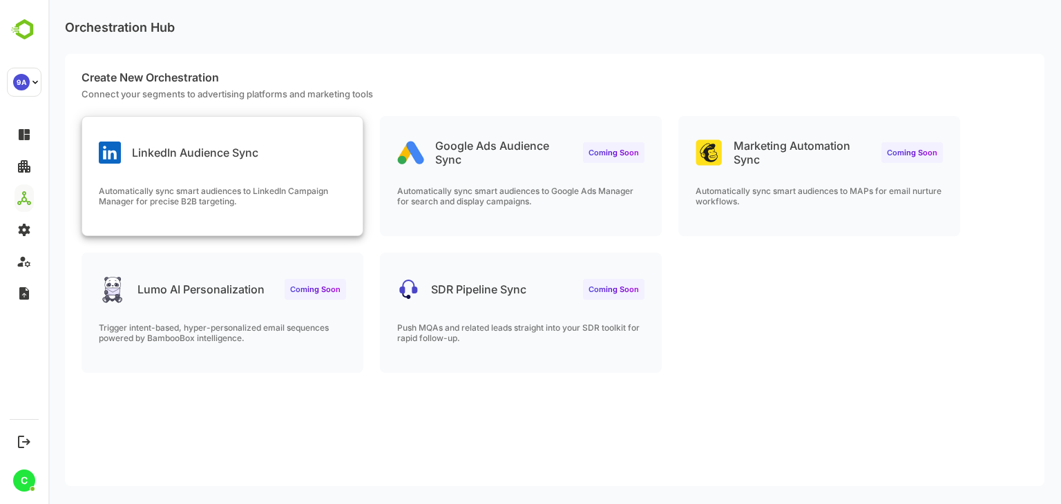
click at [240, 151] on p "LinkedIn Audience Sync" at bounding box center [195, 153] width 126 height 14
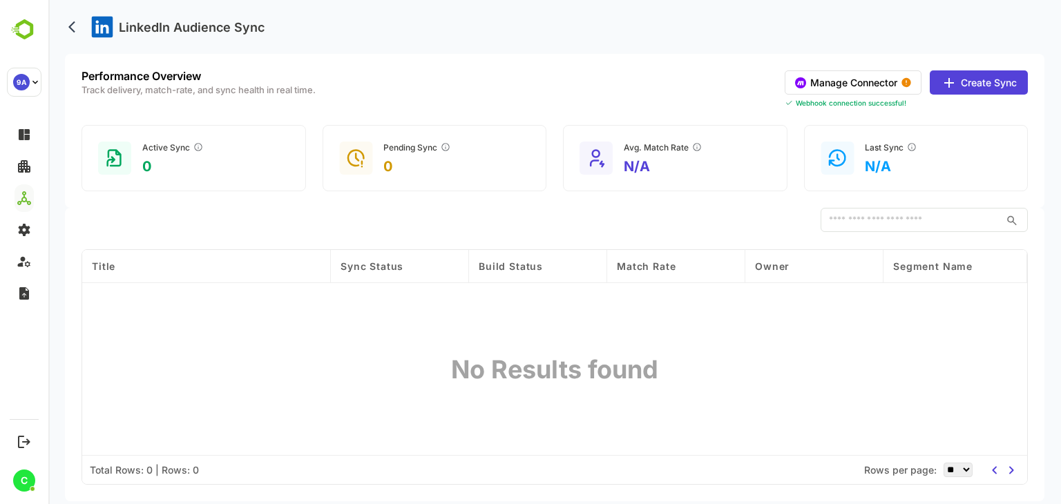
click at [857, 82] on button "Manage Connector" at bounding box center [853, 82] width 137 height 24
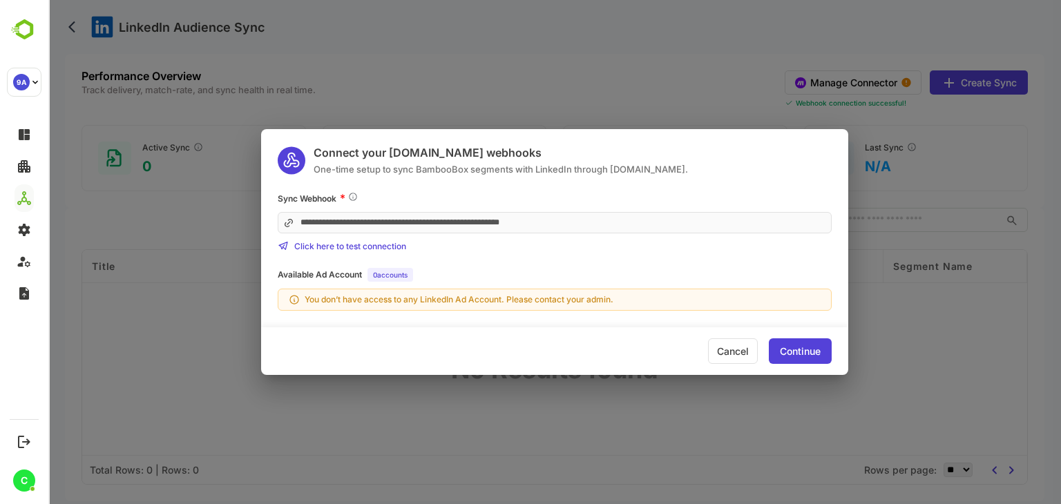
click at [688, 95] on div "**********" at bounding box center [554, 252] width 1013 height 504
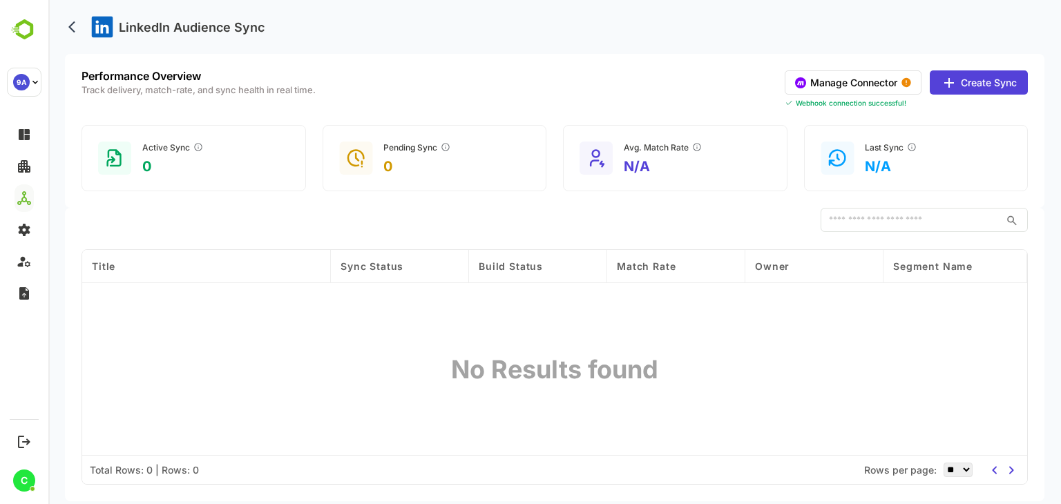
click at [971, 77] on button "Create Sync" at bounding box center [979, 82] width 98 height 24
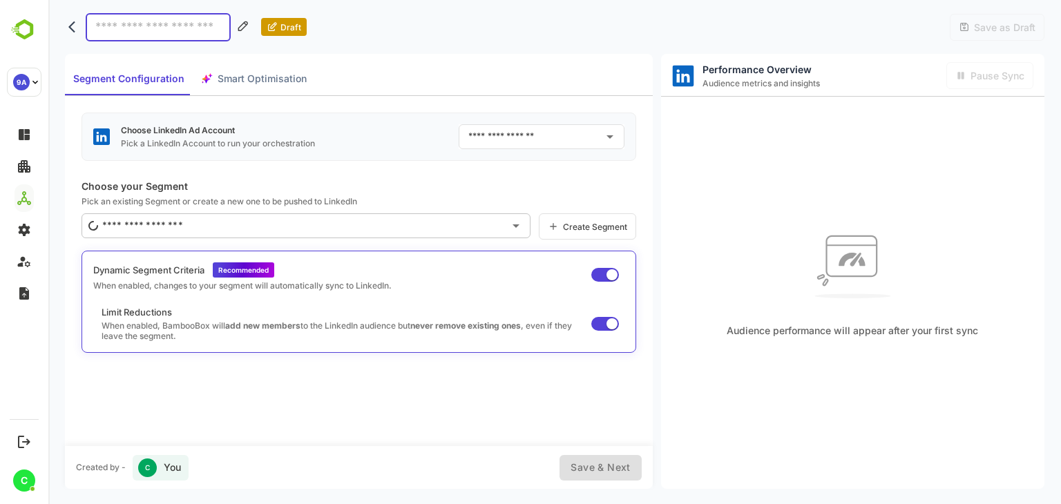
click at [517, 140] on input "text" at bounding box center [531, 137] width 133 height 22
click at [67, 26] on button "back" at bounding box center [75, 27] width 21 height 21
click at [72, 32] on icon "back" at bounding box center [75, 27] width 14 height 14
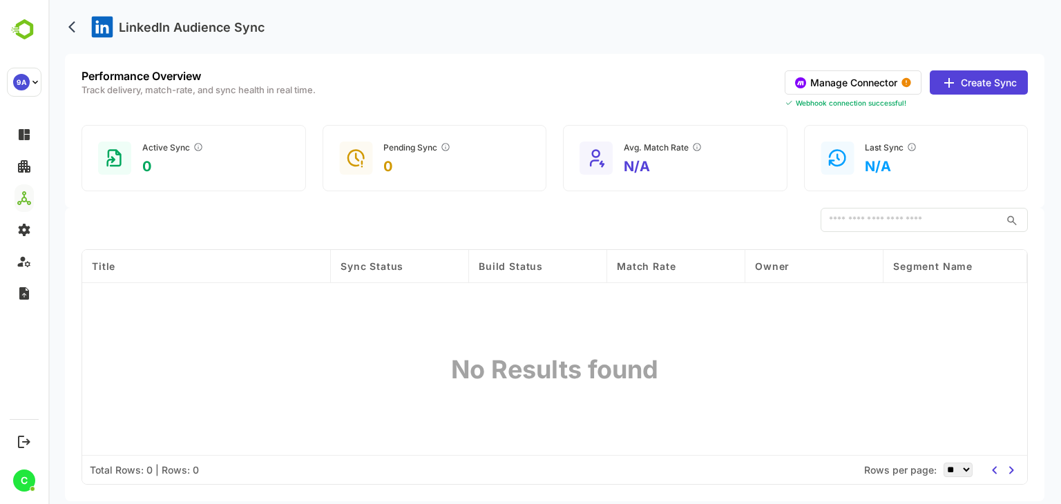
click at [852, 77] on button "Manage Connector" at bounding box center [853, 82] width 137 height 24
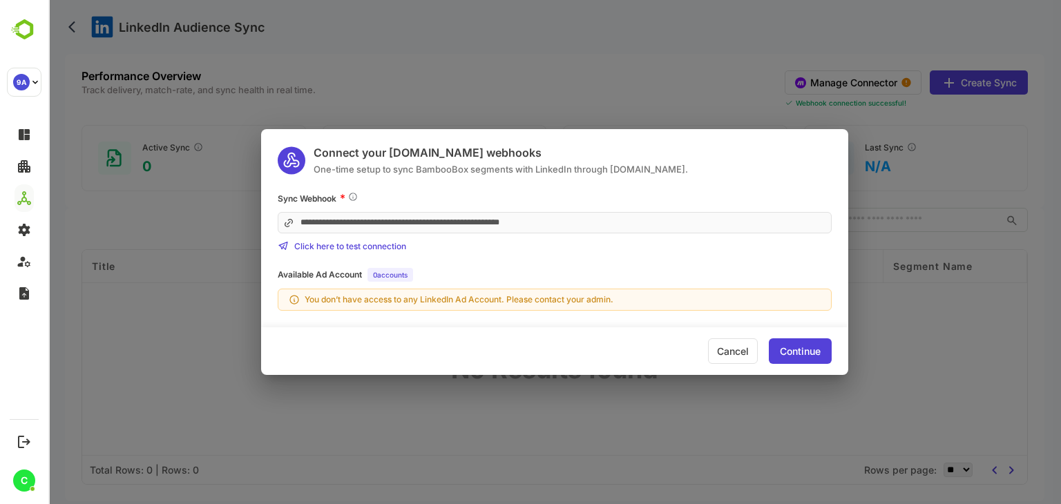
click at [636, 77] on div "**********" at bounding box center [554, 252] width 1013 height 504
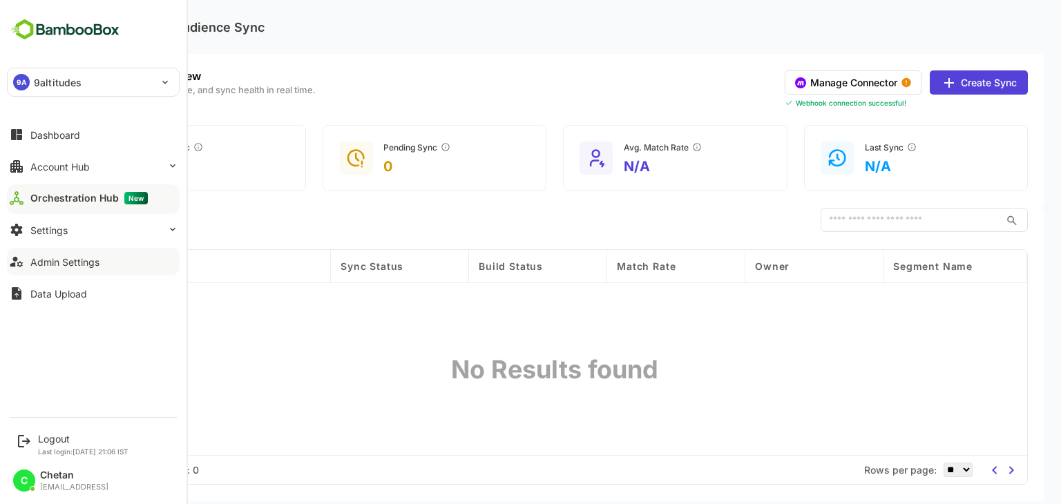
click at [64, 260] on div "Admin Settings" at bounding box center [64, 262] width 69 height 12
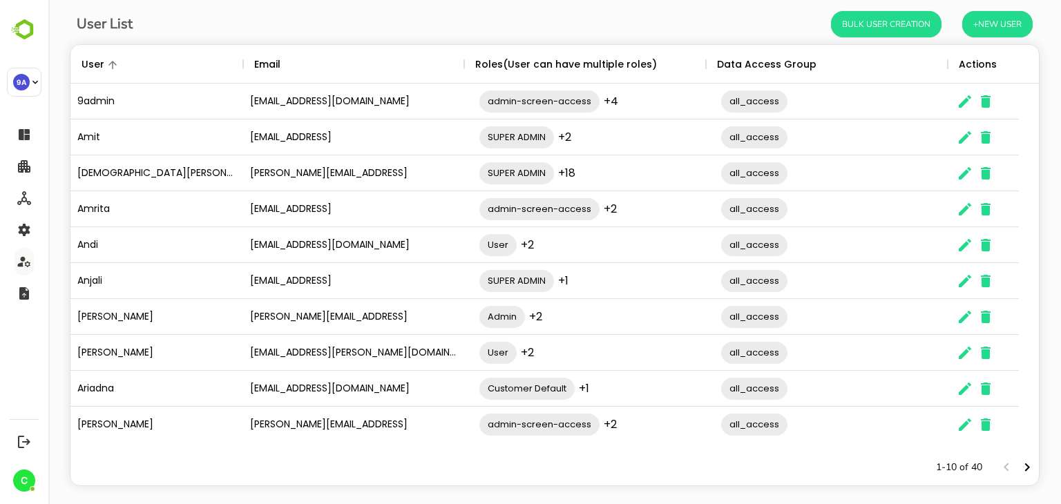
scroll to position [88, 0]
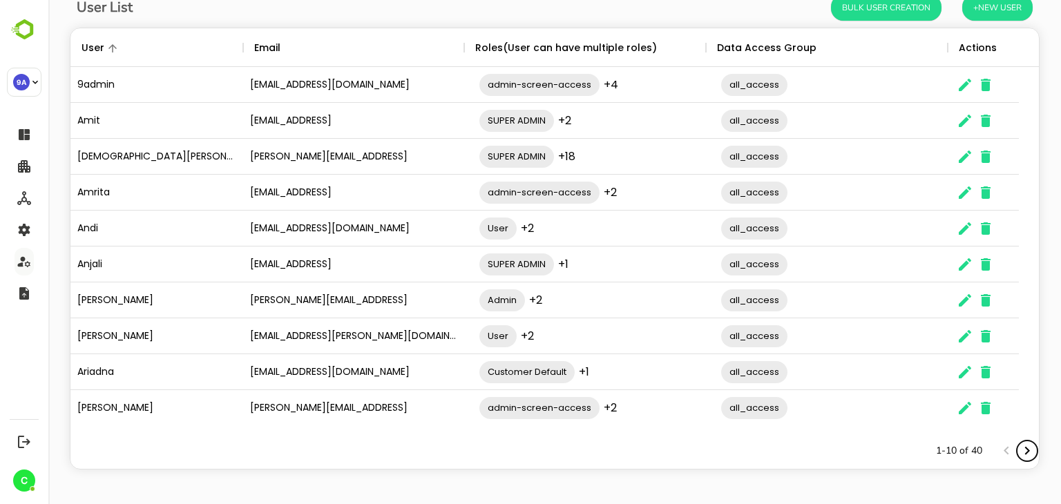
click at [1019, 448] on icon "Next page" at bounding box center [1027, 451] width 17 height 17
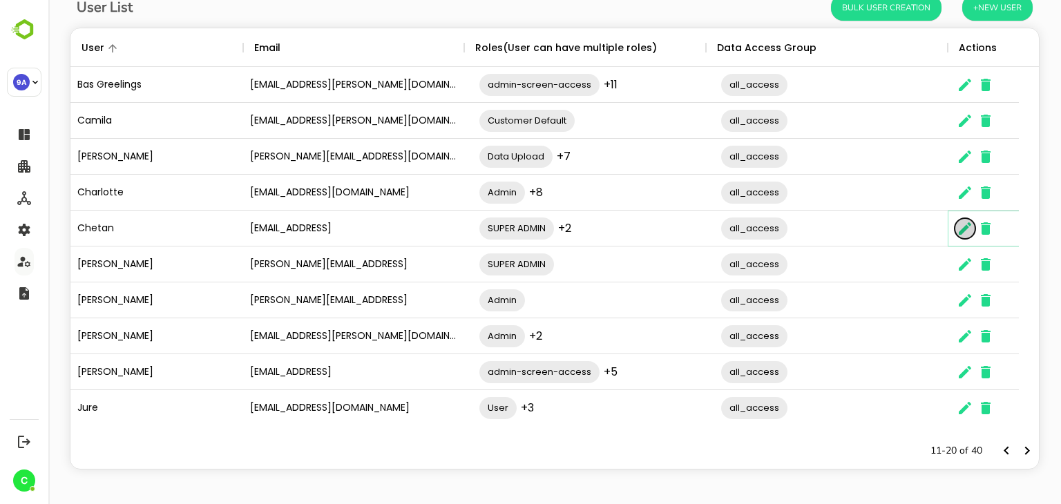
click at [967, 221] on icon "The User Data" at bounding box center [965, 228] width 17 height 17
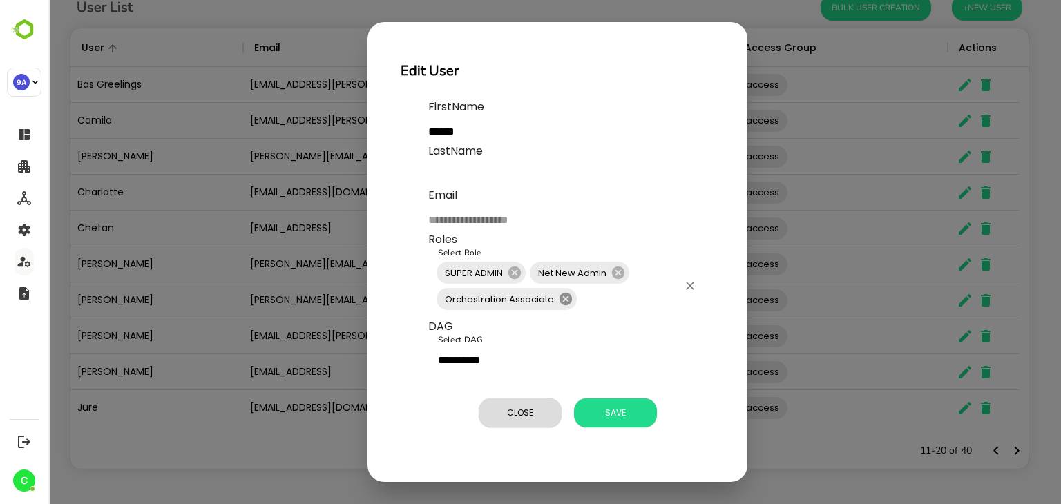
click at [564, 303] on icon at bounding box center [565, 299] width 12 height 12
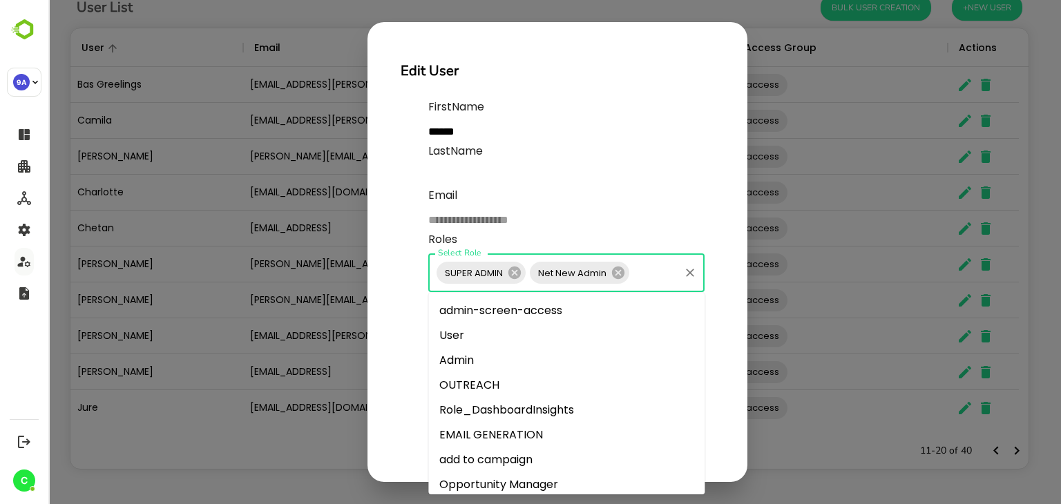
click at [649, 280] on input "Select Role" at bounding box center [654, 273] width 46 height 26
type input "***"
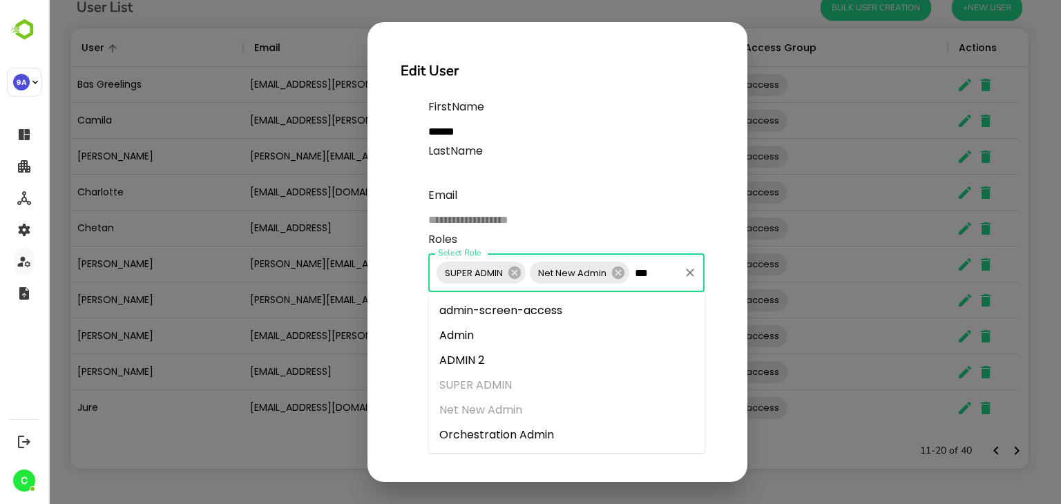
click at [558, 432] on li "Orchestration Admin" at bounding box center [566, 435] width 276 height 25
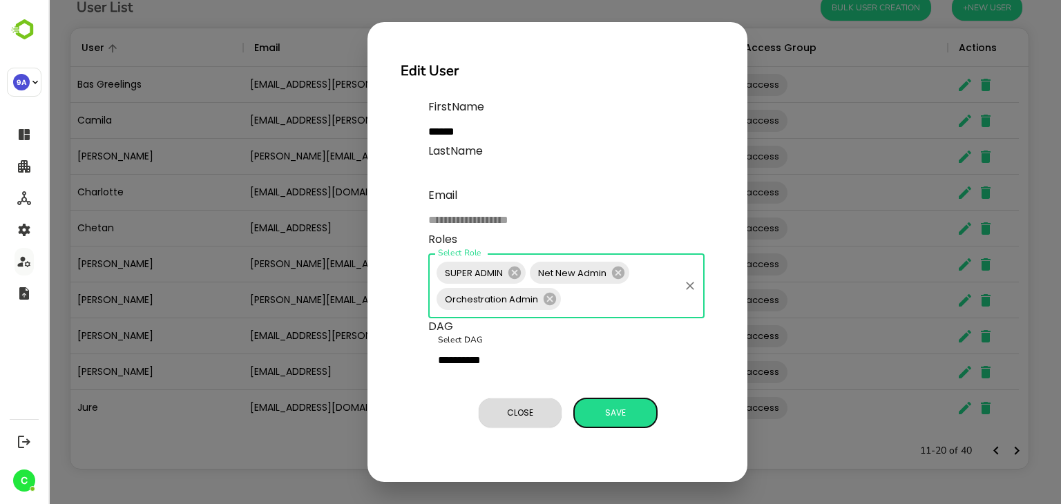
click at [611, 410] on span "Save" at bounding box center [615, 413] width 69 height 18
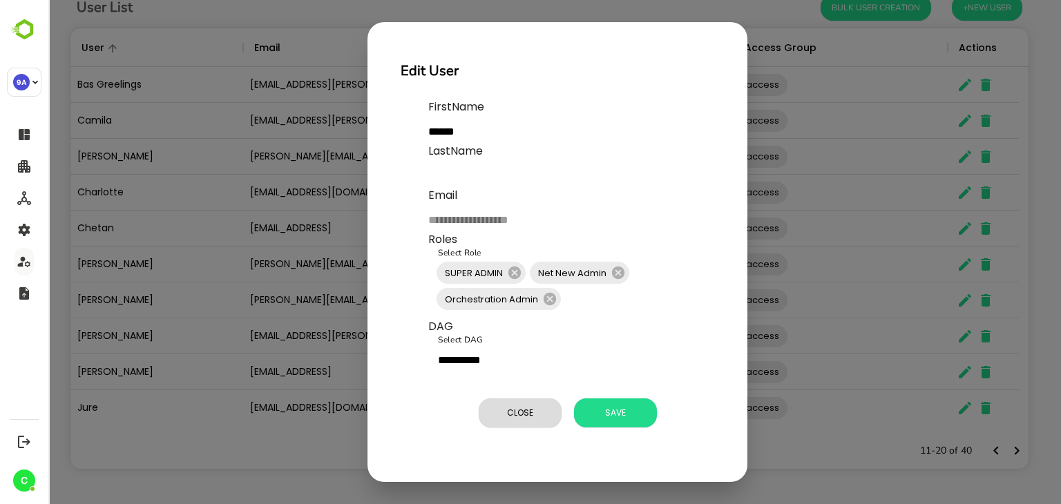
scroll to position [394, 948]
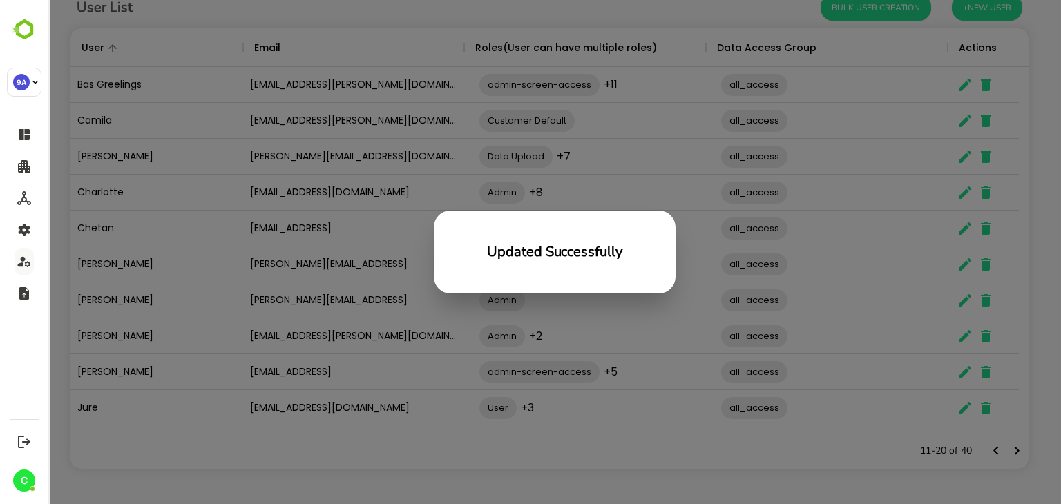
click at [602, 426] on div "Updated Successfully" at bounding box center [554, 252] width 1013 height 504
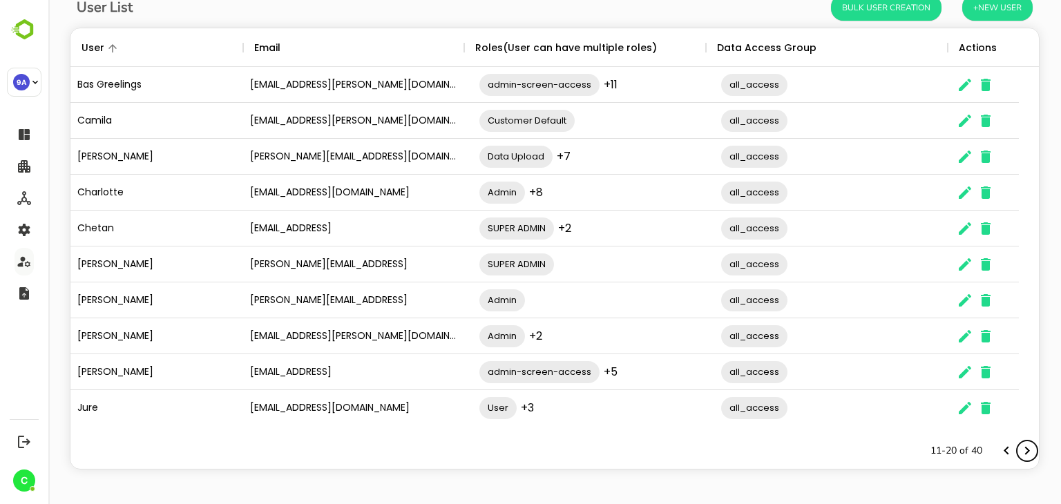
click at [1019, 447] on icon "Next page" at bounding box center [1027, 451] width 17 height 17
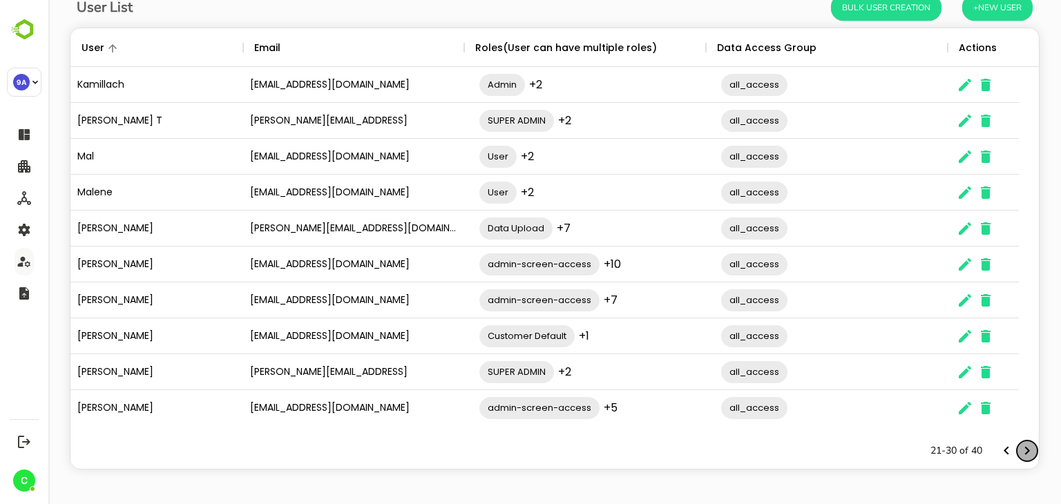
click at [1019, 447] on icon "Next page" at bounding box center [1027, 451] width 17 height 17
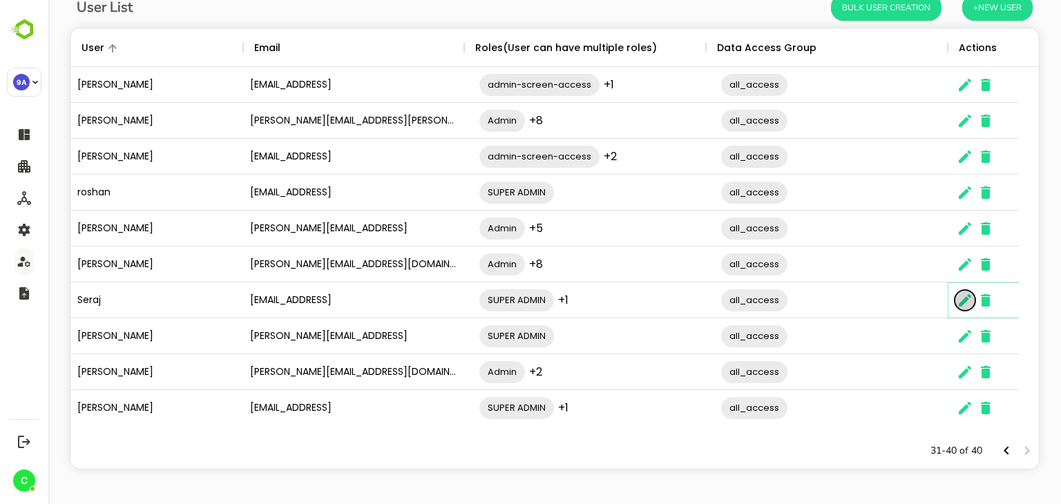
click at [966, 300] on icon "The User Data" at bounding box center [965, 300] width 12 height 12
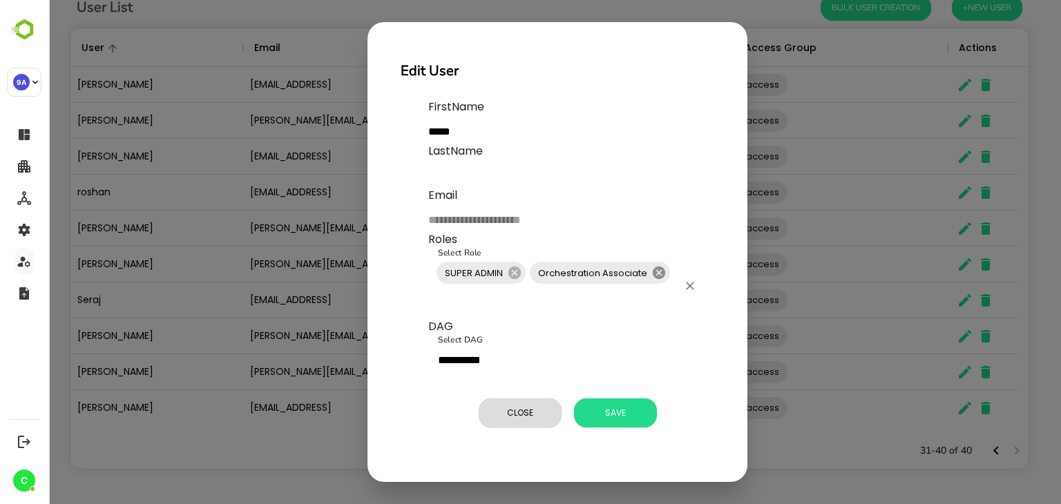
click at [659, 274] on icon at bounding box center [658, 272] width 15 height 15
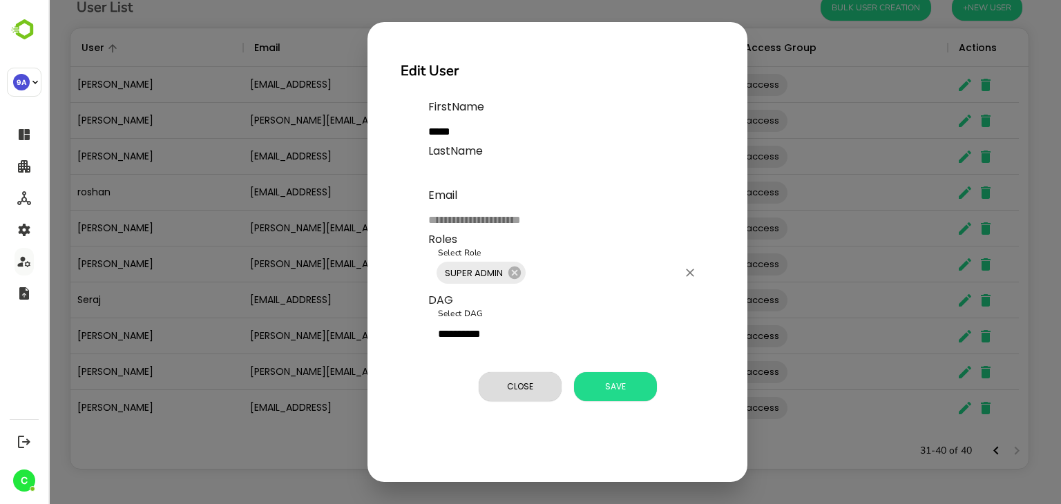
click at [622, 272] on input "Select Role" at bounding box center [603, 273] width 150 height 26
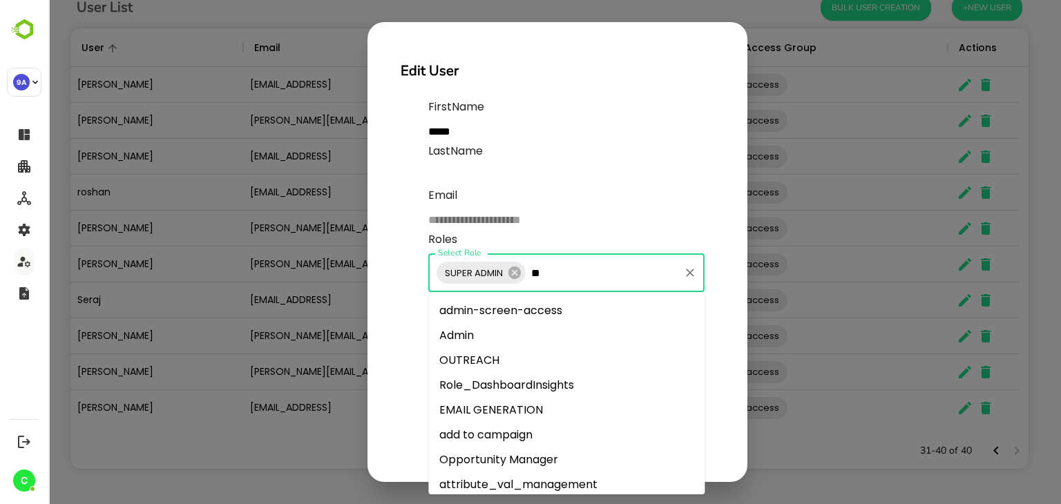
type input "***"
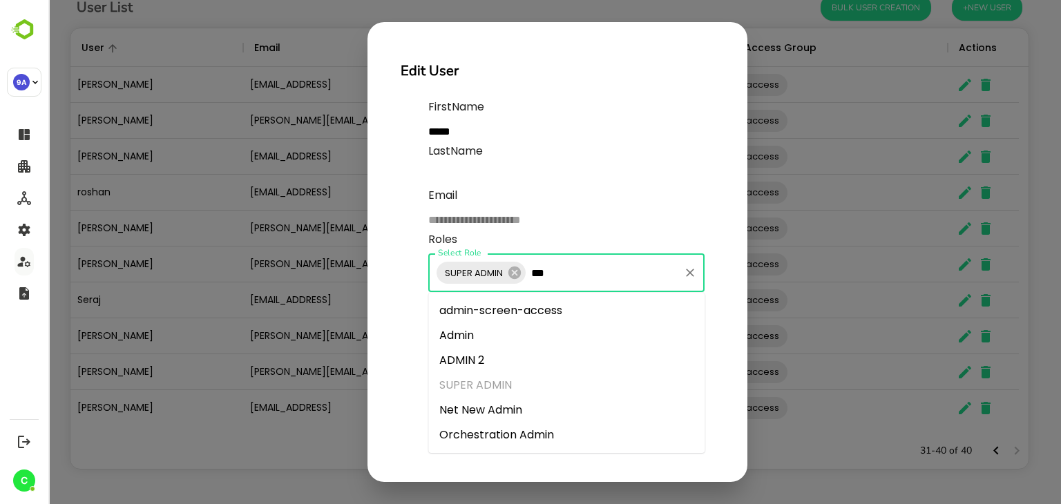
click at [550, 428] on li "Orchestration Admin" at bounding box center [566, 435] width 276 height 25
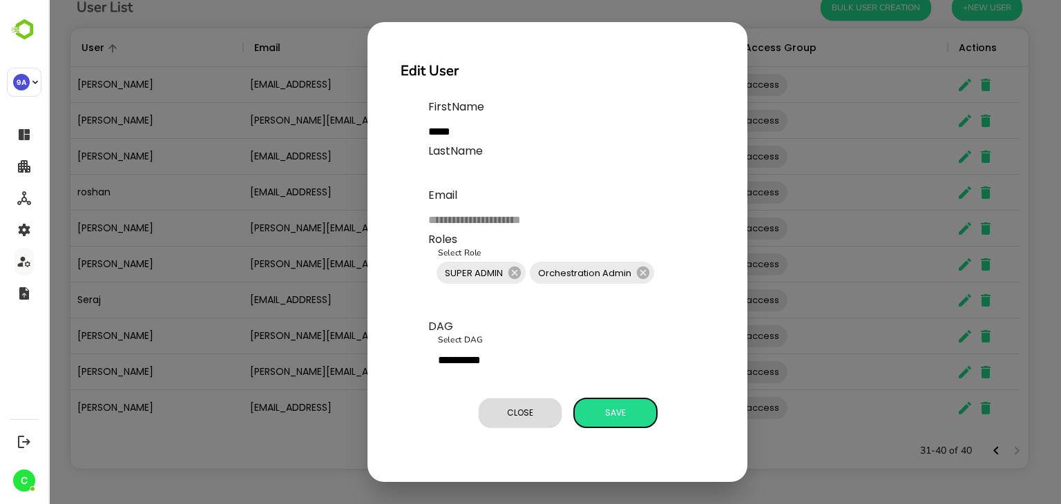
click at [620, 384] on p "**********" at bounding box center [571, 266] width 286 height 334
click at [608, 417] on span "Save" at bounding box center [615, 413] width 69 height 18
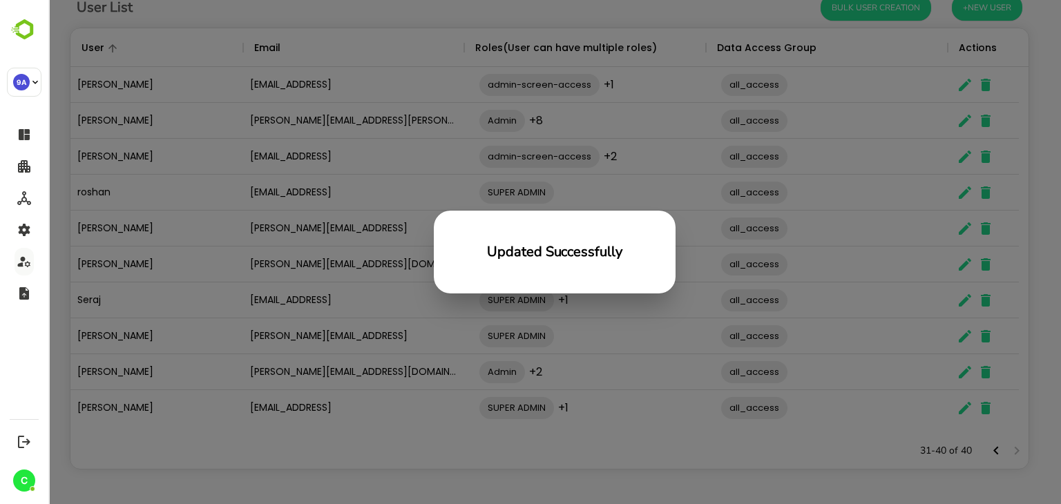
click at [315, 450] on div "Updated Successfully" at bounding box center [554, 252] width 1013 height 504
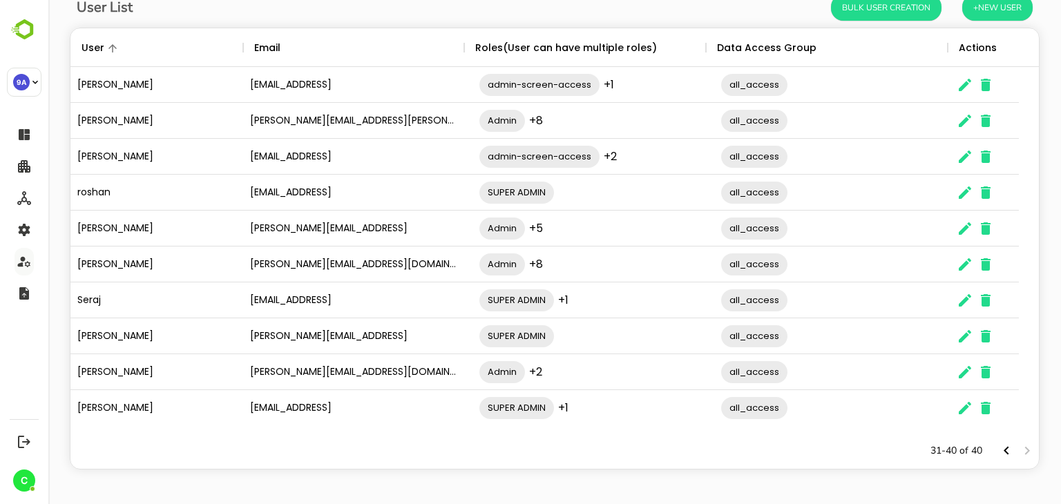
scroll to position [0, 0]
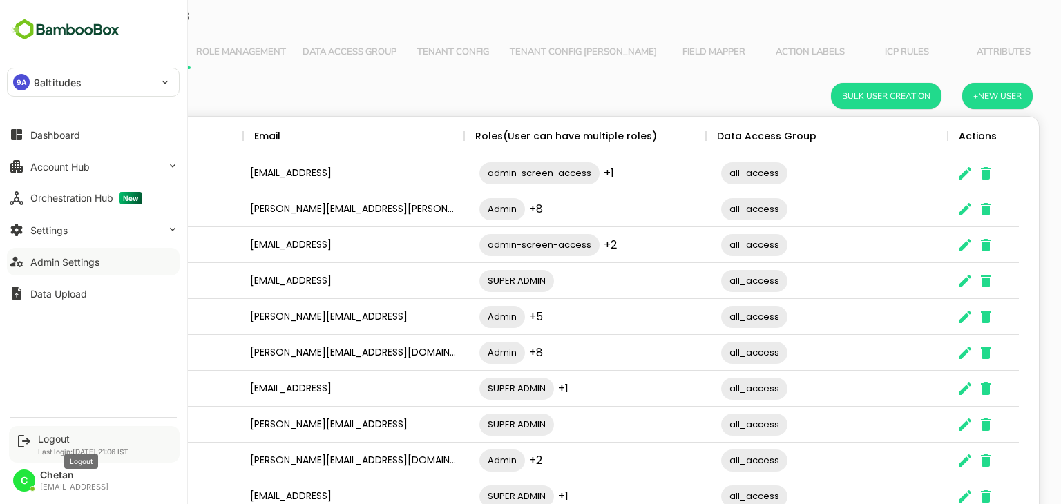
click at [61, 437] on div "Logout" at bounding box center [83, 439] width 90 height 12
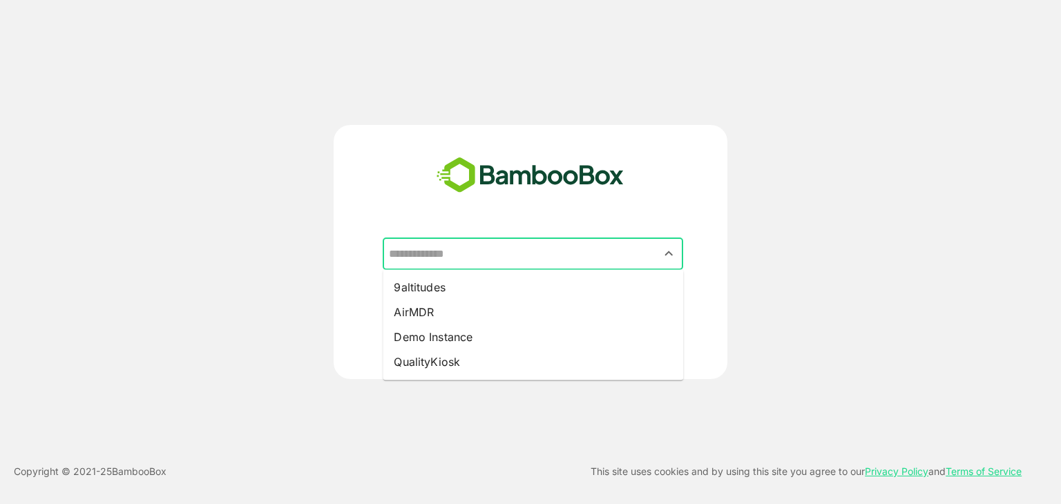
click at [444, 249] on input "text" at bounding box center [532, 254] width 295 height 26
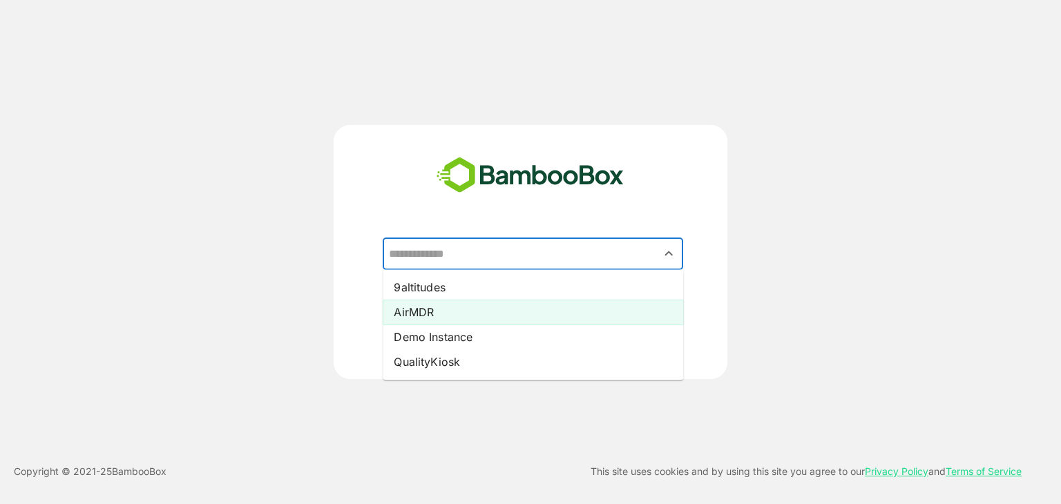
click at [423, 314] on li "AirMDR" at bounding box center [533, 312] width 300 height 25
type input "******"
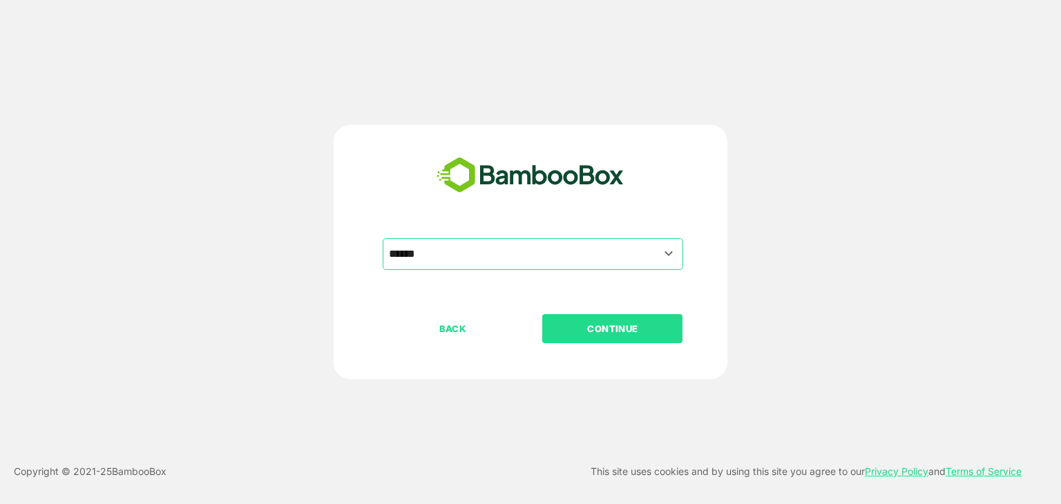
click at [588, 324] on p "CONTINUE" at bounding box center [613, 328] width 138 height 15
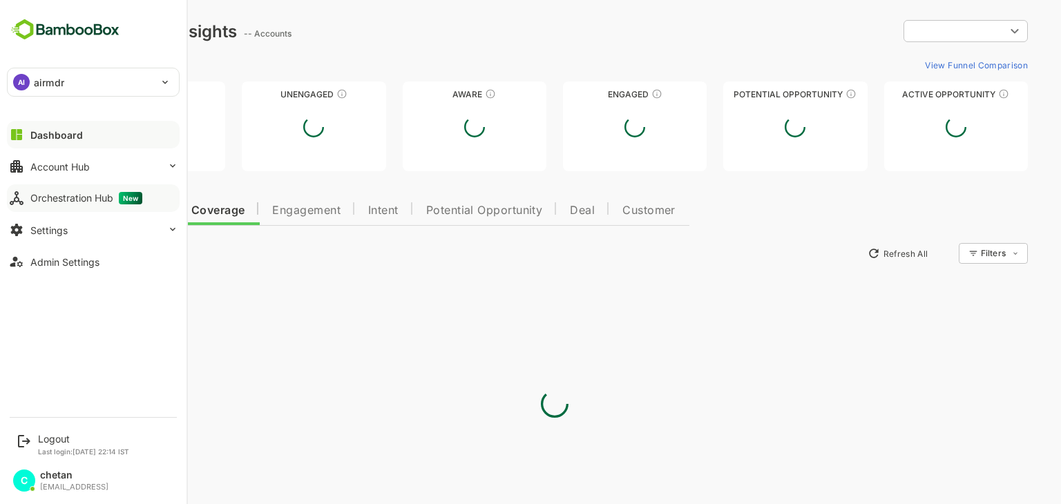
type input "**********"
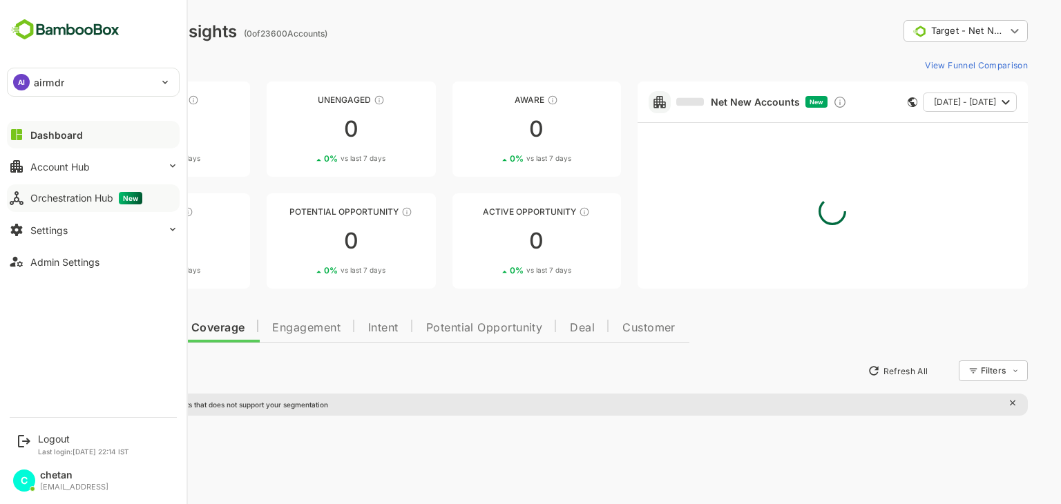
click at [75, 204] on button "Orchestration Hub New" at bounding box center [93, 198] width 173 height 28
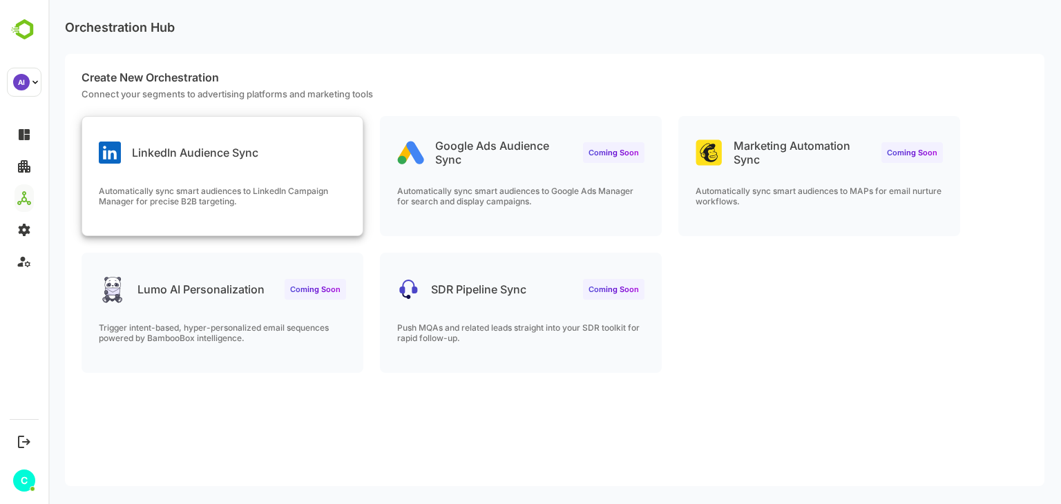
click at [233, 171] on div "LinkedIn Audience Sync Automatically sync smart audiences to LinkedIn Campaign …" at bounding box center [222, 176] width 280 height 119
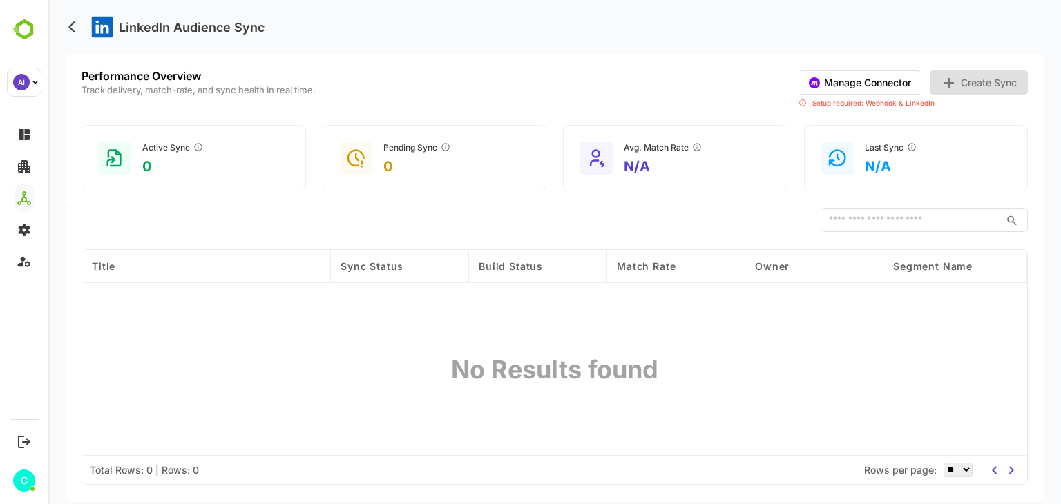
click at [843, 90] on button "Manage Connector" at bounding box center [859, 82] width 123 height 24
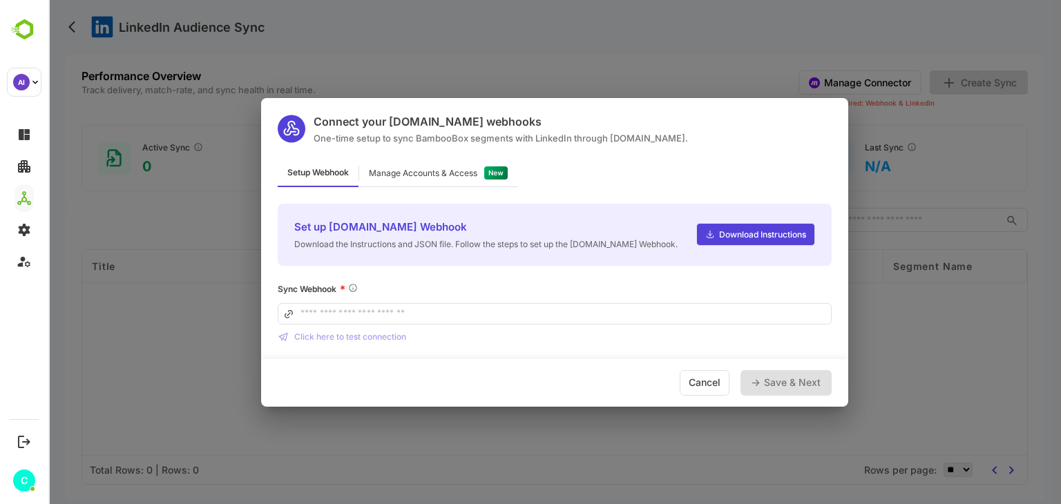
click at [483, 310] on input at bounding box center [555, 313] width 554 height 21
click at [471, 183] on div "Manage Accounts & Access" at bounding box center [438, 173] width 158 height 27
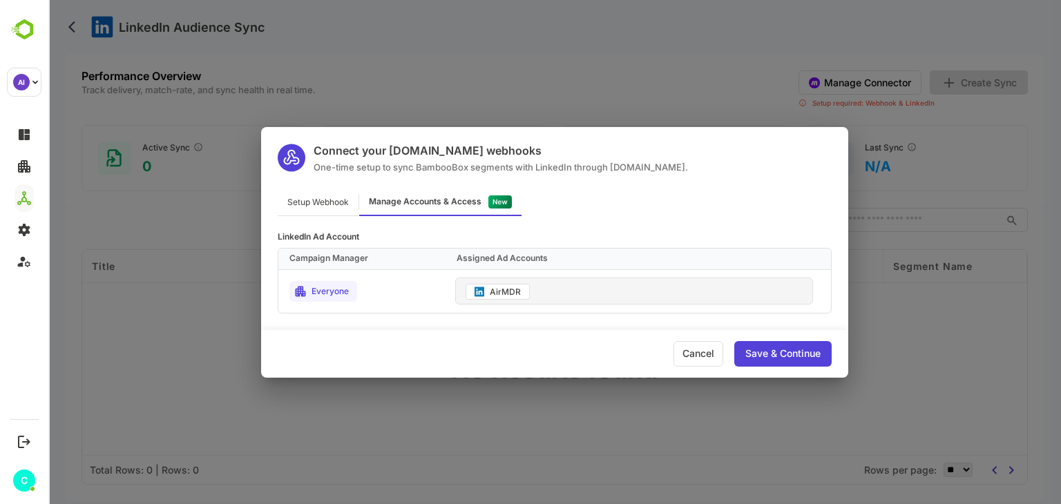
click at [454, 96] on div "Connect your [DOMAIN_NAME] webhooks One-time setup to sync BambooBox segments w…" at bounding box center [554, 252] width 1013 height 504
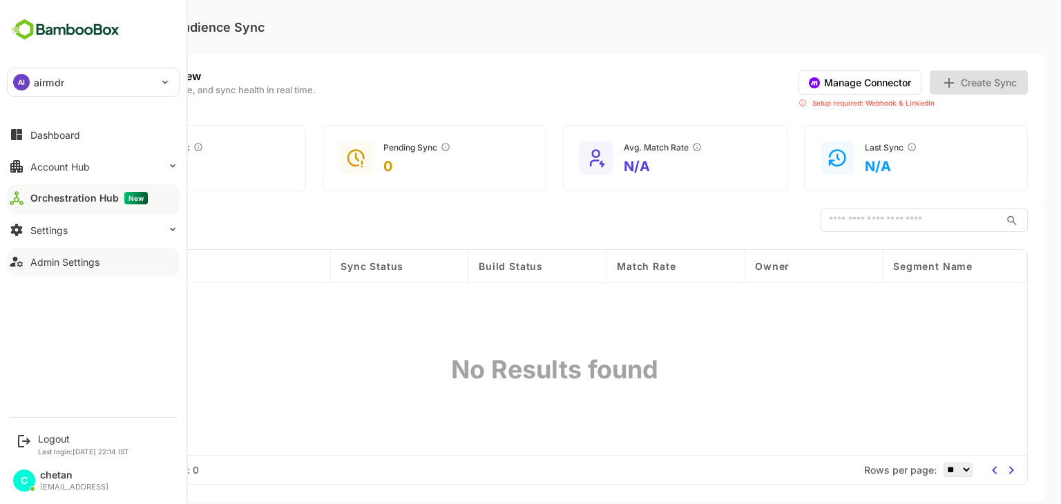
click at [61, 266] on div "Admin Settings" at bounding box center [64, 262] width 69 height 12
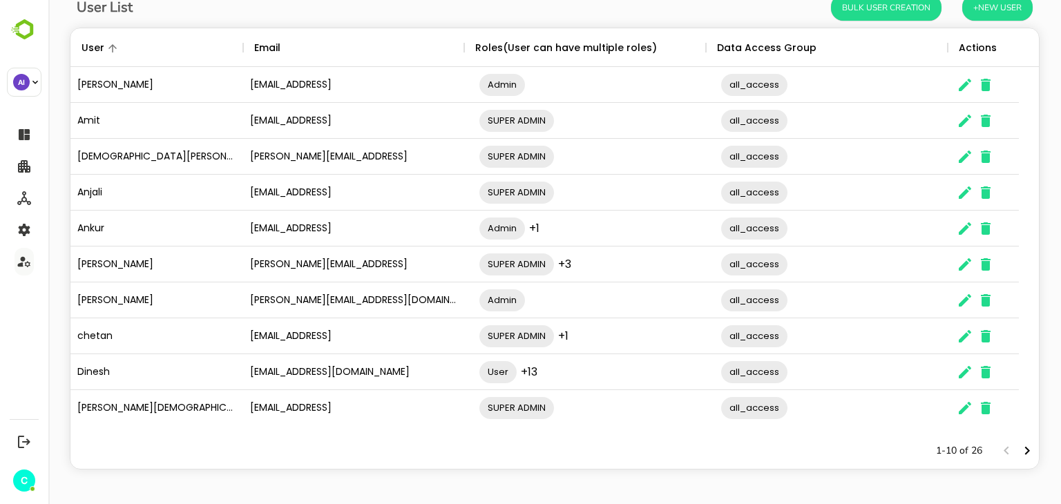
scroll to position [88, 0]
click at [972, 339] on icon "The User Data" at bounding box center [965, 336] width 17 height 17
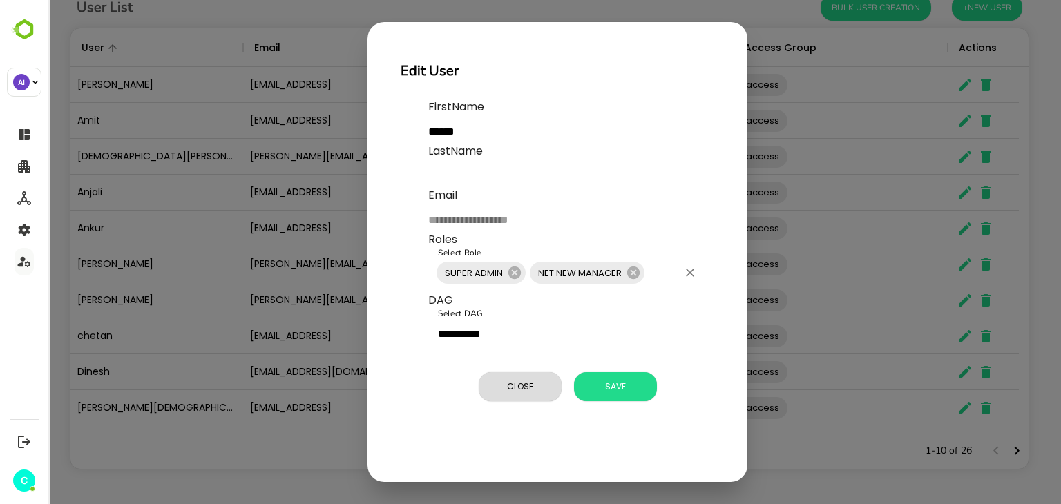
click at [650, 272] on input "Select Role" at bounding box center [661, 273] width 31 height 26
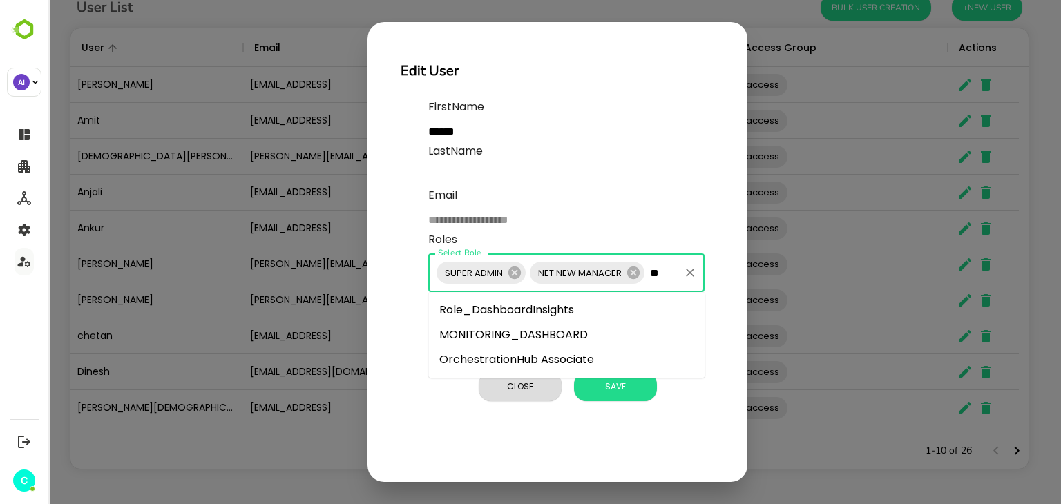
type input "***"
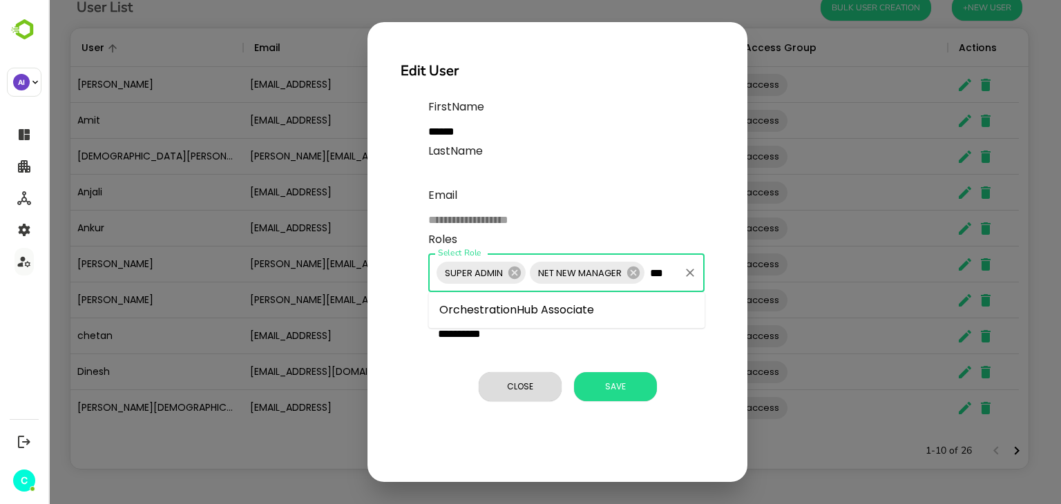
click at [553, 306] on li "OrchestrationHub Associate" at bounding box center [566, 310] width 276 height 25
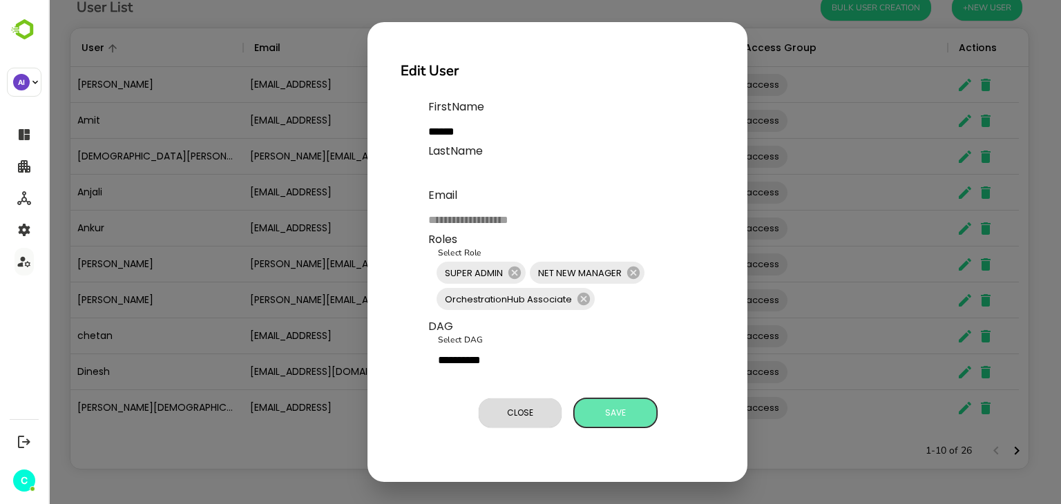
click at [602, 405] on span "Save" at bounding box center [615, 413] width 69 height 18
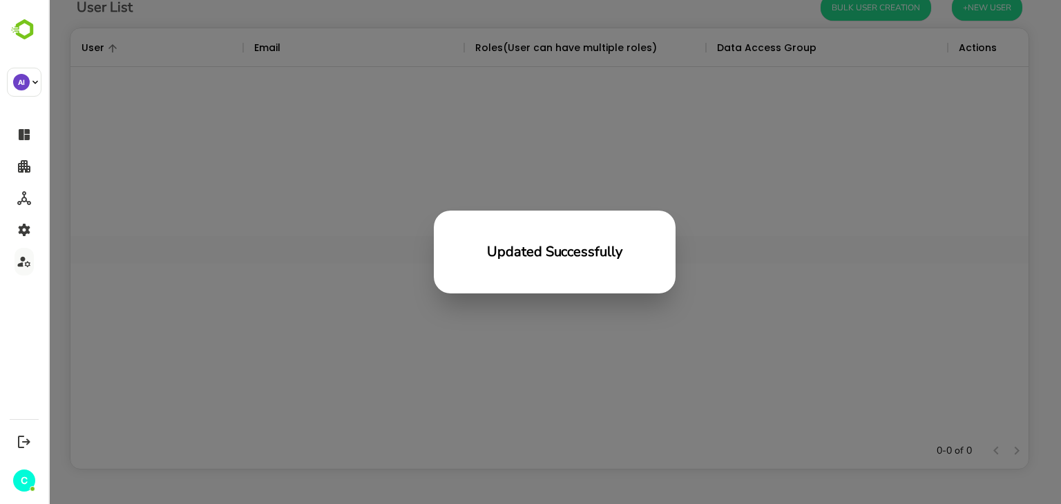
scroll to position [394, 948]
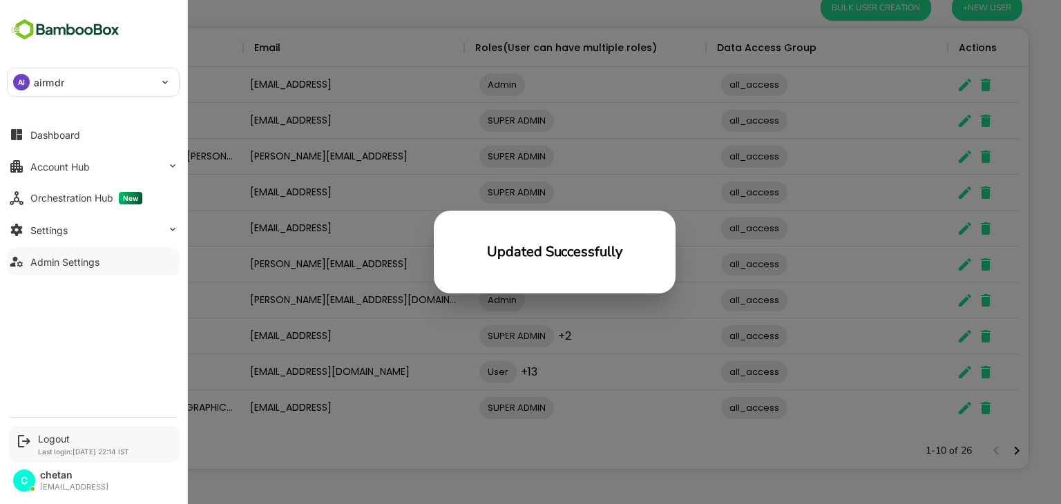
click at [48, 434] on div "Logout" at bounding box center [83, 439] width 91 height 12
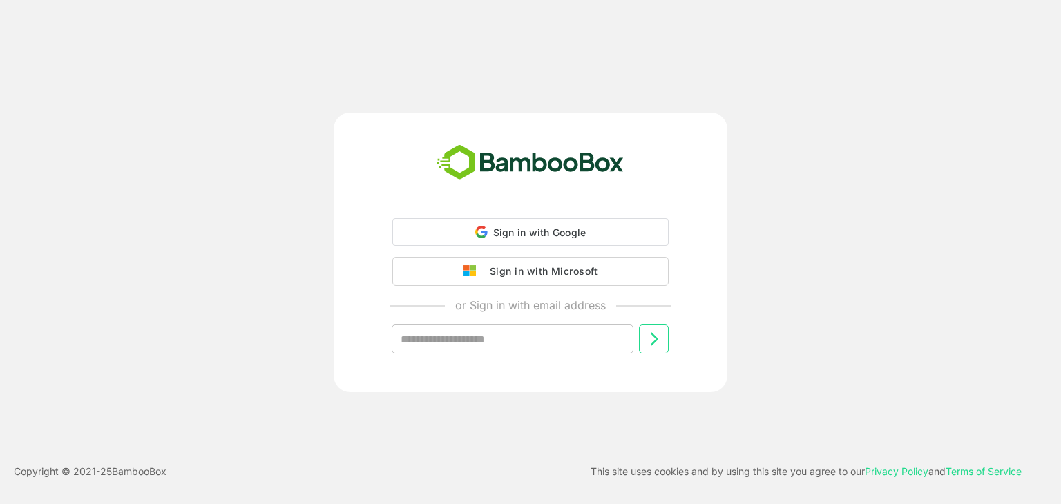
click at [486, 247] on div "Sign in with Google Sign in with Google. Opens in new tab Sign in with Microsof…" at bounding box center [530, 296] width 344 height 157
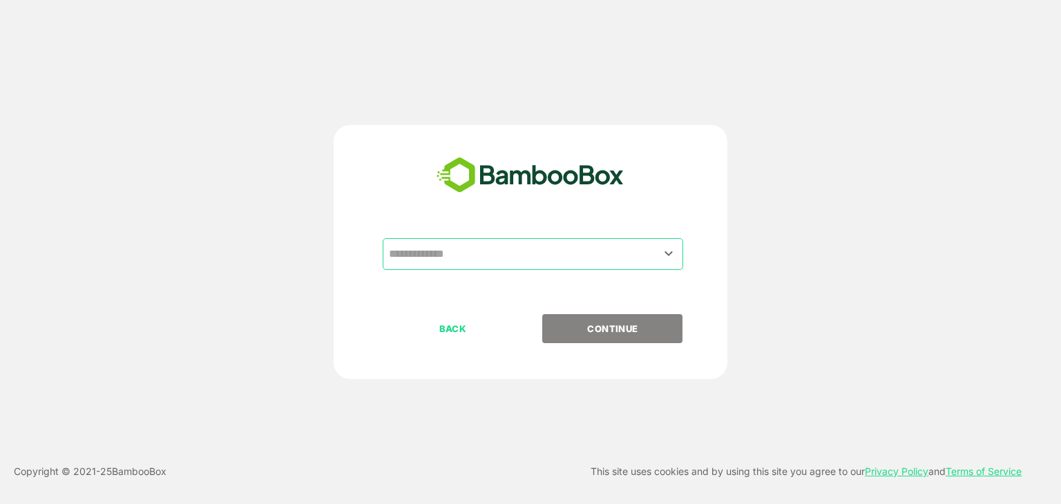
click at [503, 241] on input "text" at bounding box center [532, 254] width 295 height 26
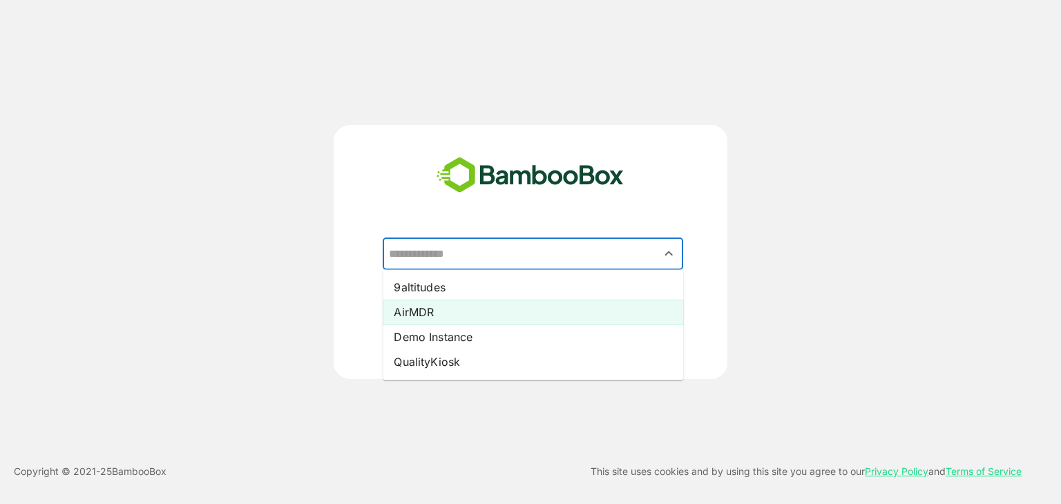
click at [441, 314] on li "AirMDR" at bounding box center [533, 312] width 300 height 25
type input "******"
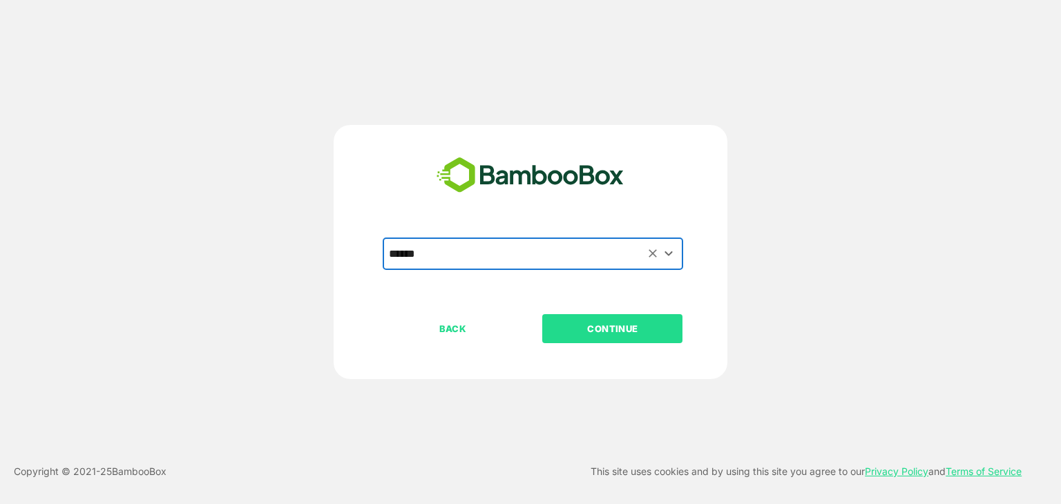
click at [600, 329] on p "CONTINUE" at bounding box center [613, 328] width 138 height 15
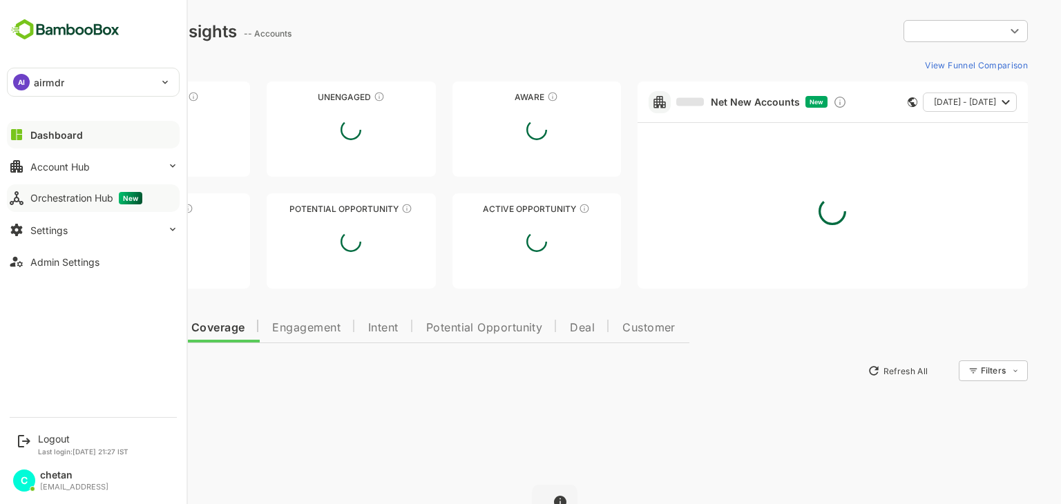
type input "**********"
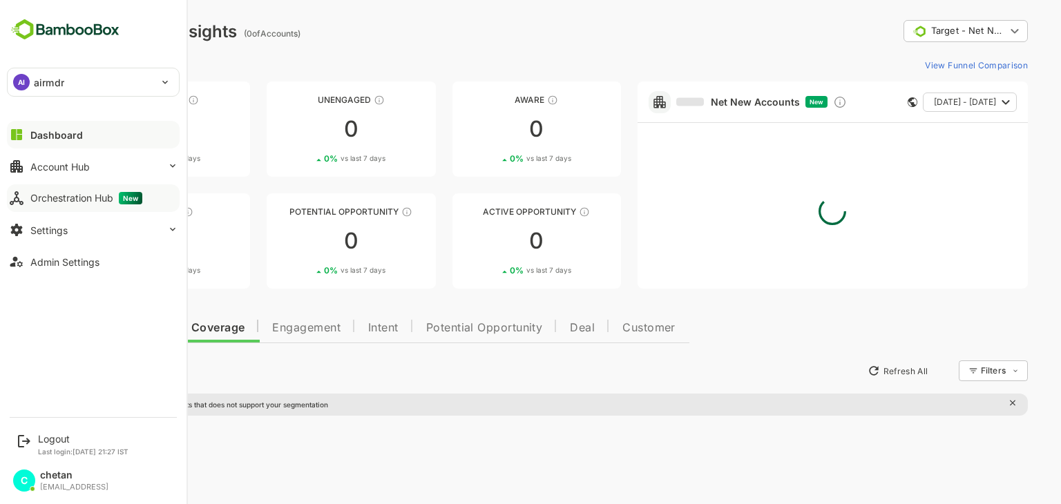
click at [66, 190] on button "Orchestration Hub New" at bounding box center [93, 198] width 173 height 28
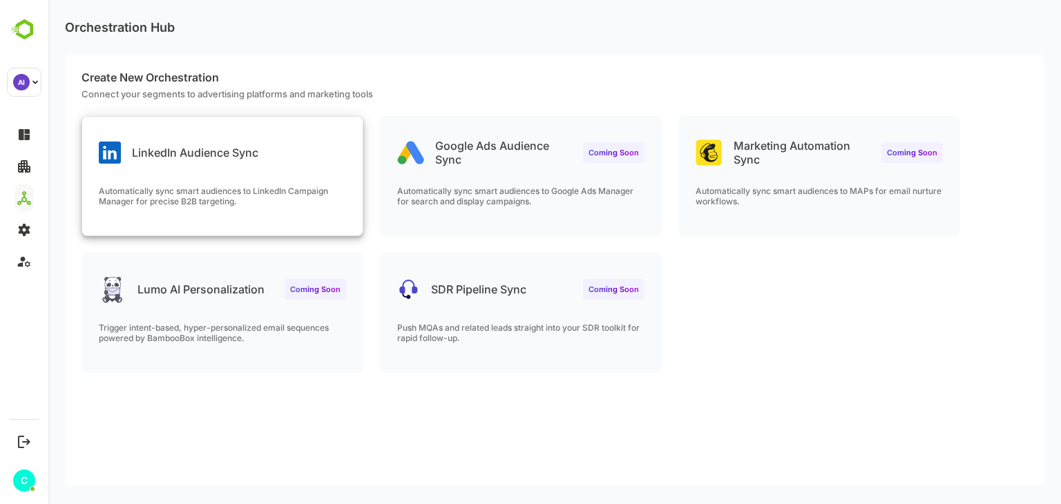
click at [227, 146] on p "LinkedIn Audience Sync" at bounding box center [195, 153] width 126 height 14
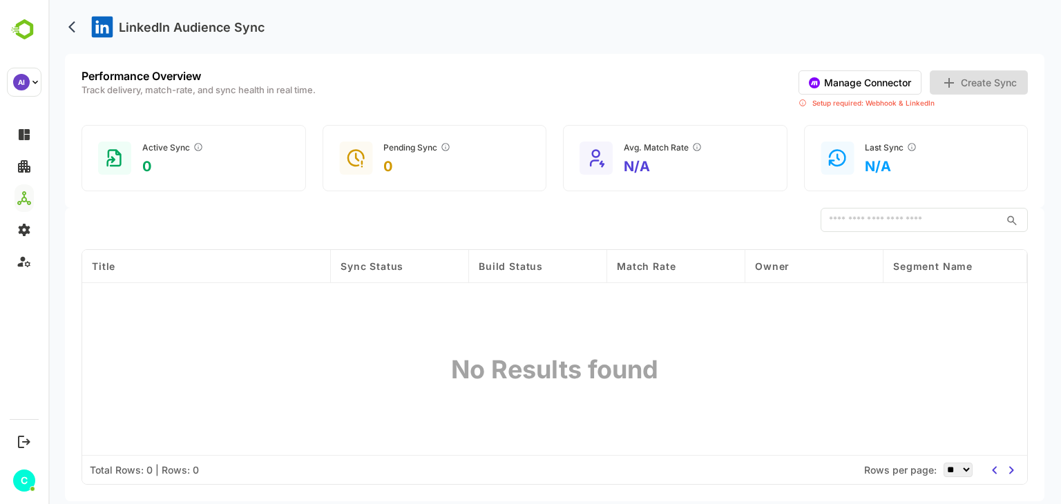
click at [867, 75] on button "Manage Connector" at bounding box center [859, 82] width 123 height 24
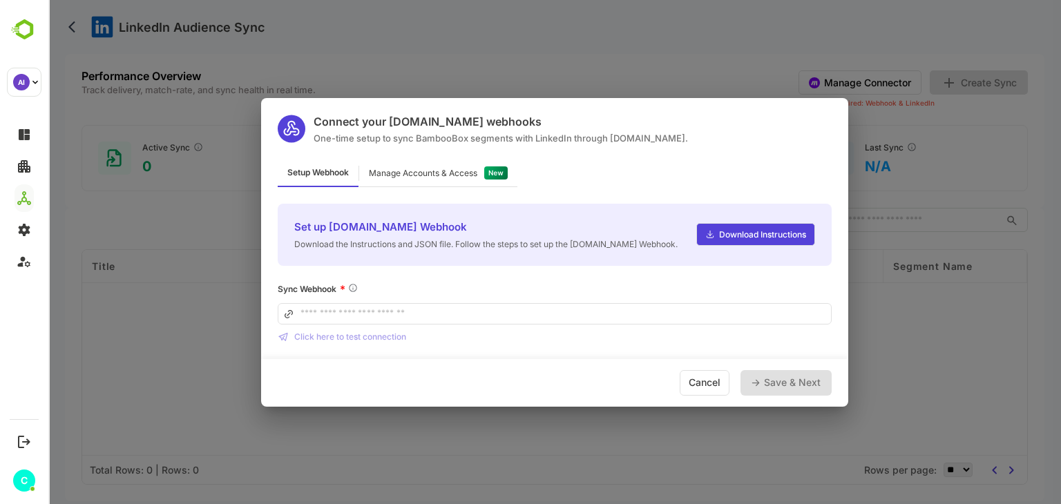
click at [537, 310] on input at bounding box center [555, 313] width 554 height 21
click at [443, 171] on div "Manage Accounts & Access" at bounding box center [423, 173] width 108 height 8
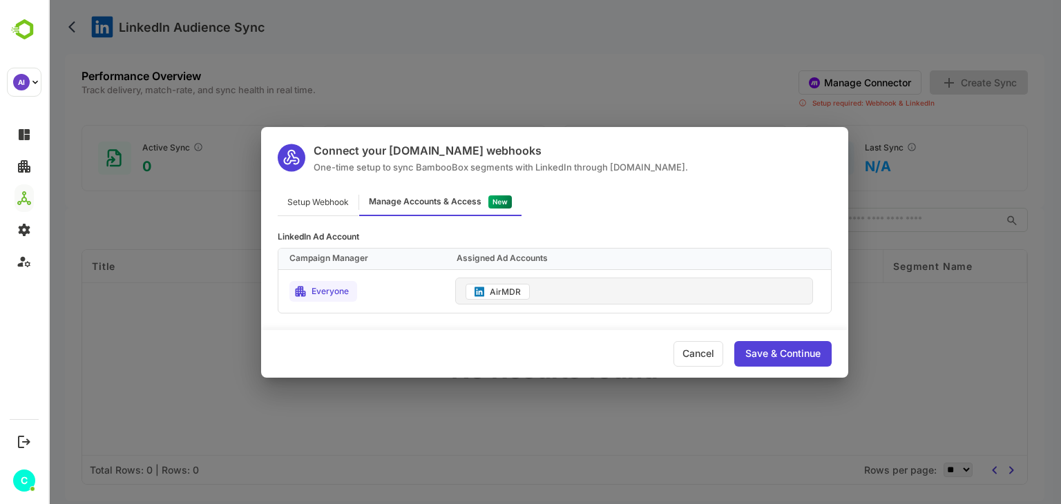
click at [553, 191] on div "Setup Webhook Manage Accounts & Access" at bounding box center [554, 202] width 587 height 27
click at [338, 199] on div "Setup Webhook" at bounding box center [318, 202] width 81 height 27
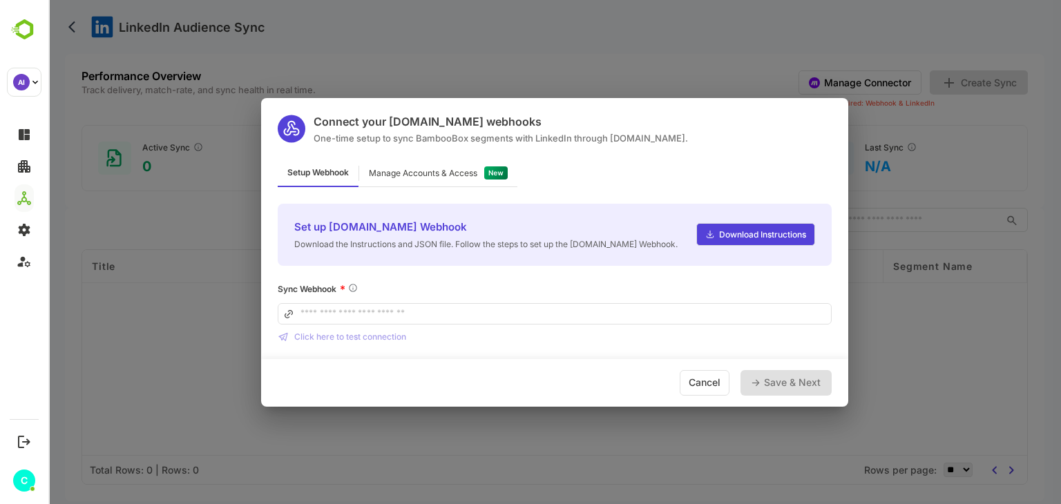
click at [445, 169] on div "Manage Accounts & Access" at bounding box center [423, 173] width 108 height 8
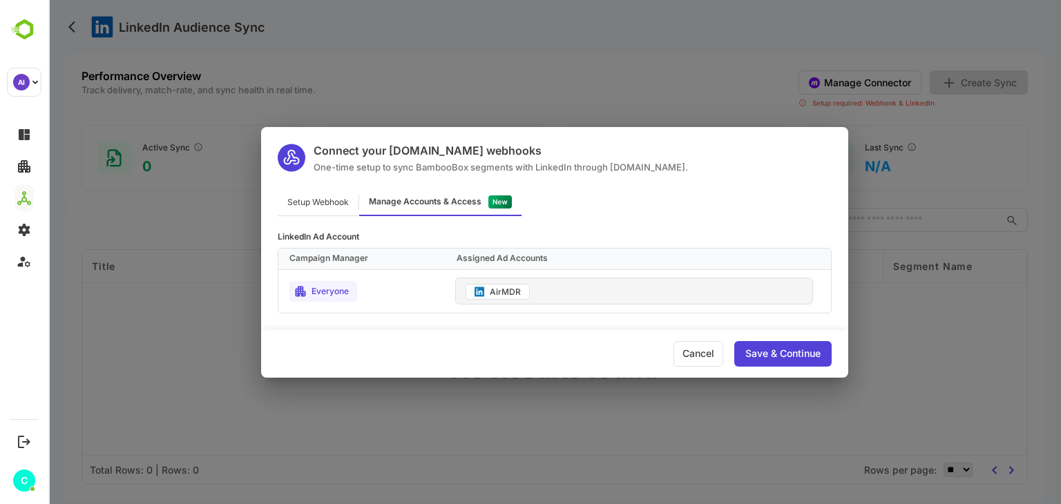
click at [553, 198] on div "Setup Webhook Manage Accounts & Access" at bounding box center [554, 202] width 587 height 27
click at [336, 204] on div "Setup Webhook" at bounding box center [318, 202] width 81 height 27
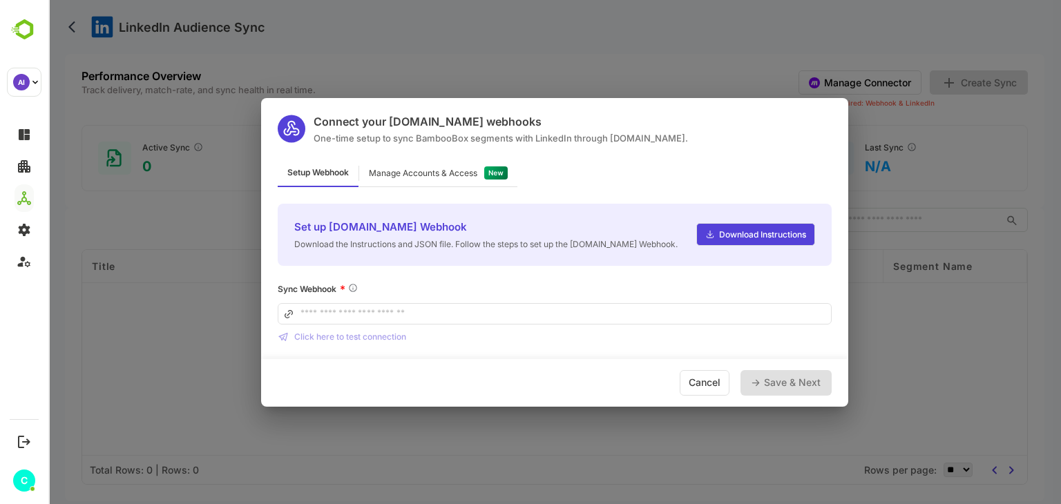
click at [365, 313] on input at bounding box center [555, 313] width 554 height 21
click at [454, 174] on div "Manage Accounts & Access" at bounding box center [423, 173] width 108 height 8
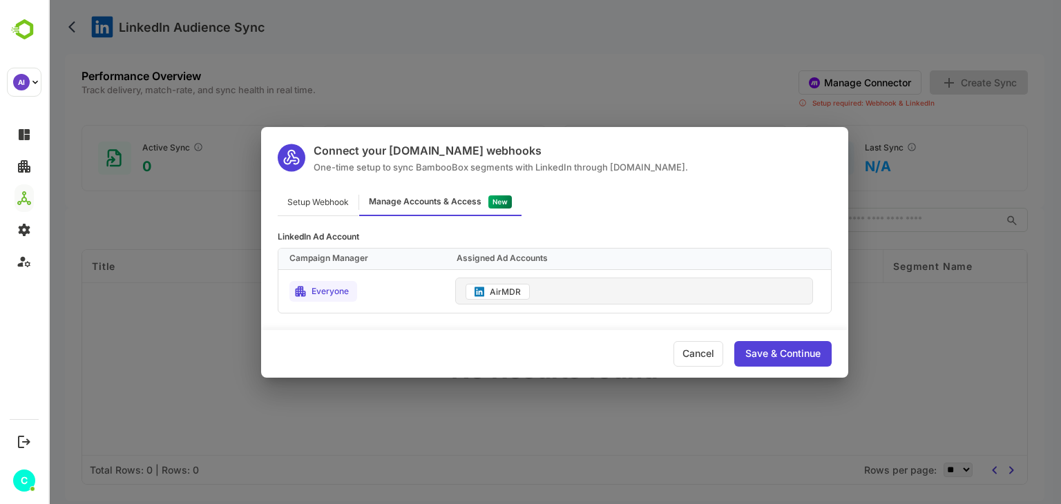
click at [331, 202] on div "Setup Webhook" at bounding box center [318, 202] width 81 height 27
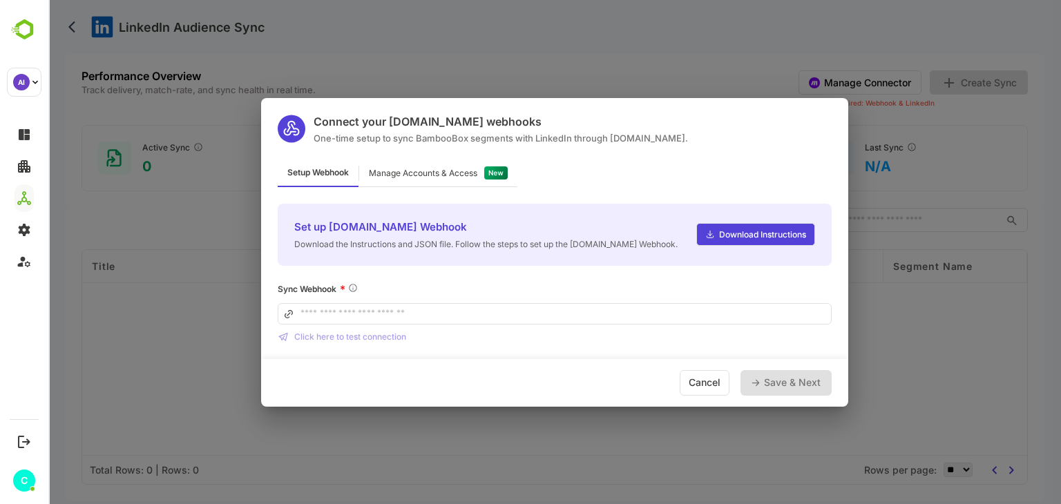
click at [407, 176] on div "Manage Accounts & Access" at bounding box center [423, 173] width 108 height 8
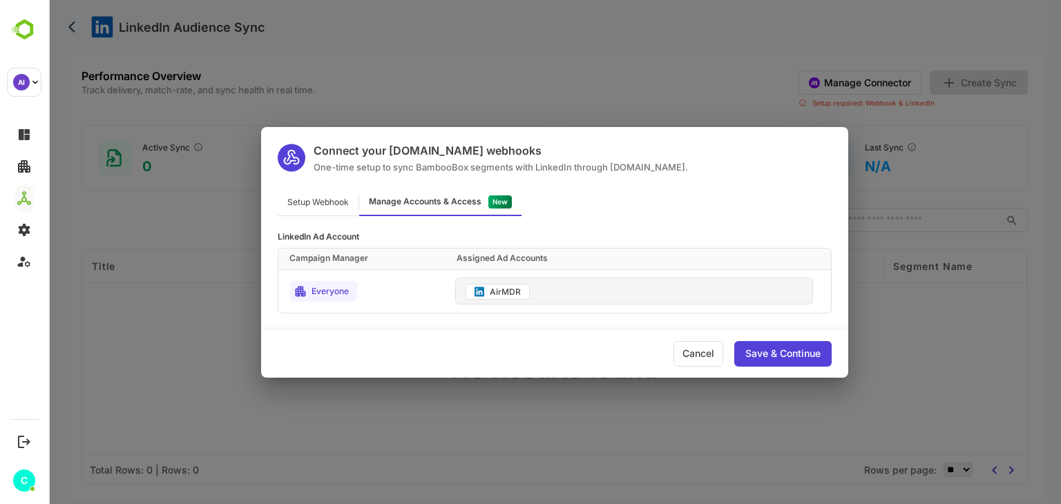
click at [316, 200] on div "Setup Webhook" at bounding box center [318, 202] width 81 height 27
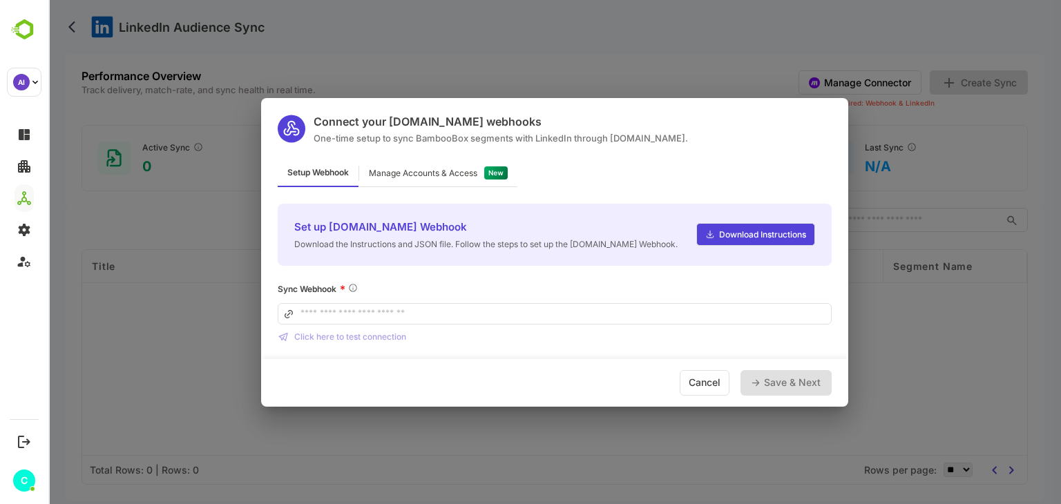
click at [373, 316] on input at bounding box center [555, 313] width 554 height 21
click at [430, 175] on div "Manage Accounts & Access" at bounding box center [423, 173] width 108 height 8
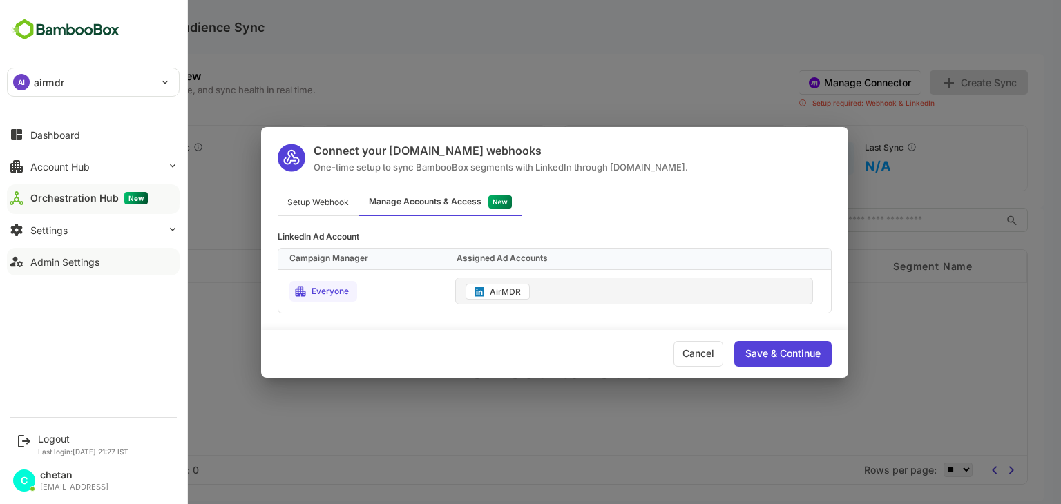
click at [65, 259] on div "Admin Settings" at bounding box center [64, 262] width 69 height 12
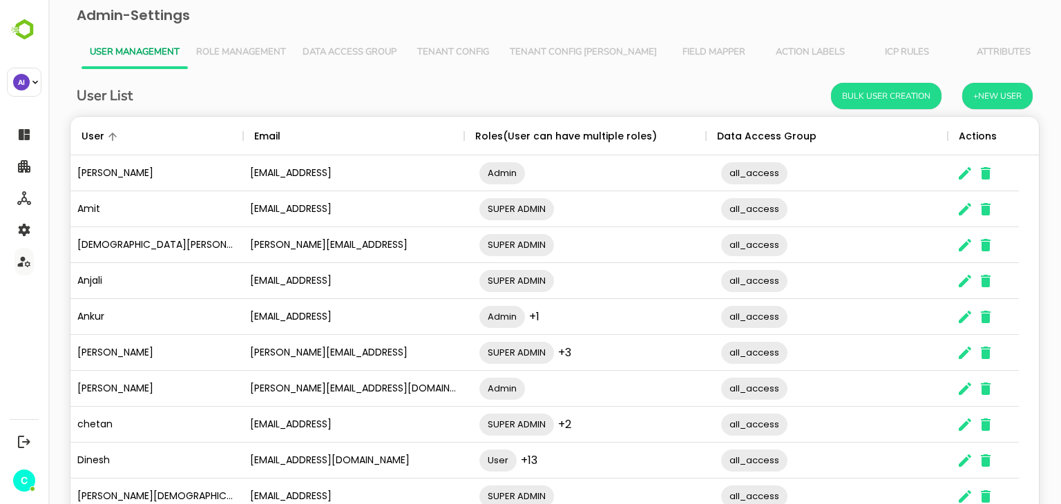
scroll to position [88, 0]
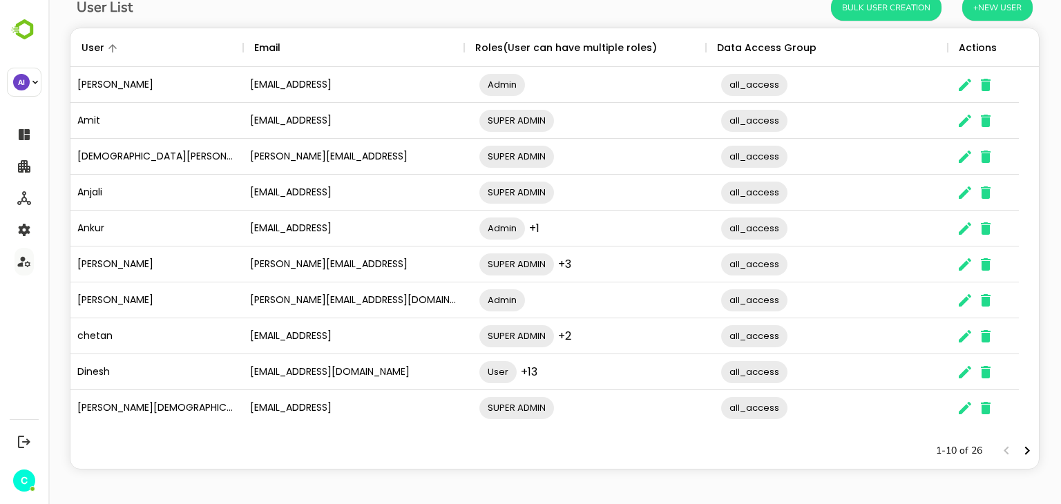
click at [963, 341] on icon "The User Data" at bounding box center [965, 336] width 17 height 17
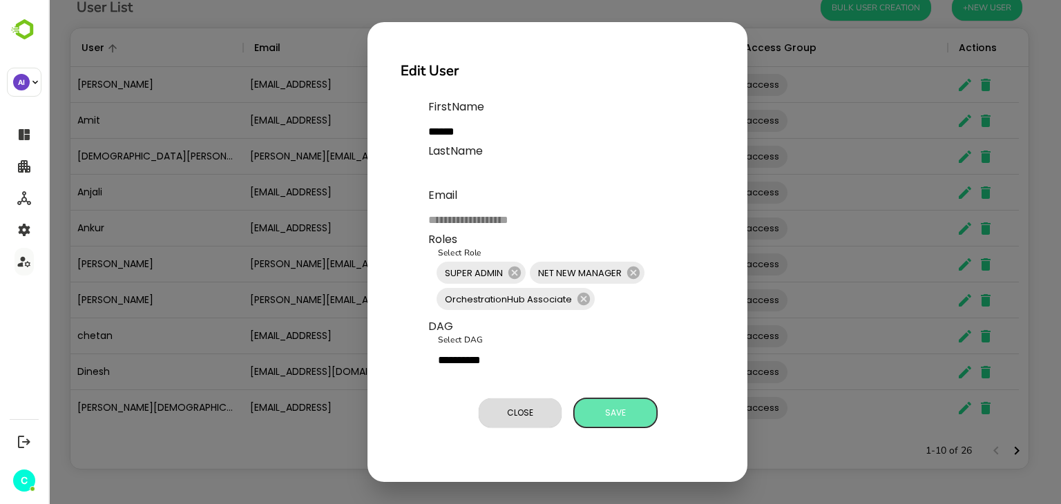
click at [616, 408] on span "Save" at bounding box center [615, 413] width 69 height 18
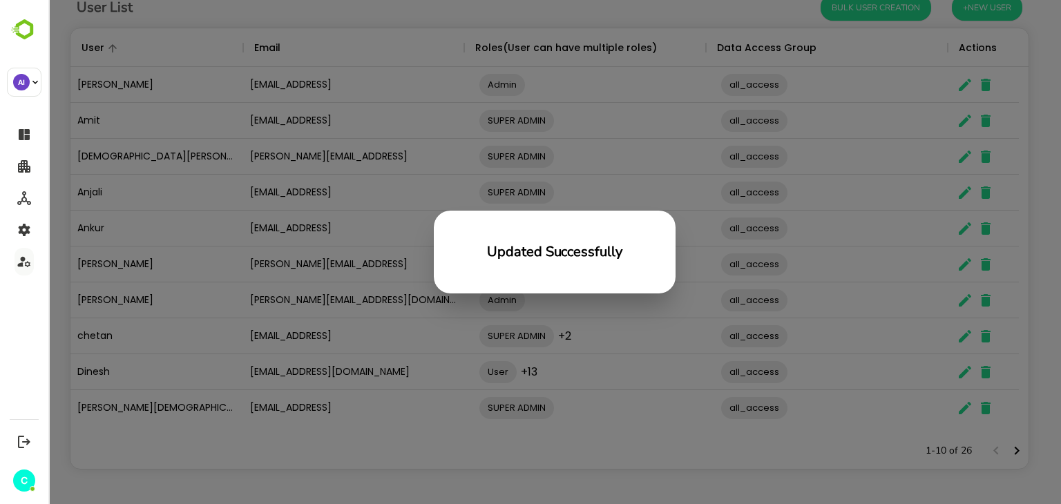
scroll to position [394, 948]
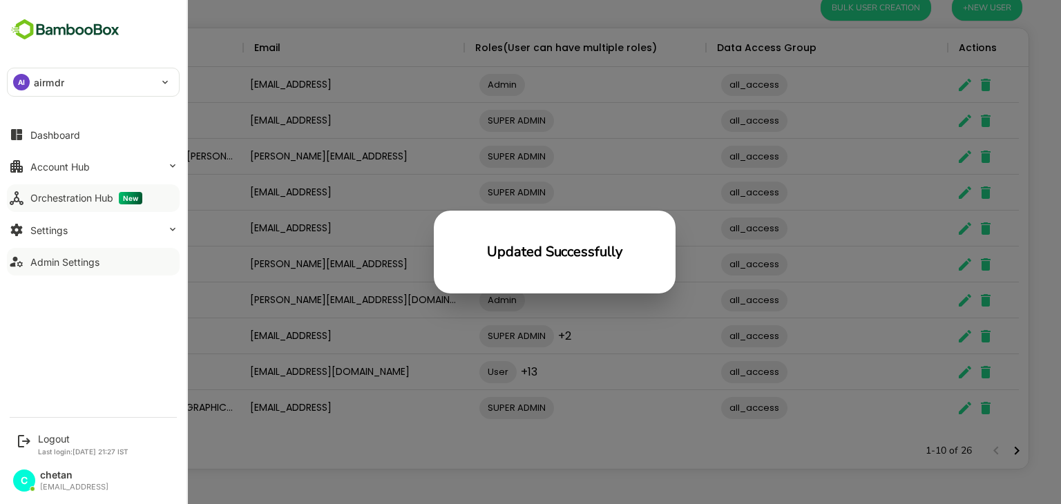
click at [58, 197] on div "Orchestration Hub New" at bounding box center [86, 198] width 112 height 12
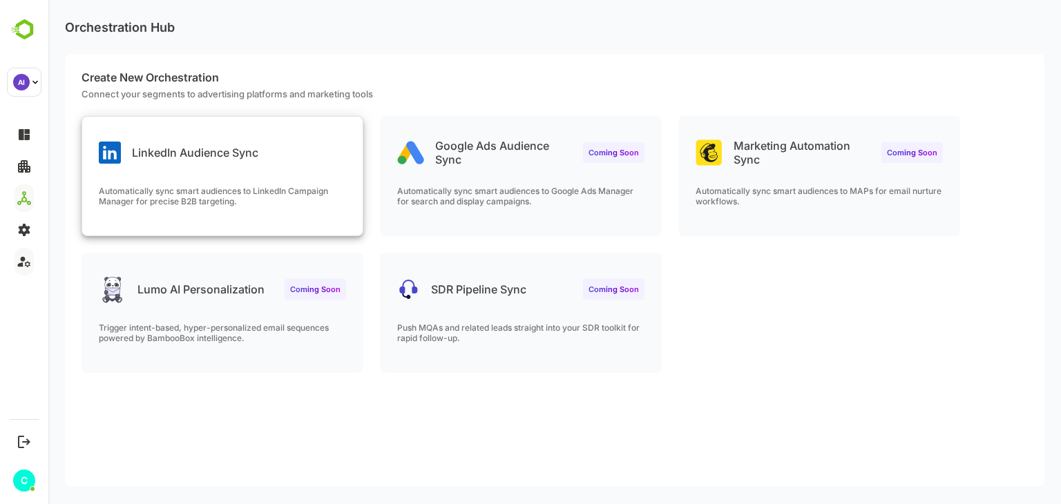
click at [250, 142] on div "LinkedIn Audience Sync" at bounding box center [179, 153] width 160 height 22
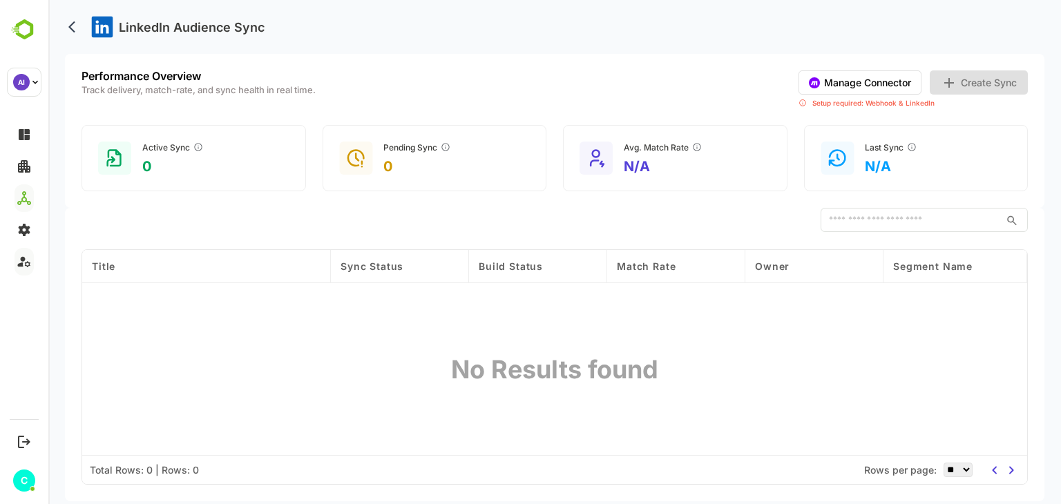
click at [850, 78] on button "Manage Connector" at bounding box center [859, 82] width 123 height 24
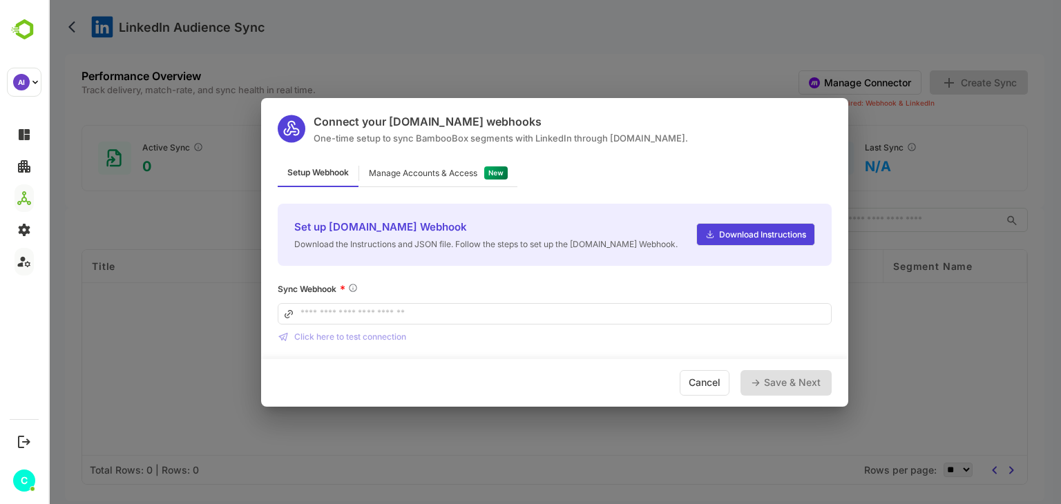
click at [480, 313] on input at bounding box center [555, 313] width 554 height 21
type input "**********"
click at [426, 174] on div "Manage Accounts & Access" at bounding box center [423, 173] width 108 height 8
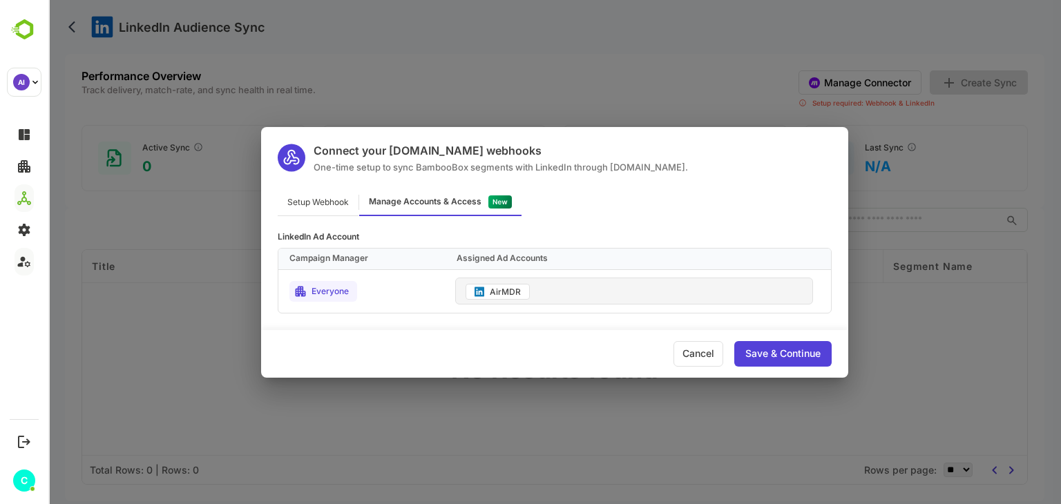
click at [332, 201] on div "Setup Webhook" at bounding box center [318, 202] width 81 height 27
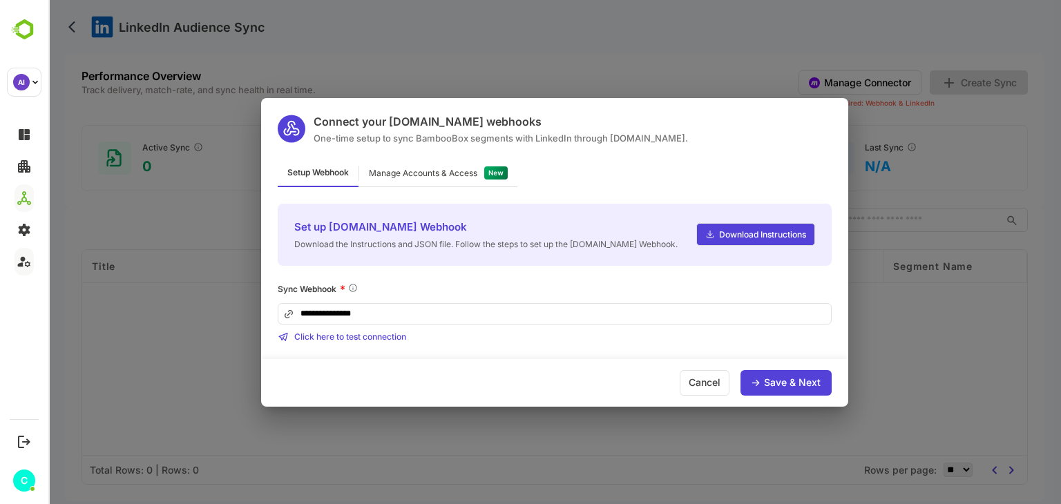
click at [428, 287] on div "Sync Webhook *" at bounding box center [555, 289] width 554 height 14
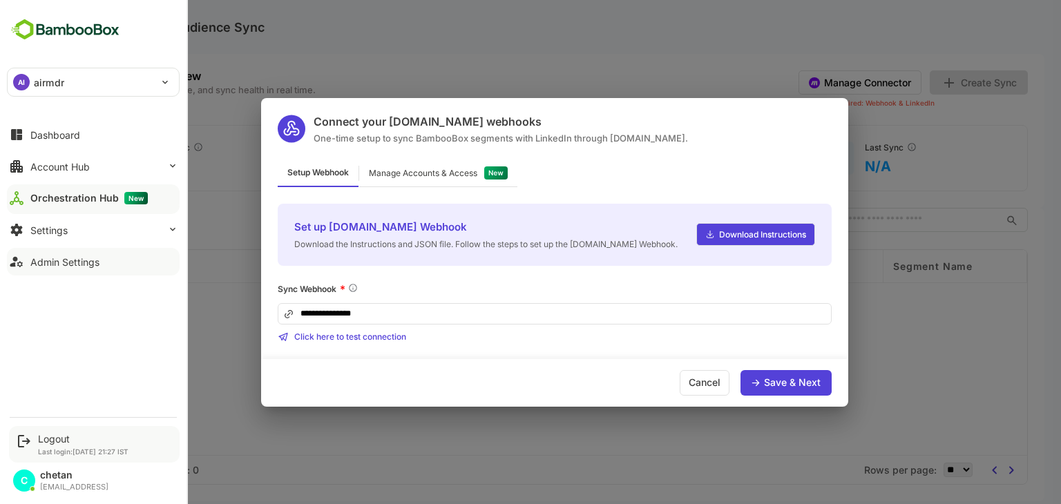
click at [38, 433] on div "Logout" at bounding box center [83, 439] width 90 height 12
